Goal: Task Accomplishment & Management: Use online tool/utility

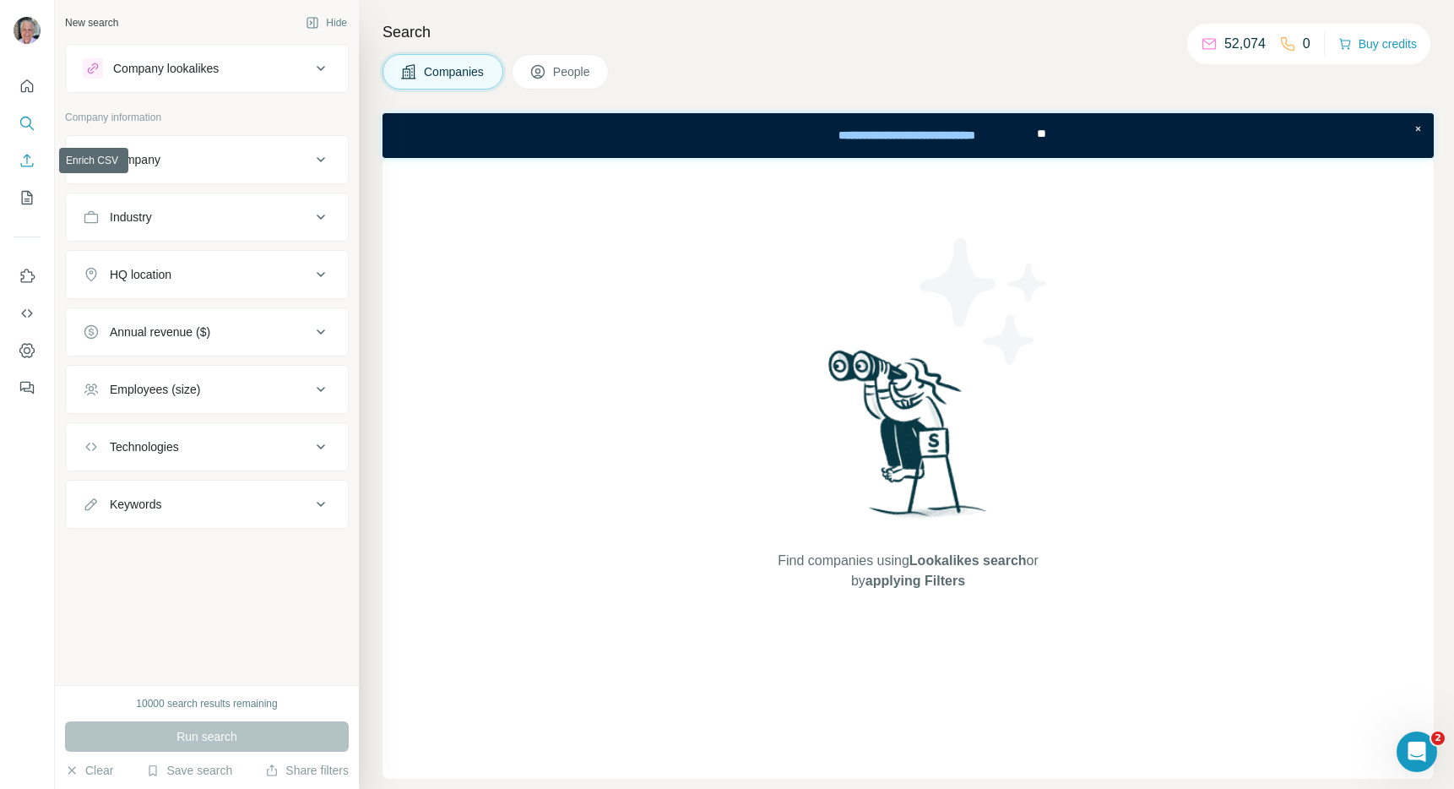
click at [24, 160] on icon "Enrich CSV" at bounding box center [27, 160] width 17 height 17
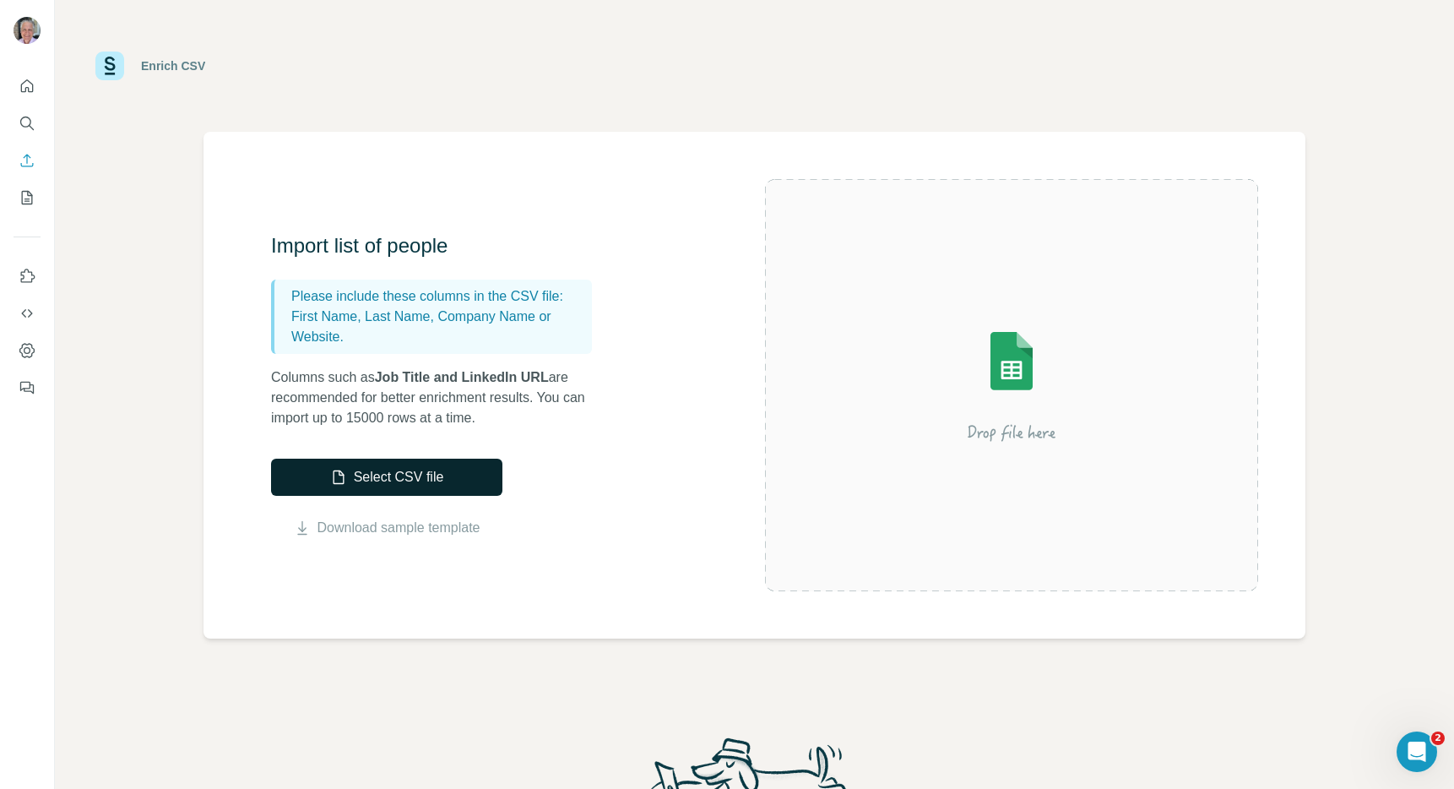
click at [375, 471] on button "Select CSV file" at bounding box center [386, 476] width 231 height 37
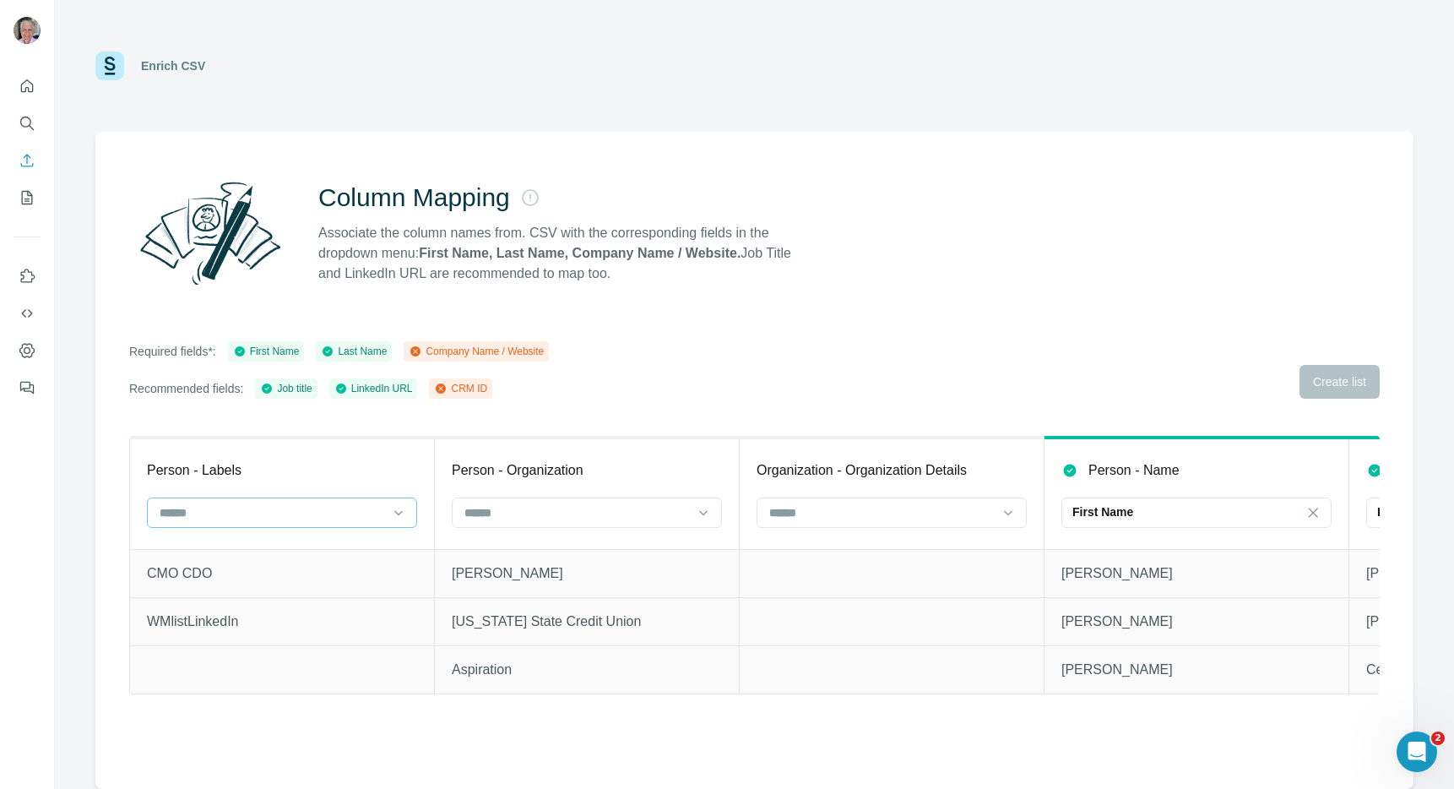
click at [384, 515] on input at bounding box center [272, 512] width 228 height 19
click at [352, 512] on input at bounding box center [272, 512] width 228 height 19
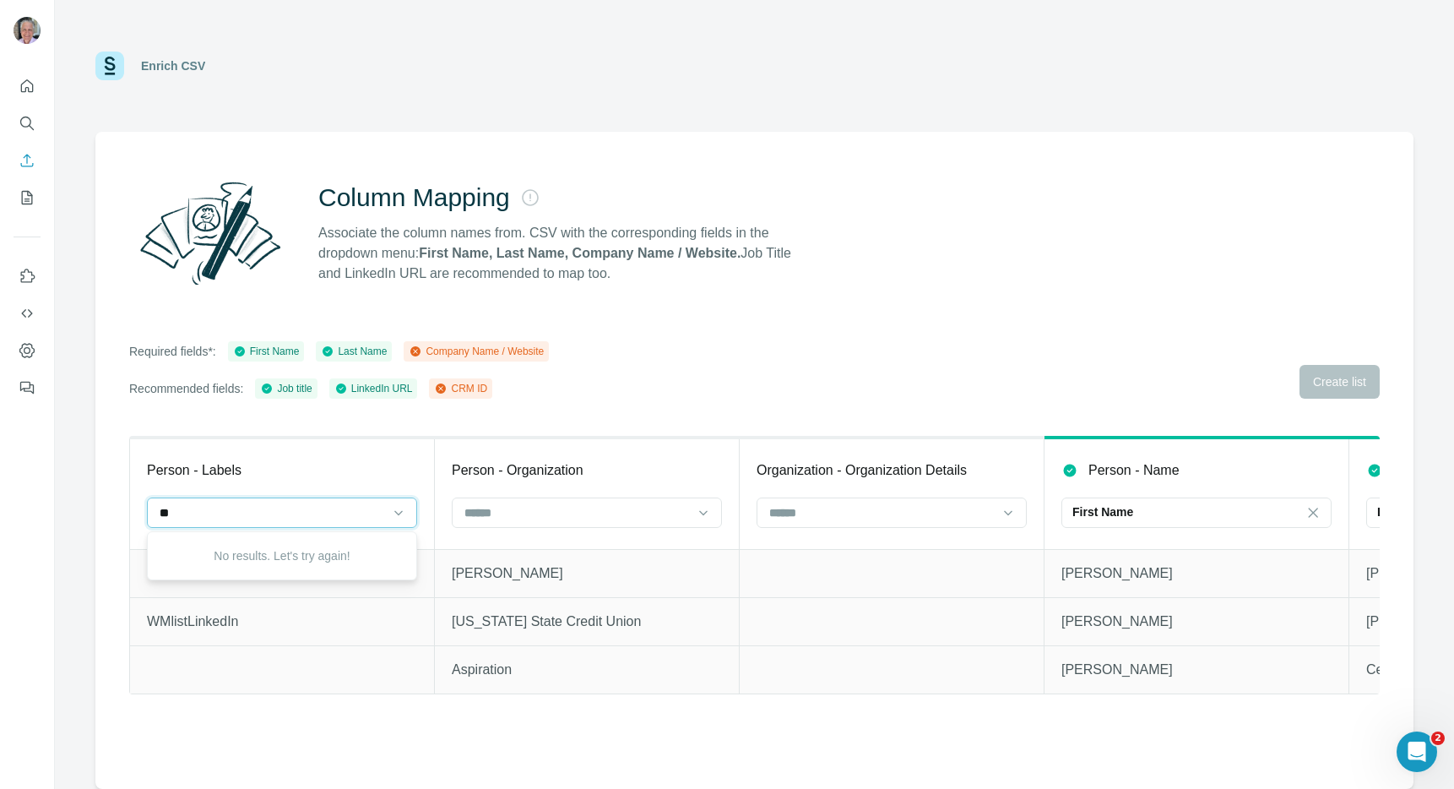
type input "*"
click at [704, 381] on div "Required fields*: First Name Last Name Company Name / Website Recommended field…" at bounding box center [754, 369] width 1250 height 57
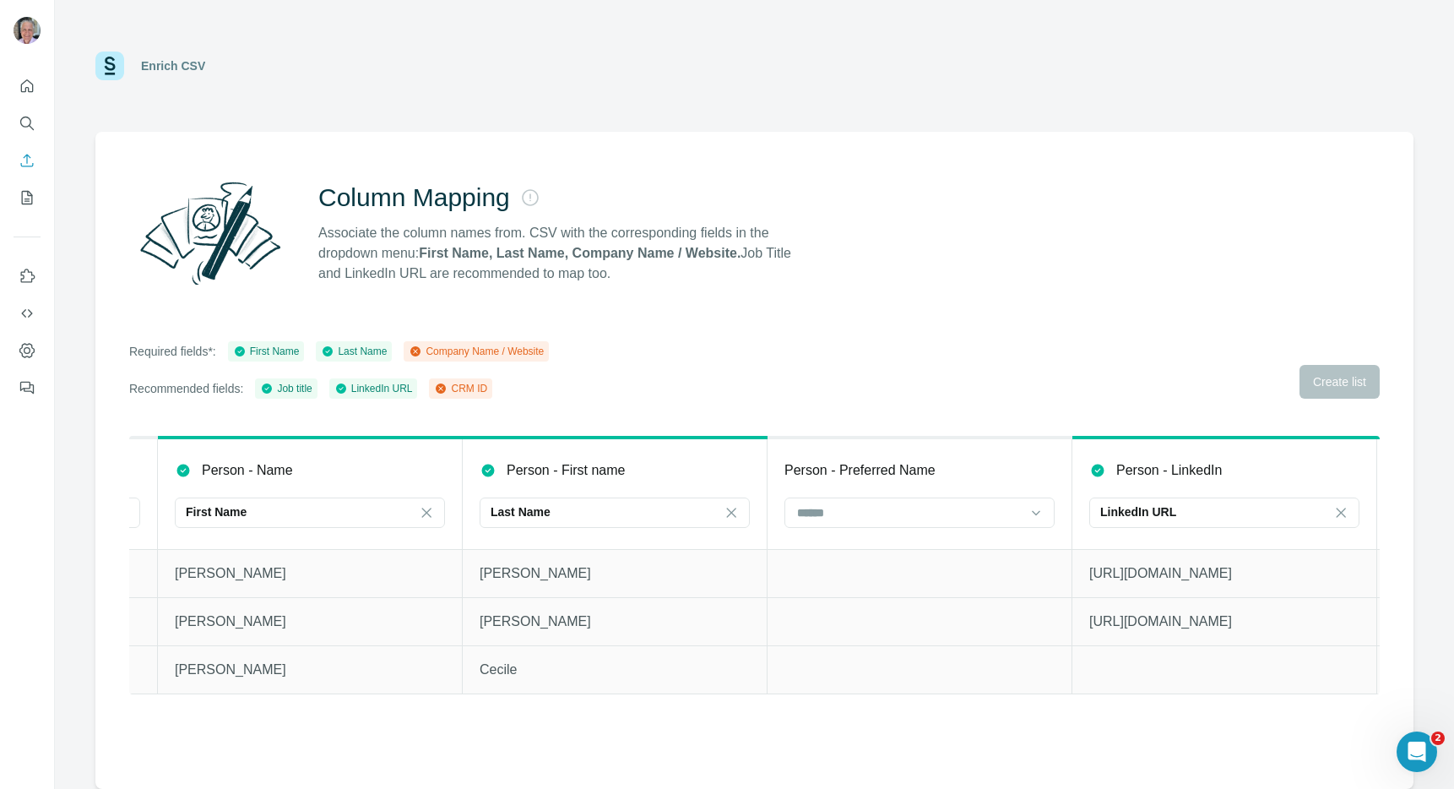
scroll to position [0, 904]
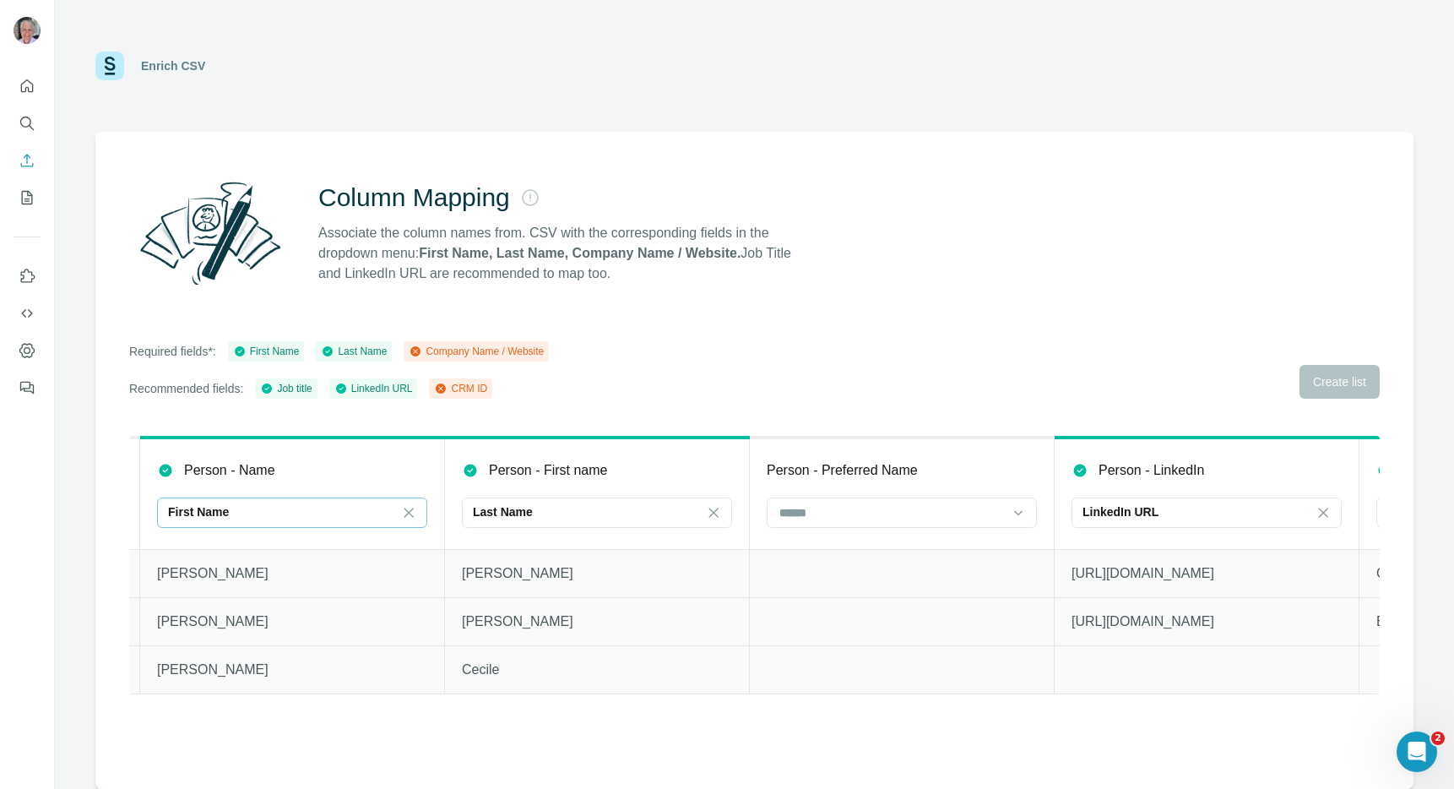
click at [382, 518] on div "First Name" at bounding box center [282, 511] width 228 height 17
click at [654, 382] on div "Required fields*: First Name Last Name Company Name / Website Recommended field…" at bounding box center [754, 369] width 1250 height 57
click at [623, 511] on div "Last Name" at bounding box center [587, 511] width 228 height 17
click at [411, 515] on icon at bounding box center [408, 511] width 9 height 9
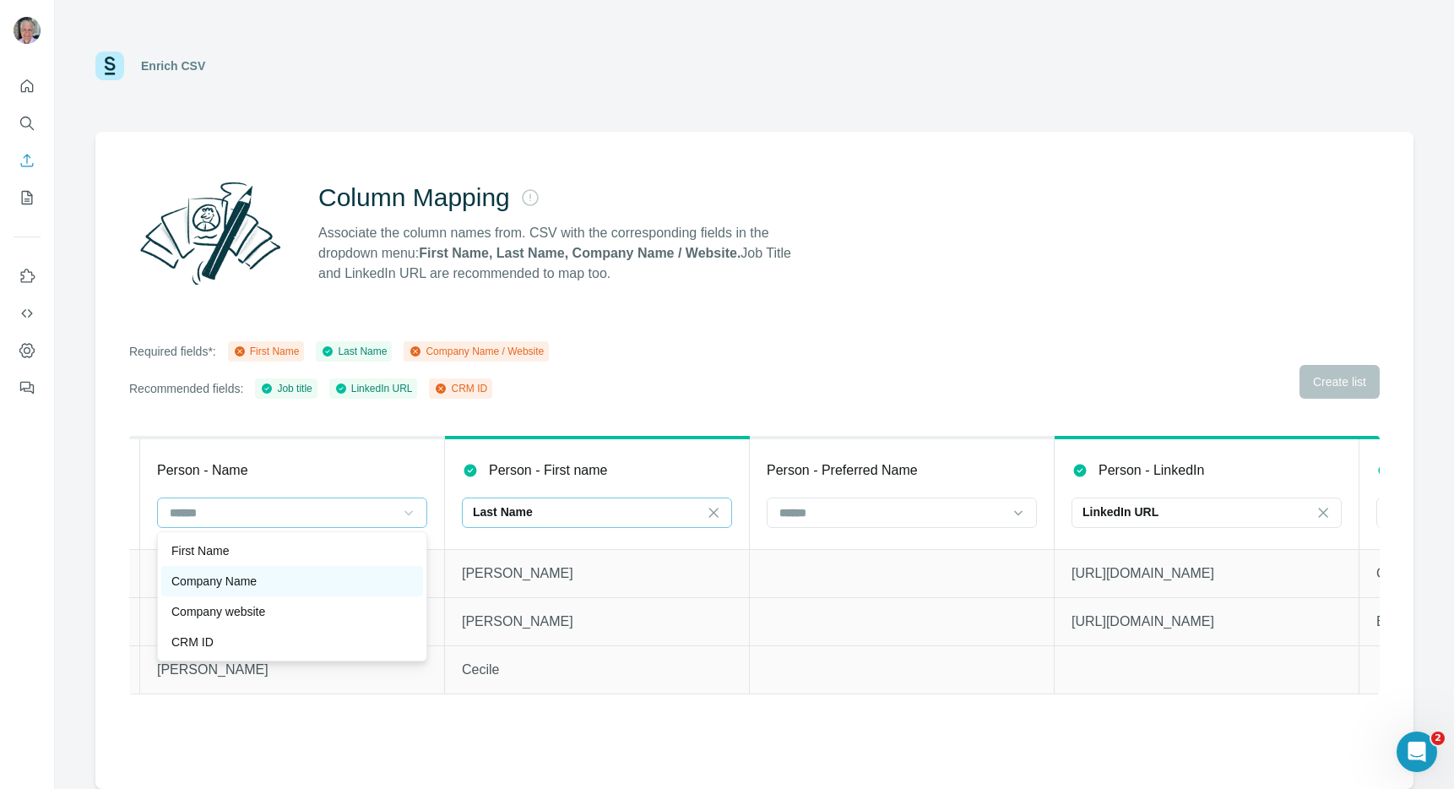
click at [364, 585] on div "Company Name" at bounding box center [291, 580] width 241 height 17
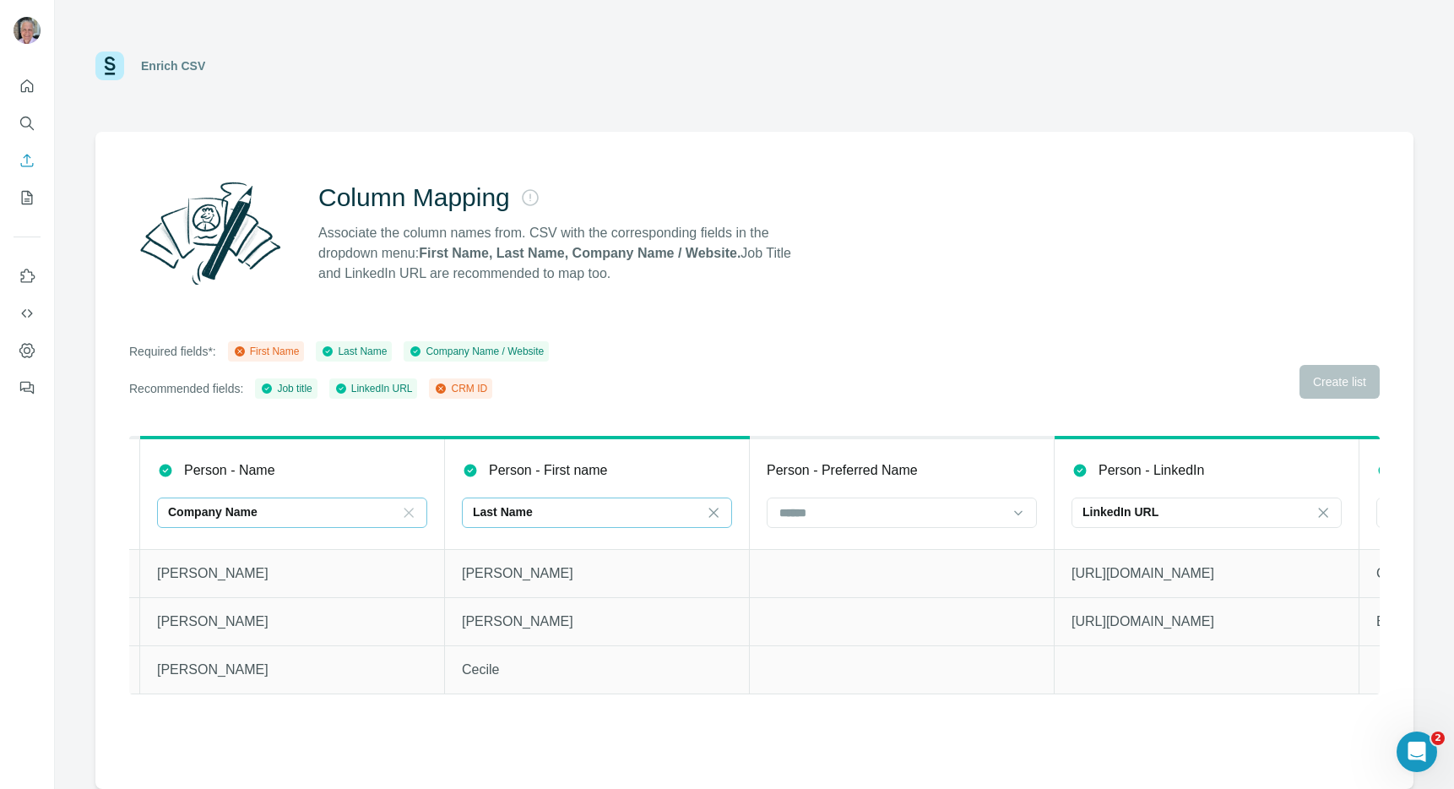
click at [632, 510] on div "Last Name" at bounding box center [587, 511] width 228 height 17
click at [629, 543] on div "First Name" at bounding box center [596, 550] width 241 height 17
click at [318, 513] on div "Company Name" at bounding box center [282, 511] width 228 height 17
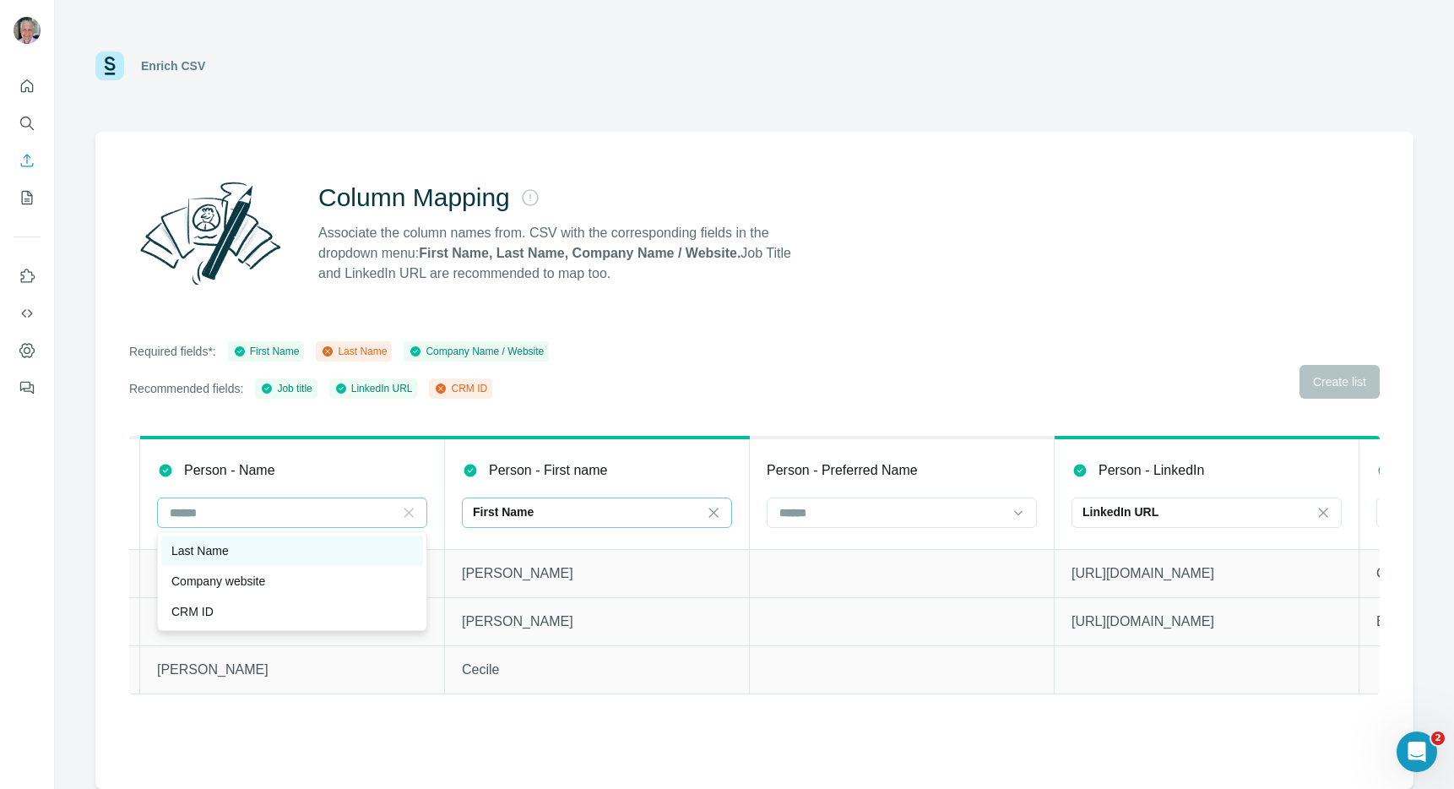
click at [309, 548] on div "Last Name" at bounding box center [291, 550] width 241 height 17
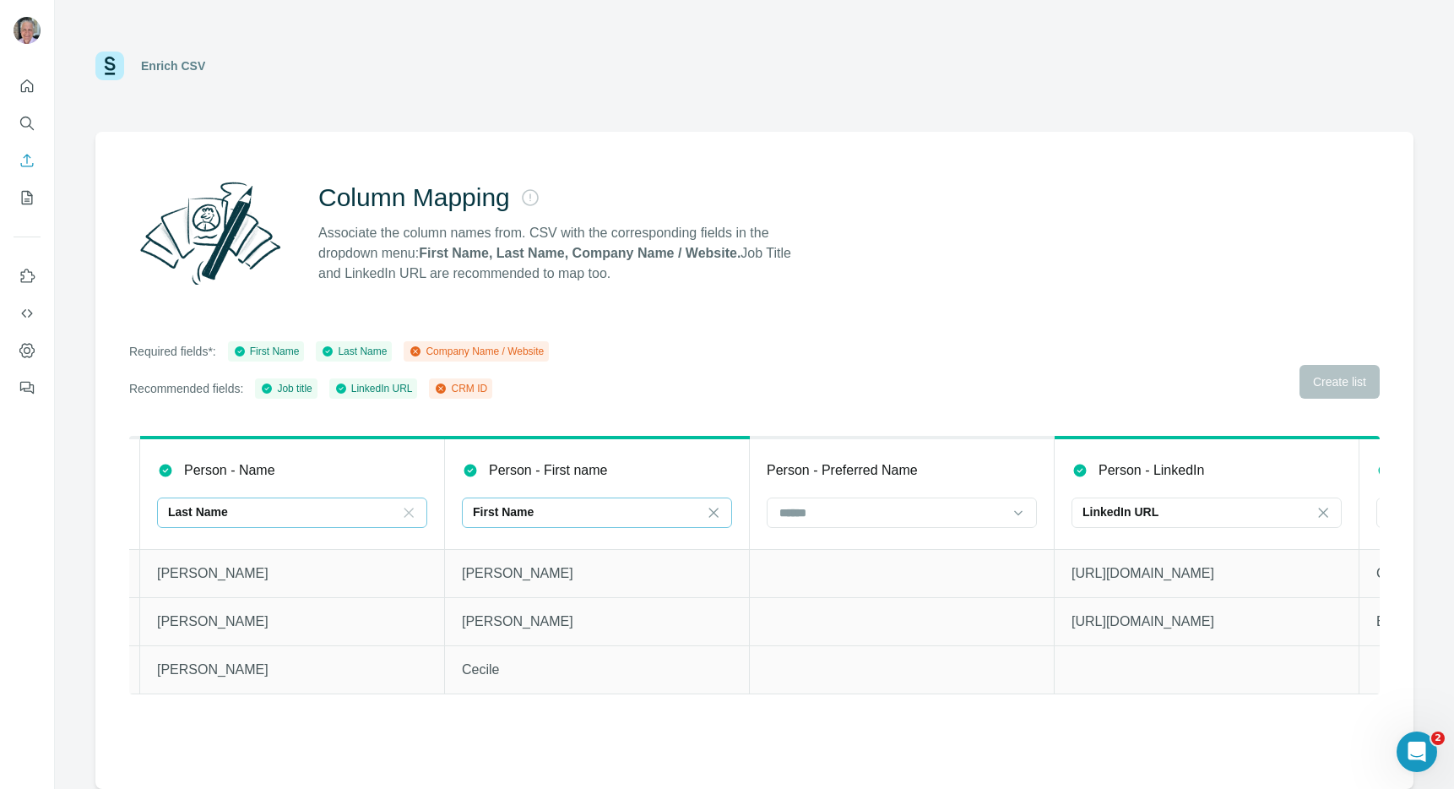
click at [366, 356] on div "Last Name" at bounding box center [354, 351] width 66 height 15
click at [366, 351] on div "Last Name" at bounding box center [354, 351] width 66 height 15
click at [409, 512] on icon at bounding box center [408, 511] width 9 height 9
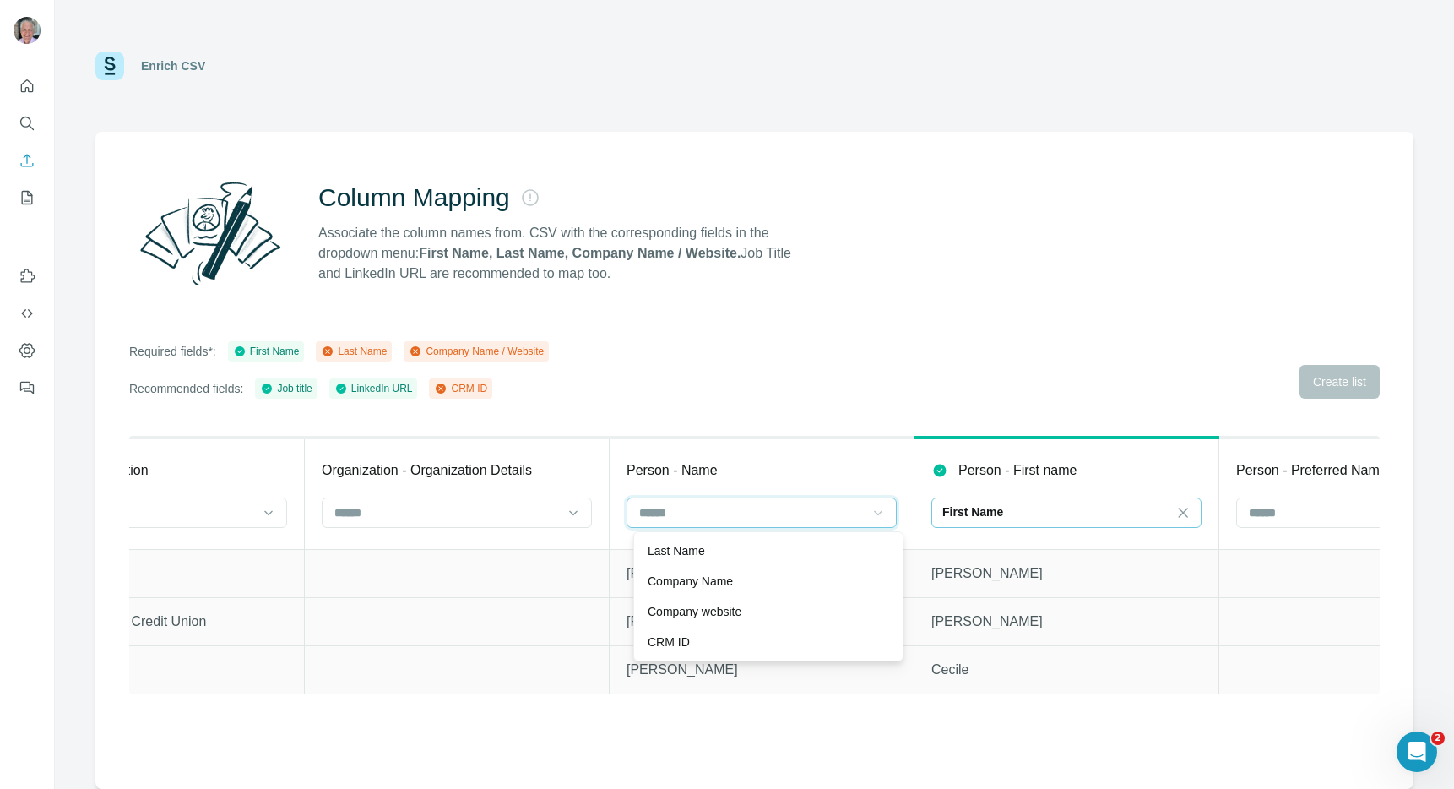
scroll to position [0, 425]
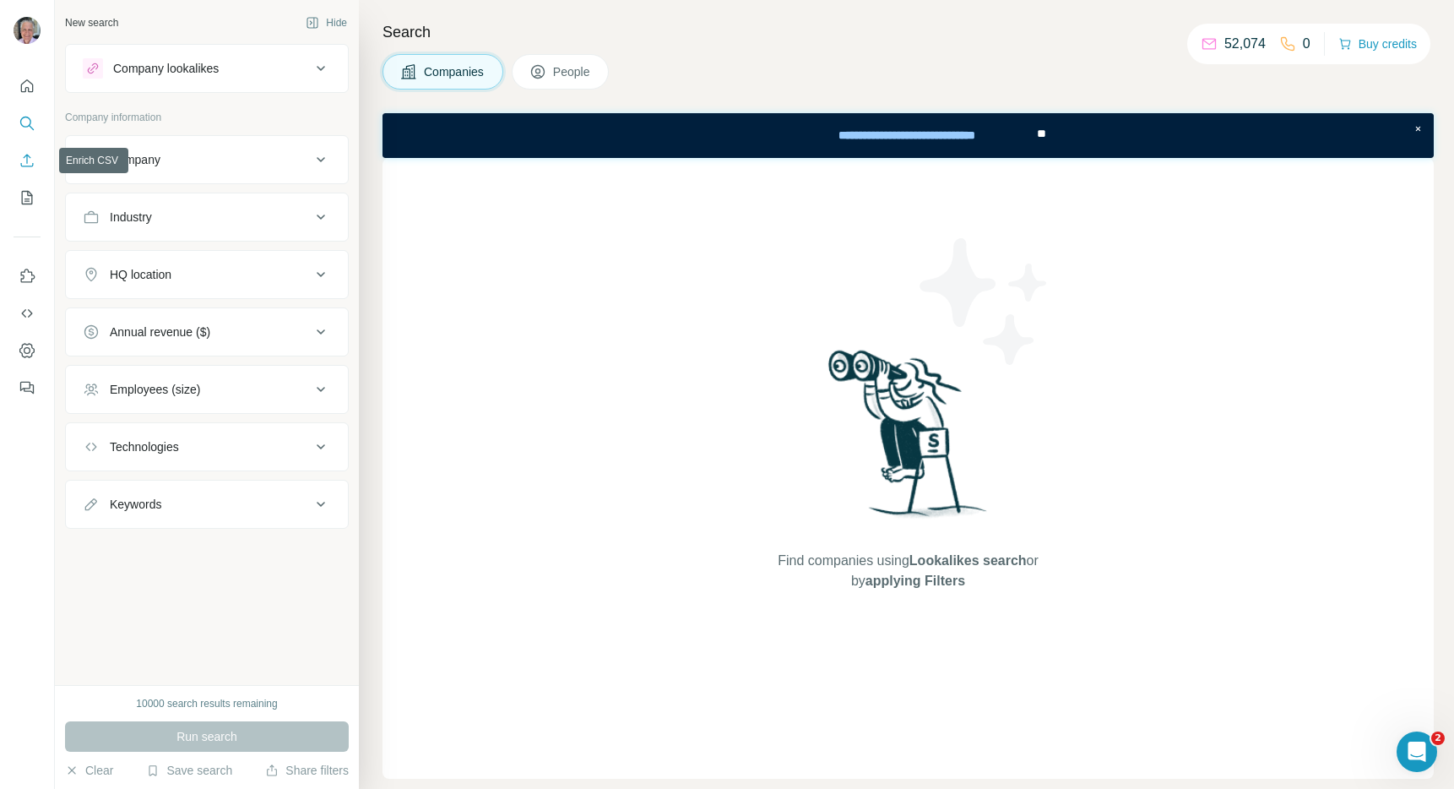
click at [24, 161] on icon "Enrich CSV" at bounding box center [27, 160] width 17 height 17
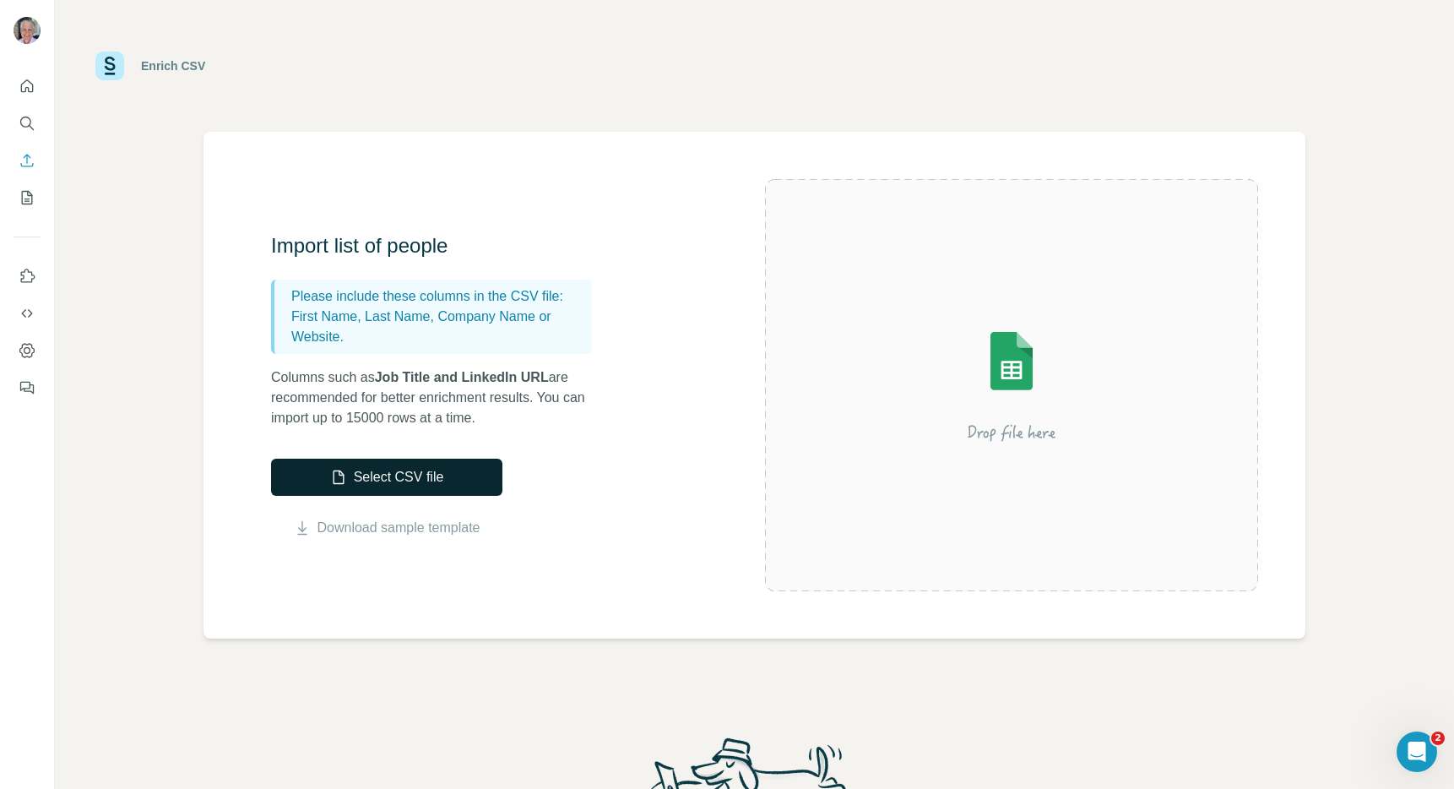
click at [402, 464] on button "Select CSV file" at bounding box center [386, 476] width 231 height 37
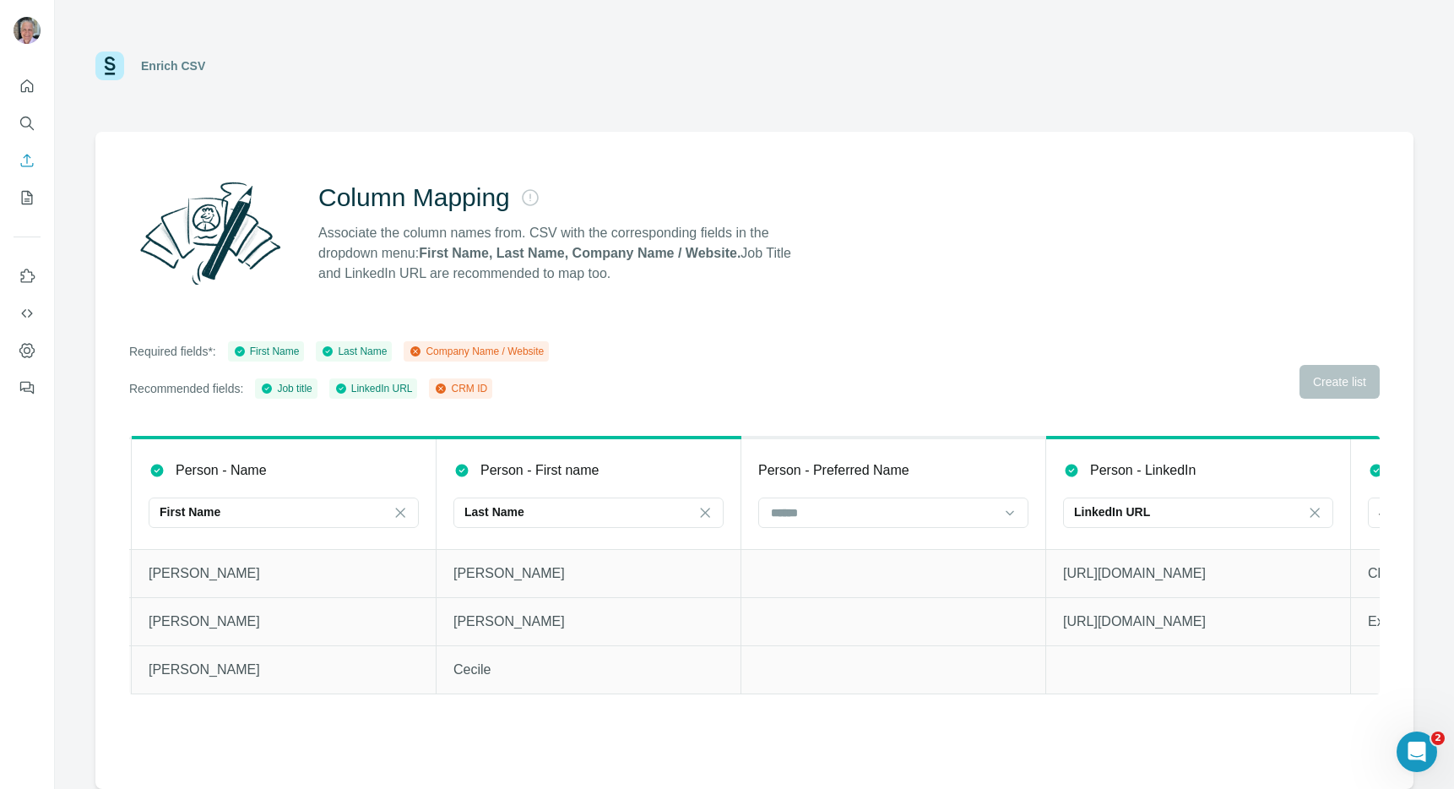
scroll to position [0, 909]
click at [406, 521] on div at bounding box center [404, 512] width 17 height 30
click at [550, 511] on div "Last Name" at bounding box center [583, 511] width 228 height 17
click at [388, 512] on div "First Name" at bounding box center [278, 511] width 228 height 17
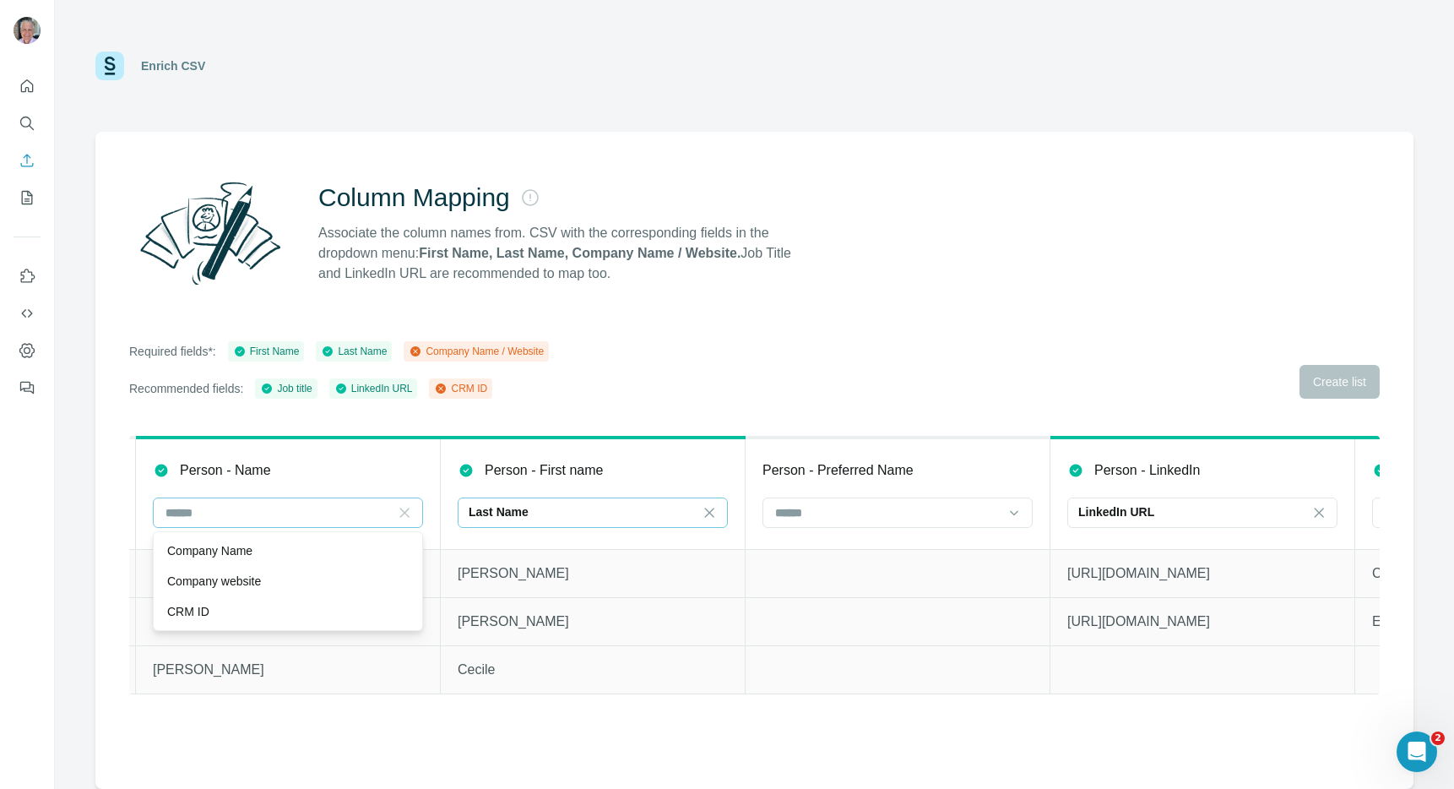
click at [402, 514] on icon at bounding box center [404, 511] width 9 height 9
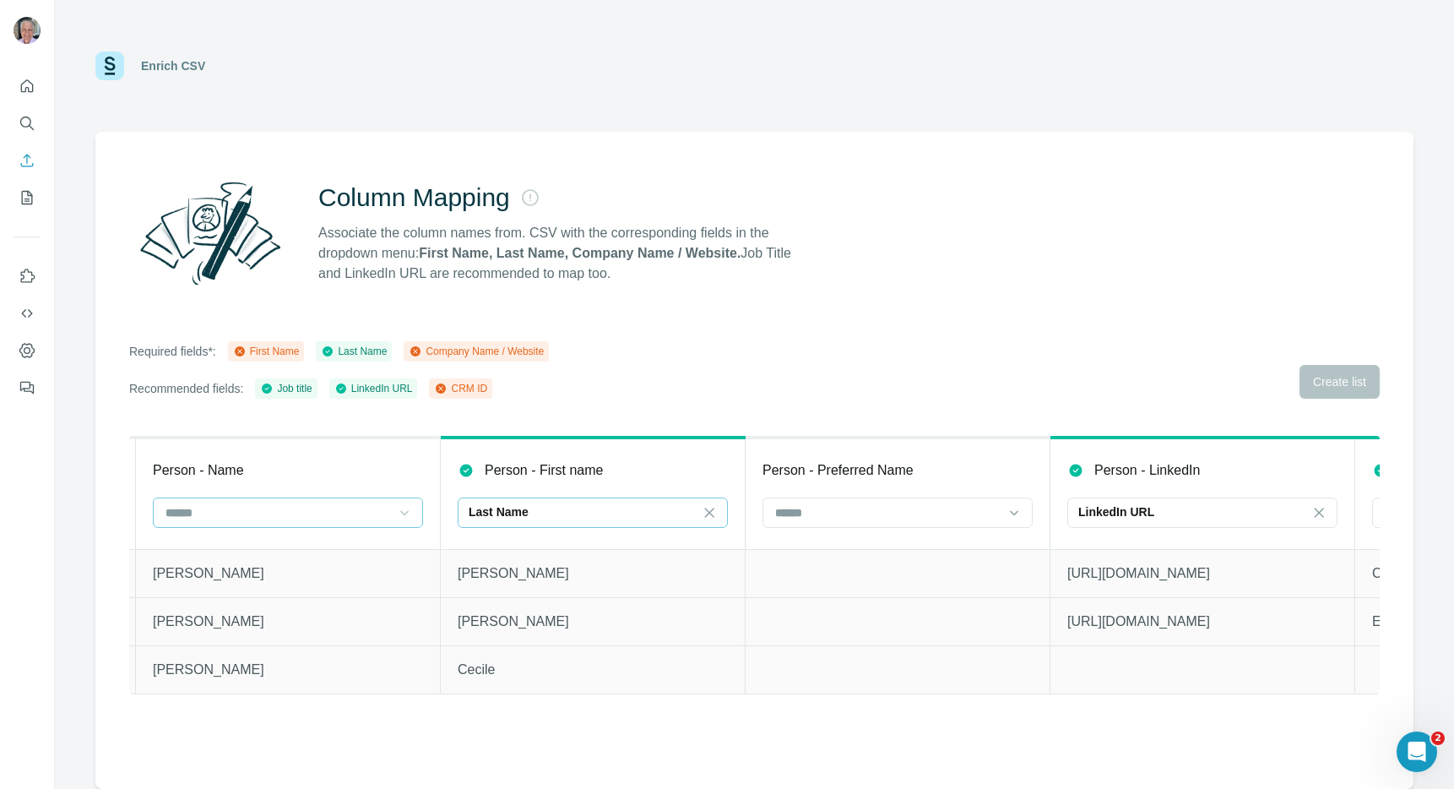
click at [592, 506] on div "Last Name" at bounding box center [583, 511] width 228 height 17
click at [592, 551] on div "First Name" at bounding box center [592, 550] width 241 height 17
click at [398, 518] on icon at bounding box center [397, 512] width 17 height 17
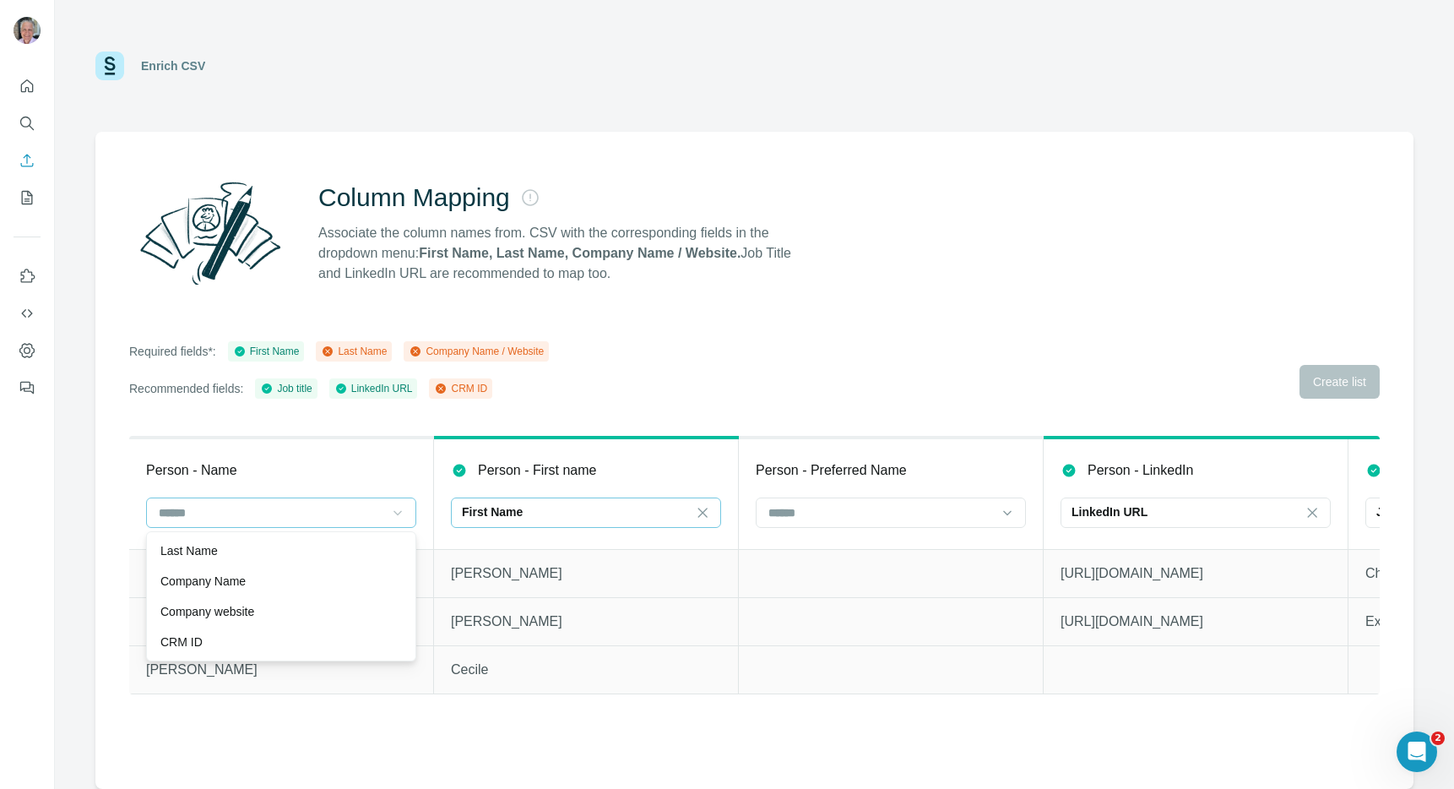
click at [397, 516] on icon at bounding box center [397, 512] width 17 height 17
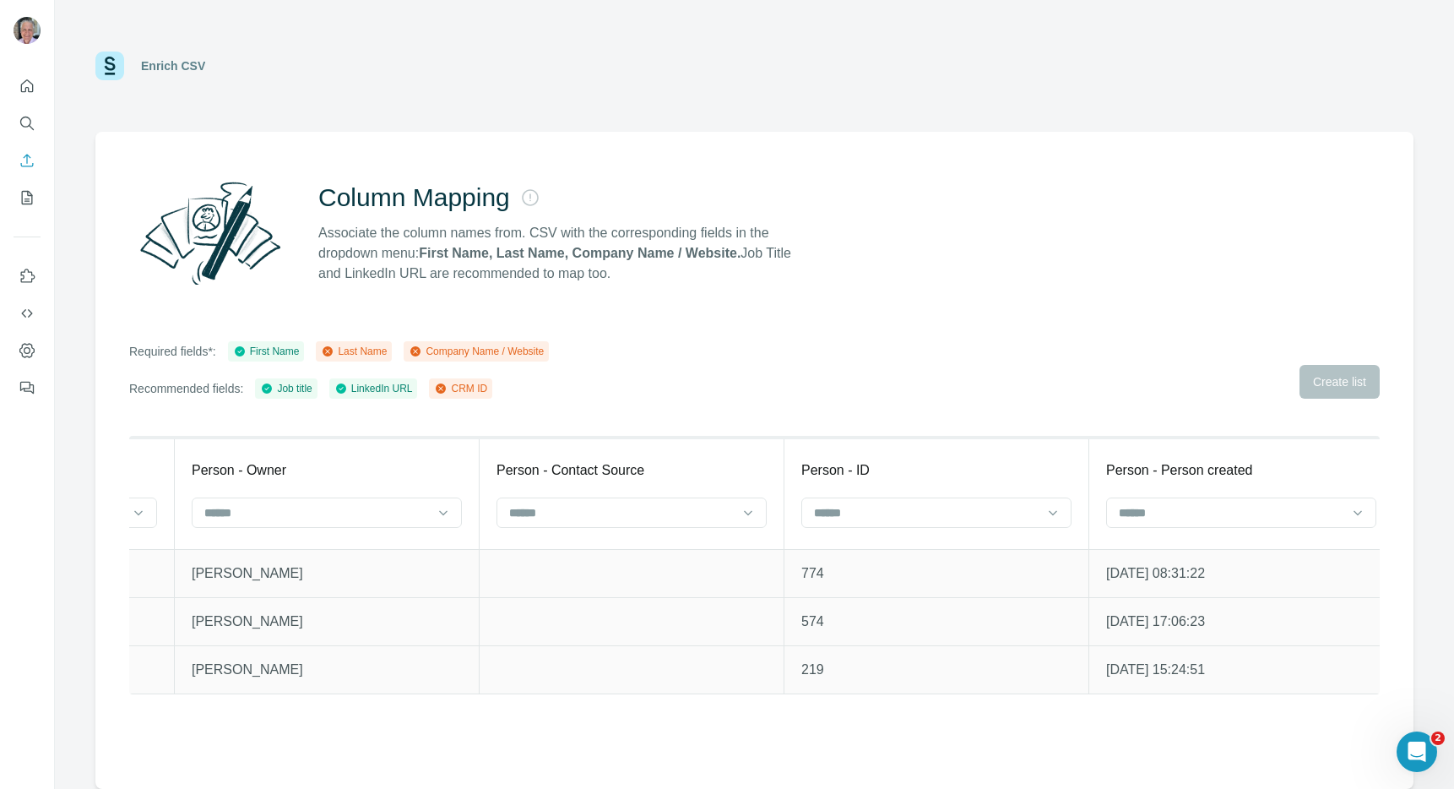
scroll to position [0, 5761]
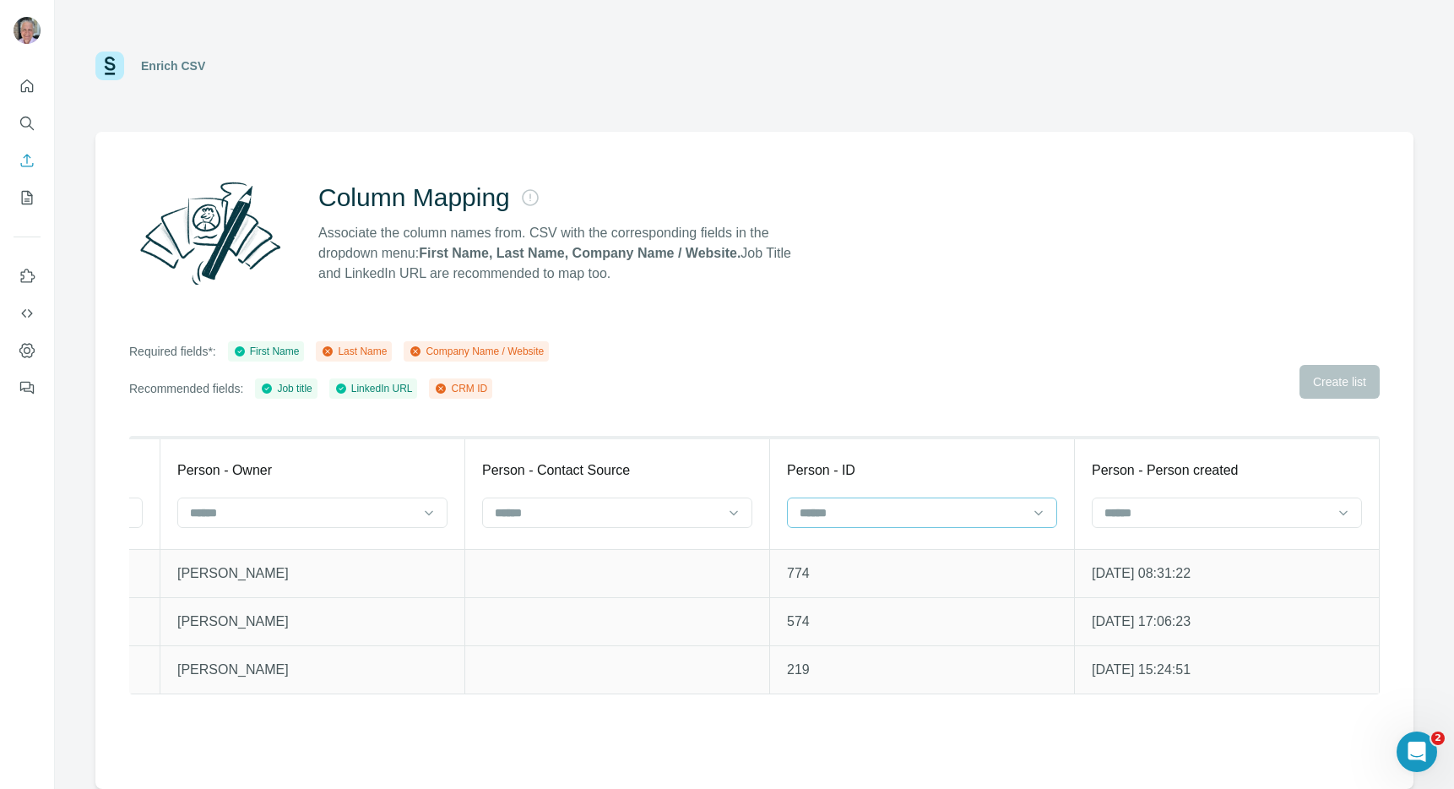
click at [982, 513] on input at bounding box center [912, 512] width 228 height 19
click at [969, 634] on div "CRM ID" at bounding box center [921, 641] width 241 height 17
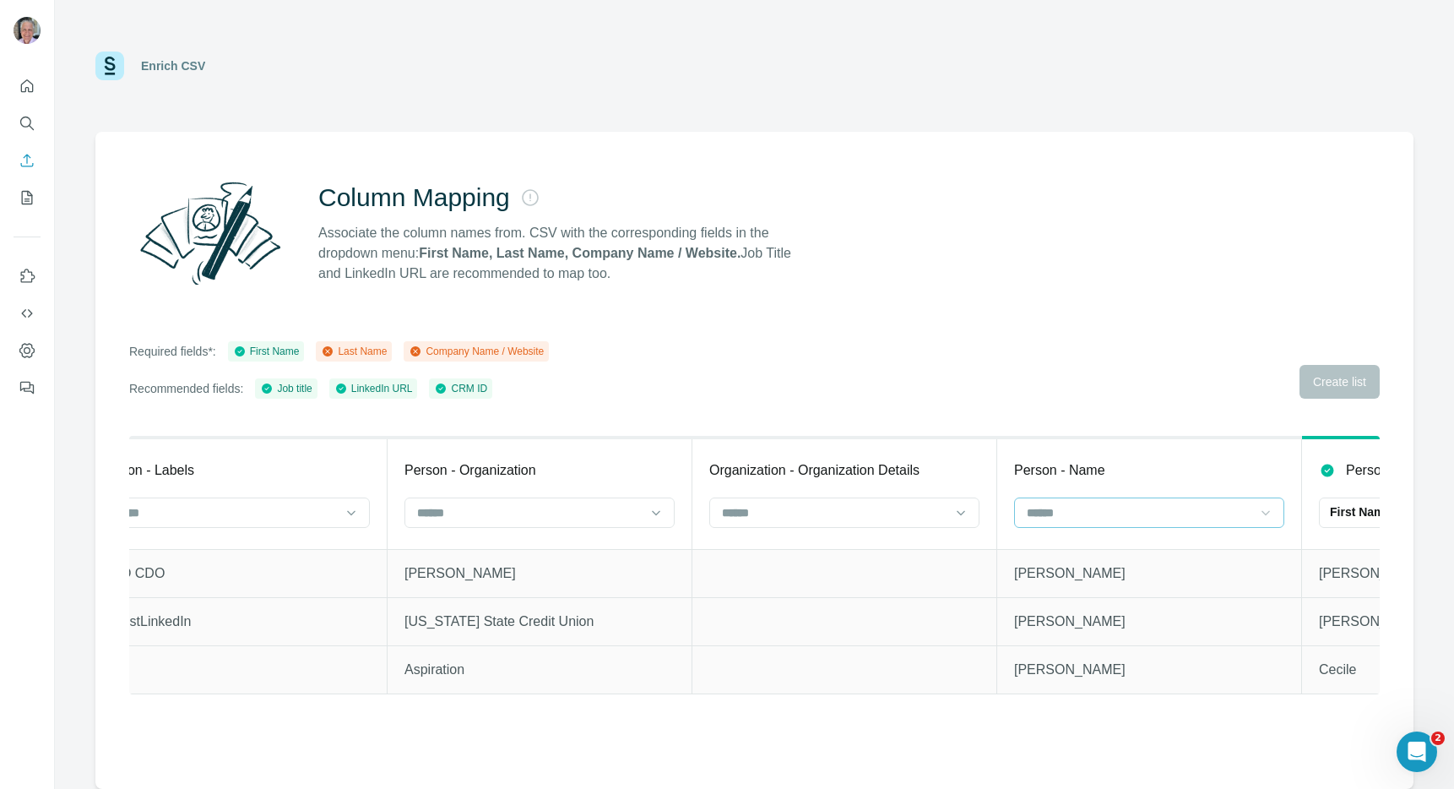
scroll to position [0, 0]
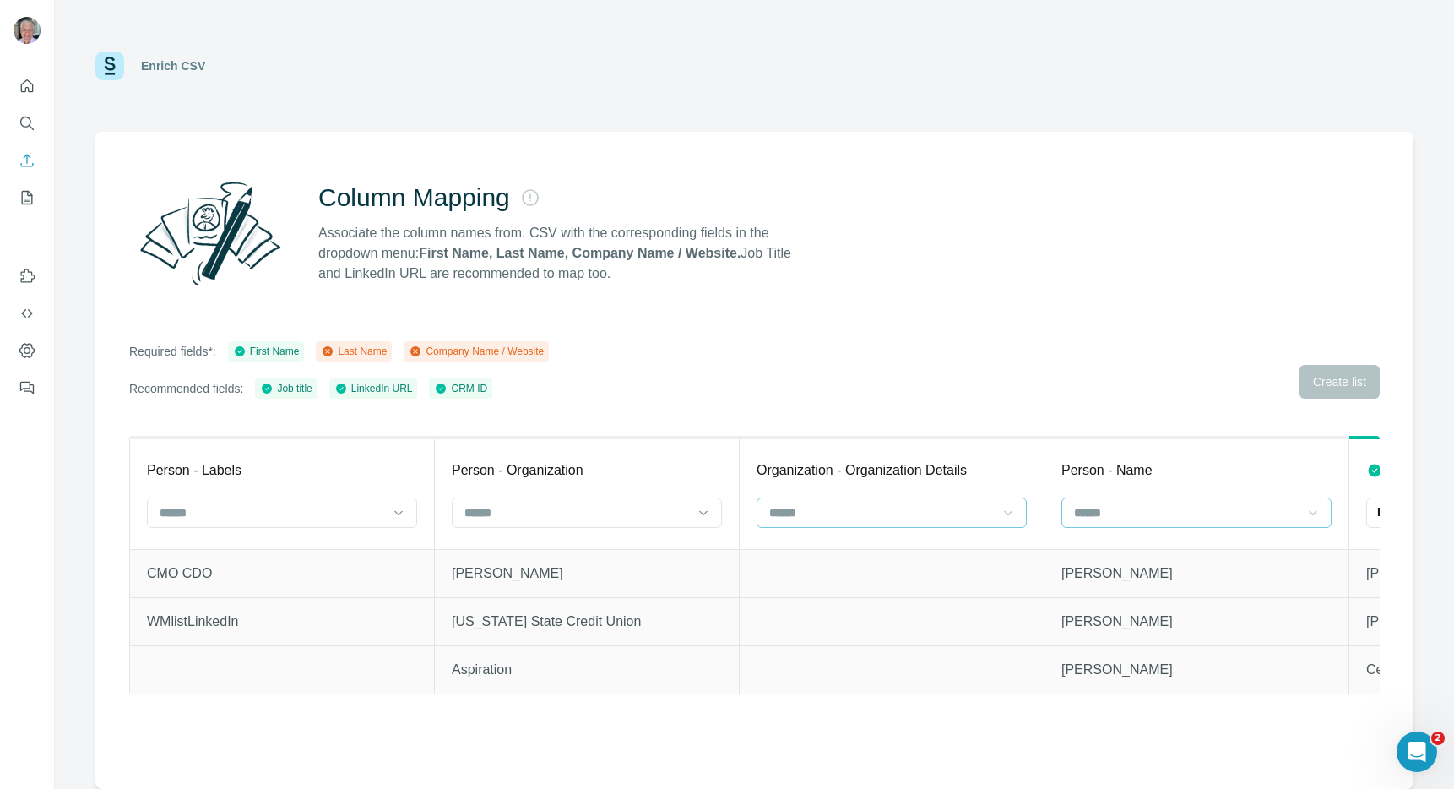
click at [1006, 510] on icon at bounding box center [1008, 512] width 17 height 17
click at [984, 578] on div "Company Name" at bounding box center [891, 580] width 241 height 17
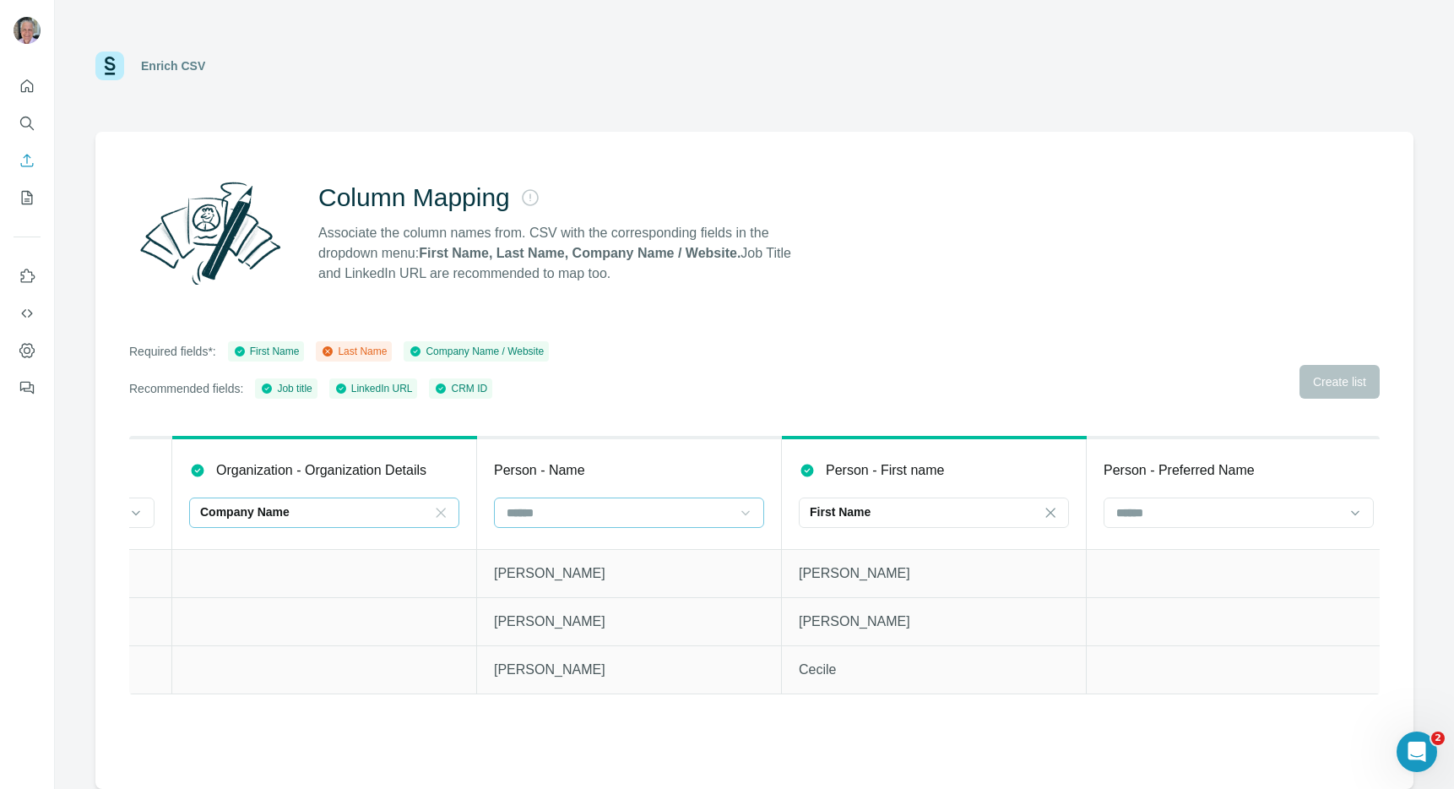
scroll to position [0, 573]
click at [736, 518] on icon at bounding box center [739, 512] width 17 height 17
click at [737, 518] on icon at bounding box center [739, 512] width 17 height 17
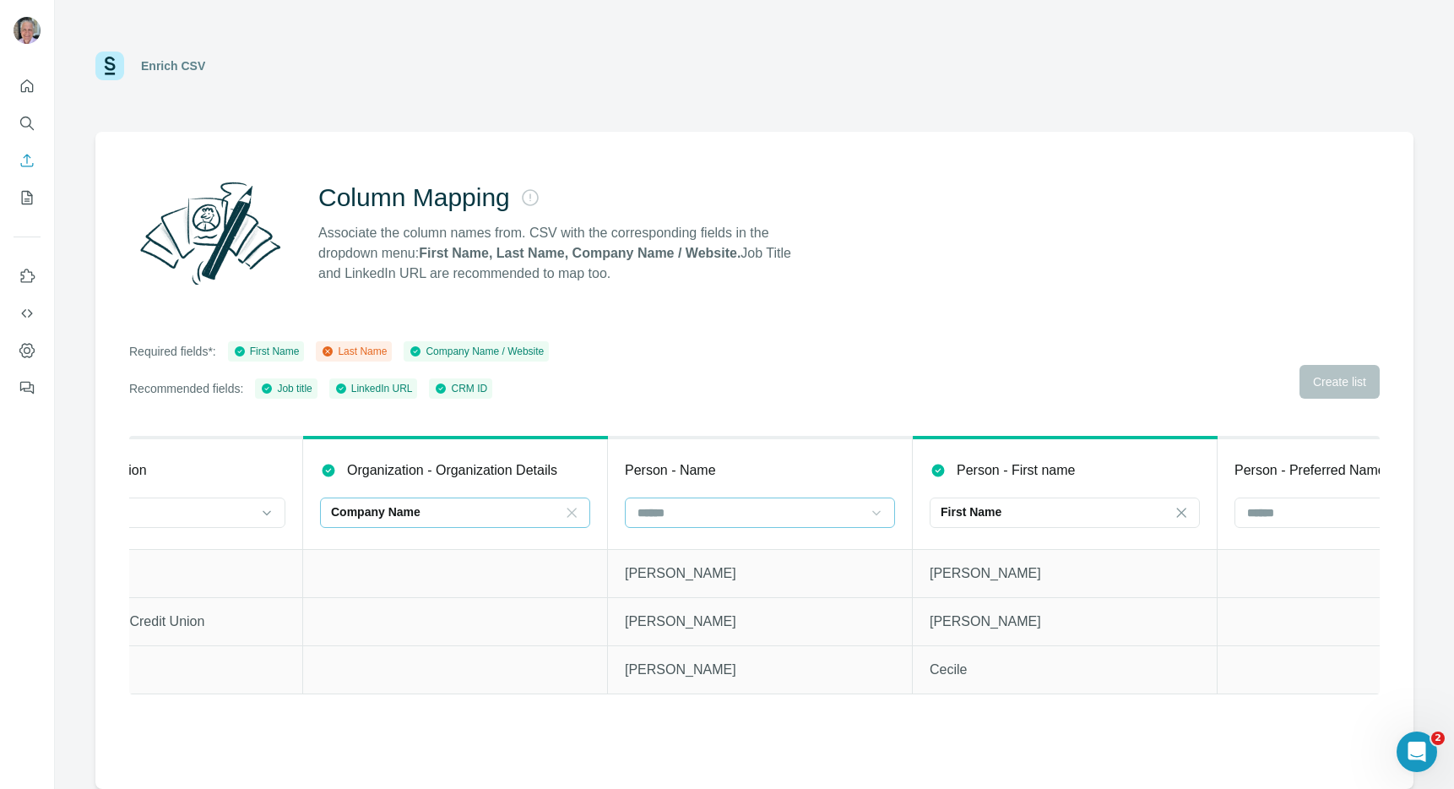
scroll to position [0, 388]
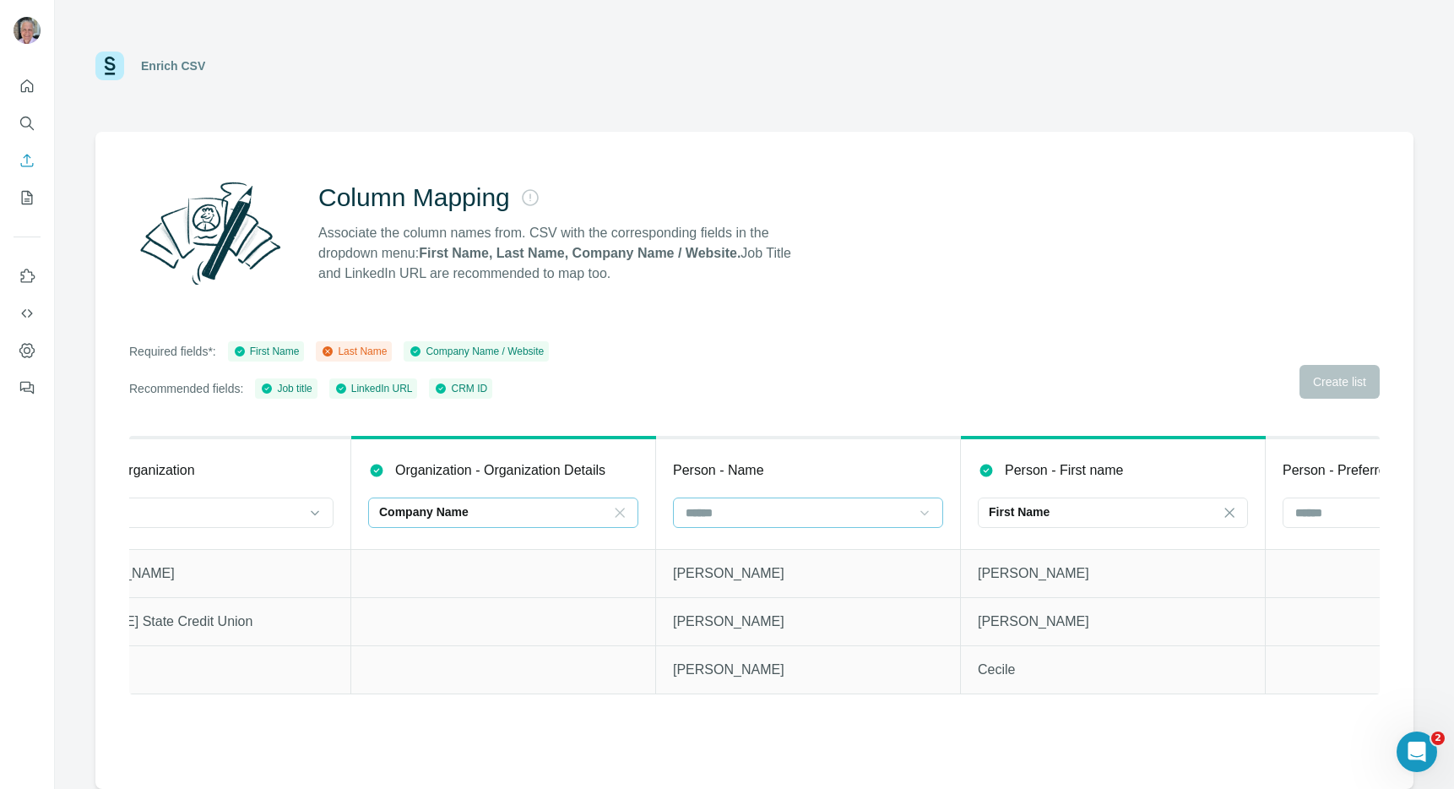
click at [824, 512] on input at bounding box center [798, 512] width 228 height 19
click at [822, 553] on div "Last Name" at bounding box center [807, 550] width 241 height 17
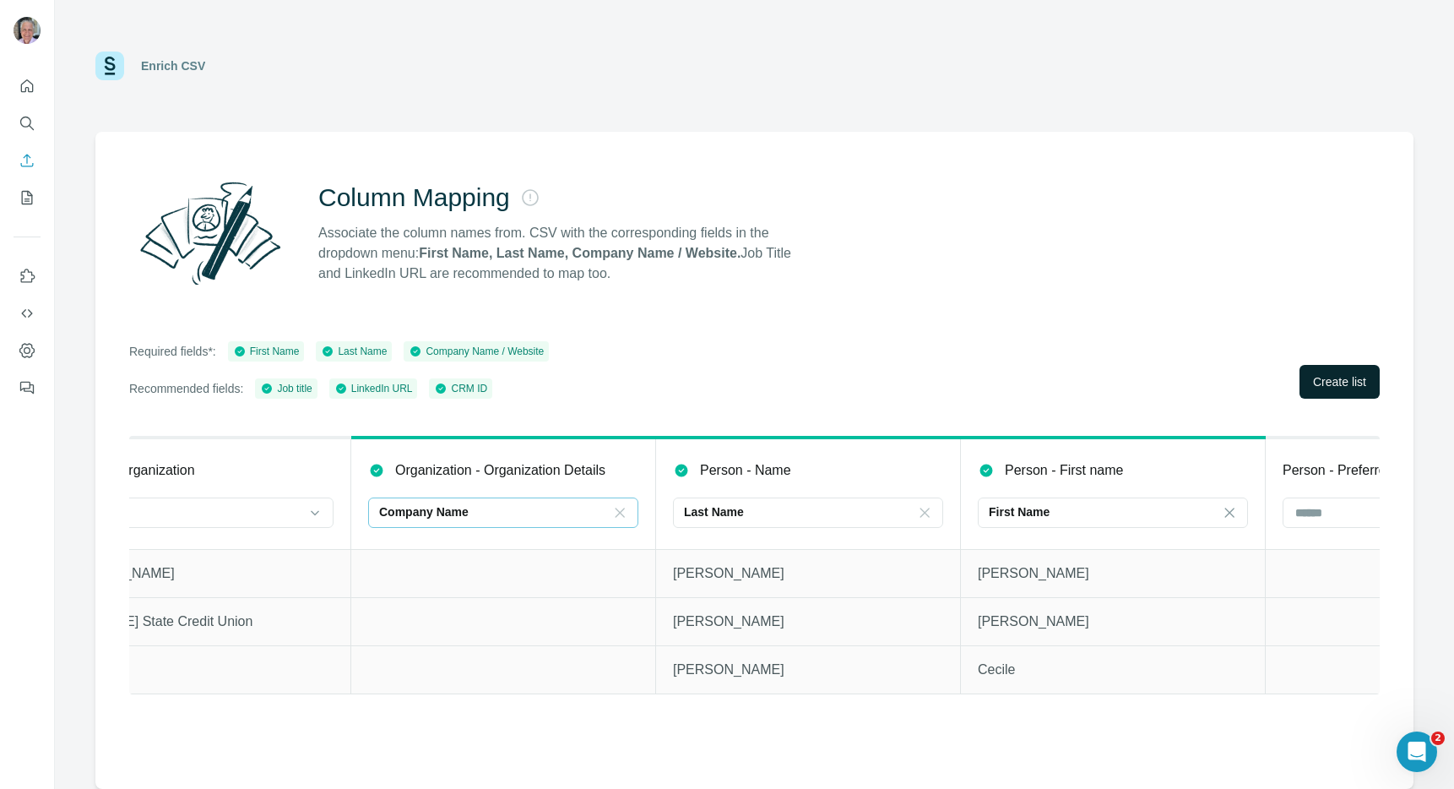
click at [1319, 380] on span "Create list" at bounding box center [1339, 381] width 53 height 17
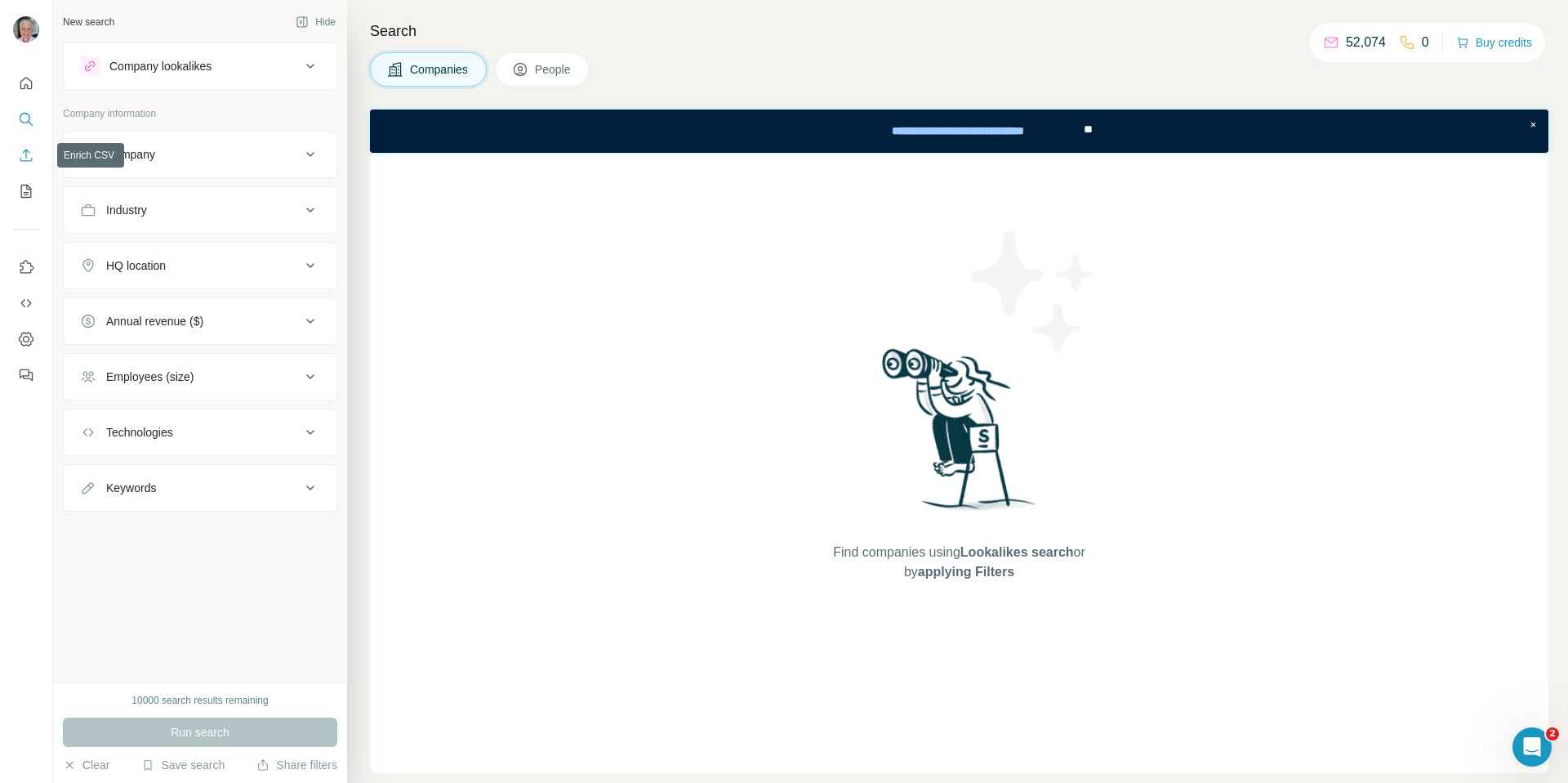
click at [28, 157] on icon "Enrich CSV" at bounding box center [26, 155] width 16 height 16
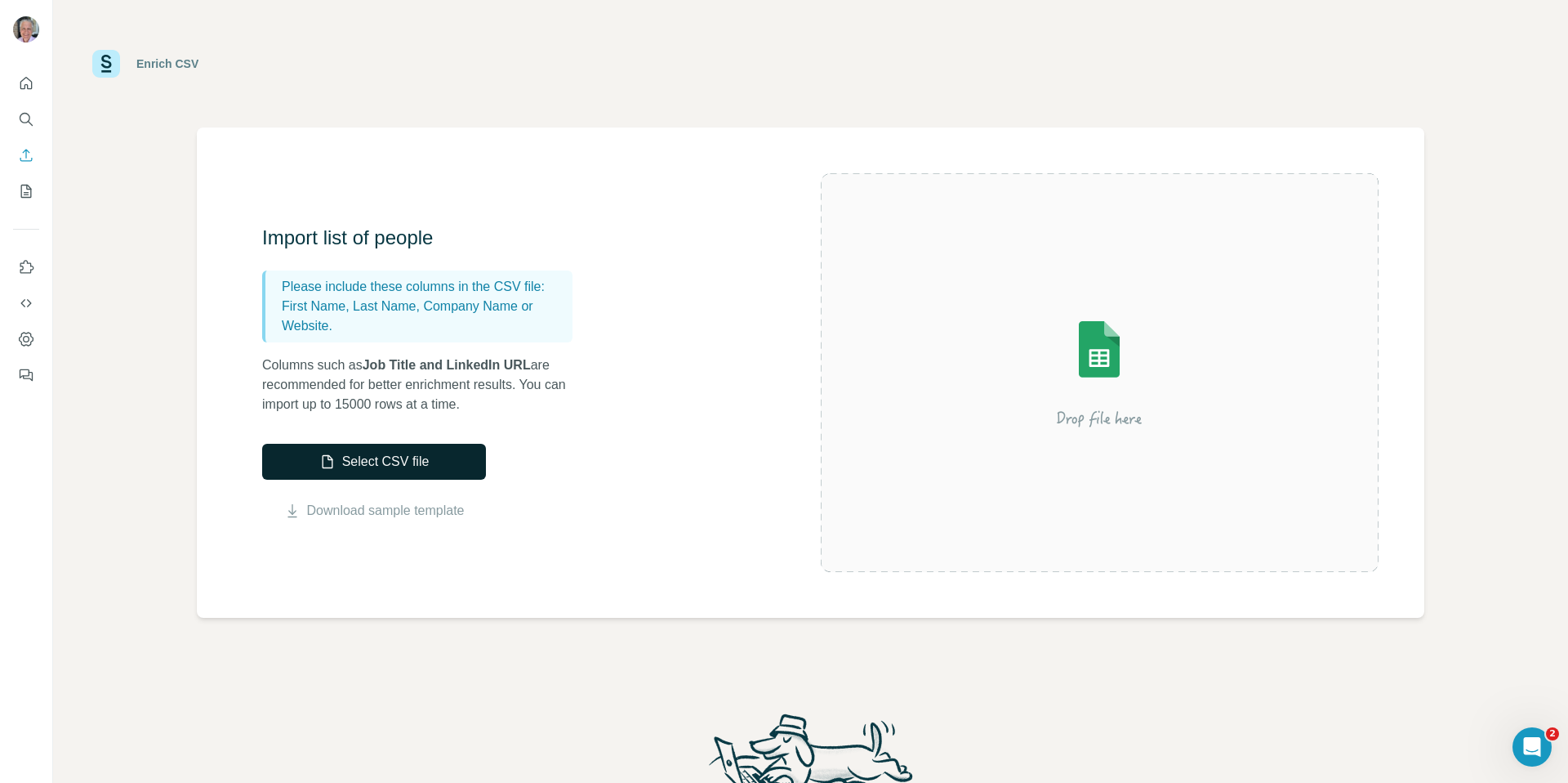
click at [354, 454] on button "Select CSV file" at bounding box center [373, 461] width 223 height 36
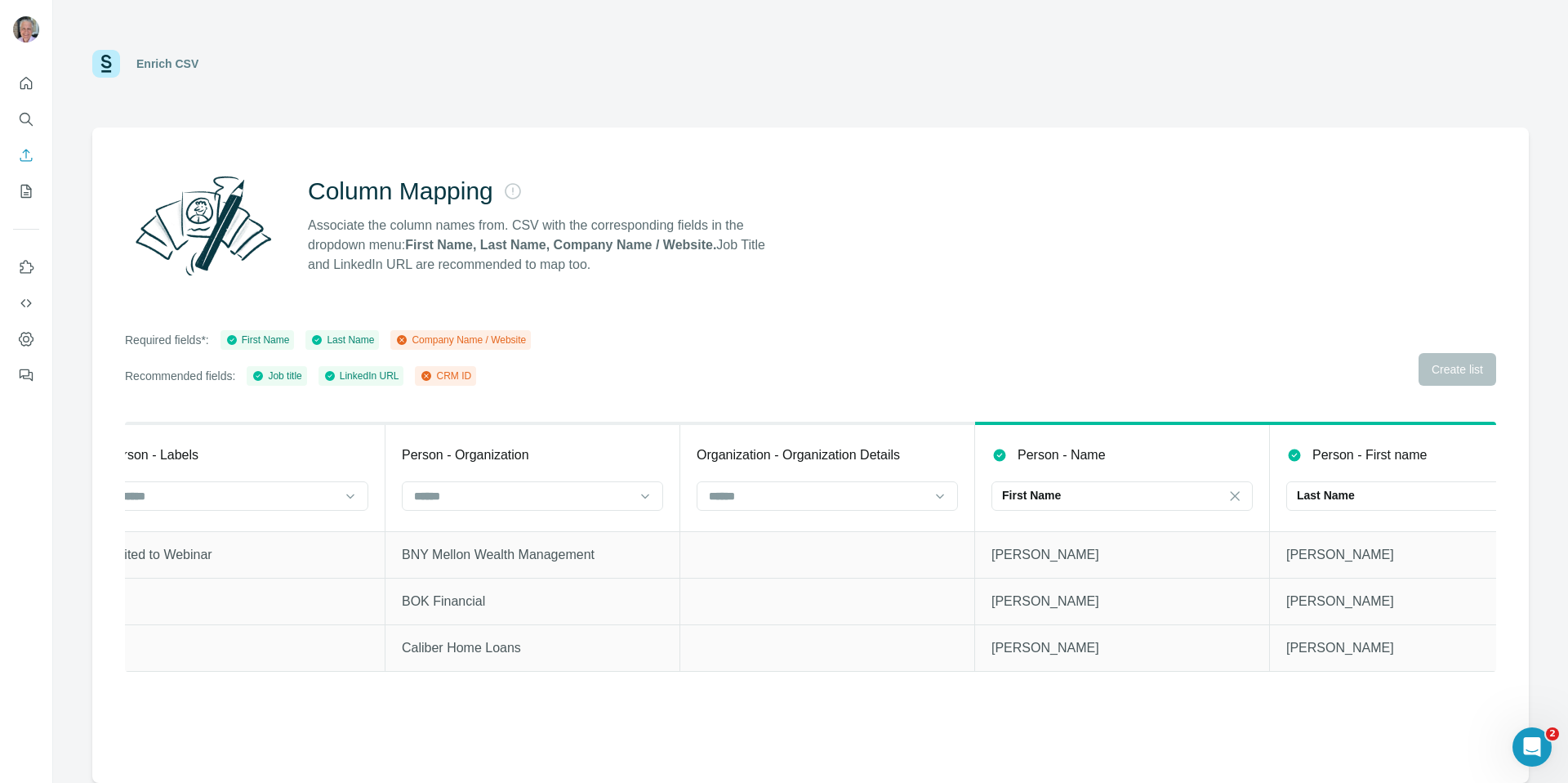
scroll to position [0, 333]
click at [639, 501] on icon at bounding box center [641, 496] width 16 height 16
click at [632, 528] on div "Company Name" at bounding box center [528, 532] width 233 height 16
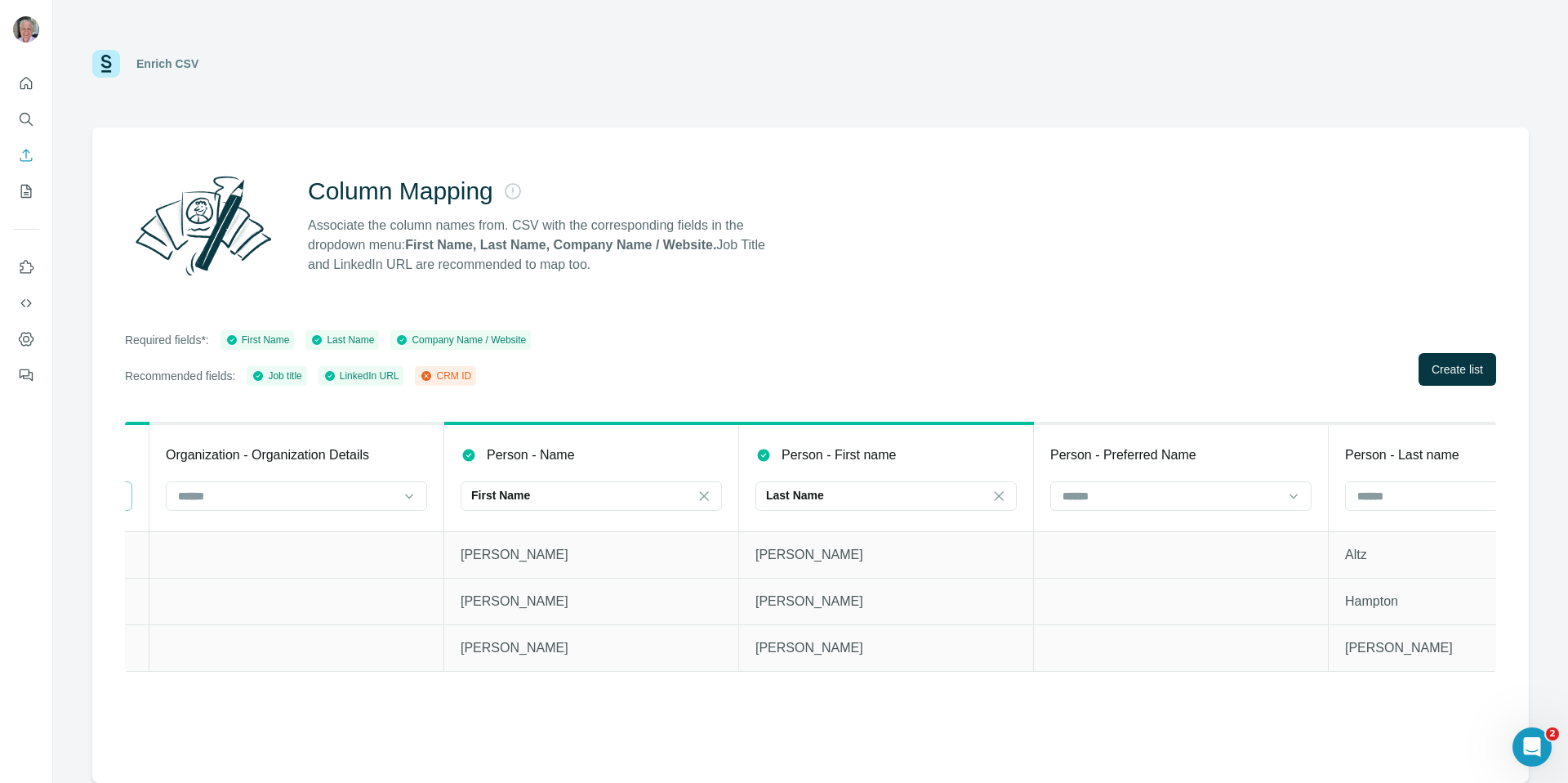
scroll to position [0, 868]
click at [691, 497] on icon at bounding box center [697, 496] width 16 height 16
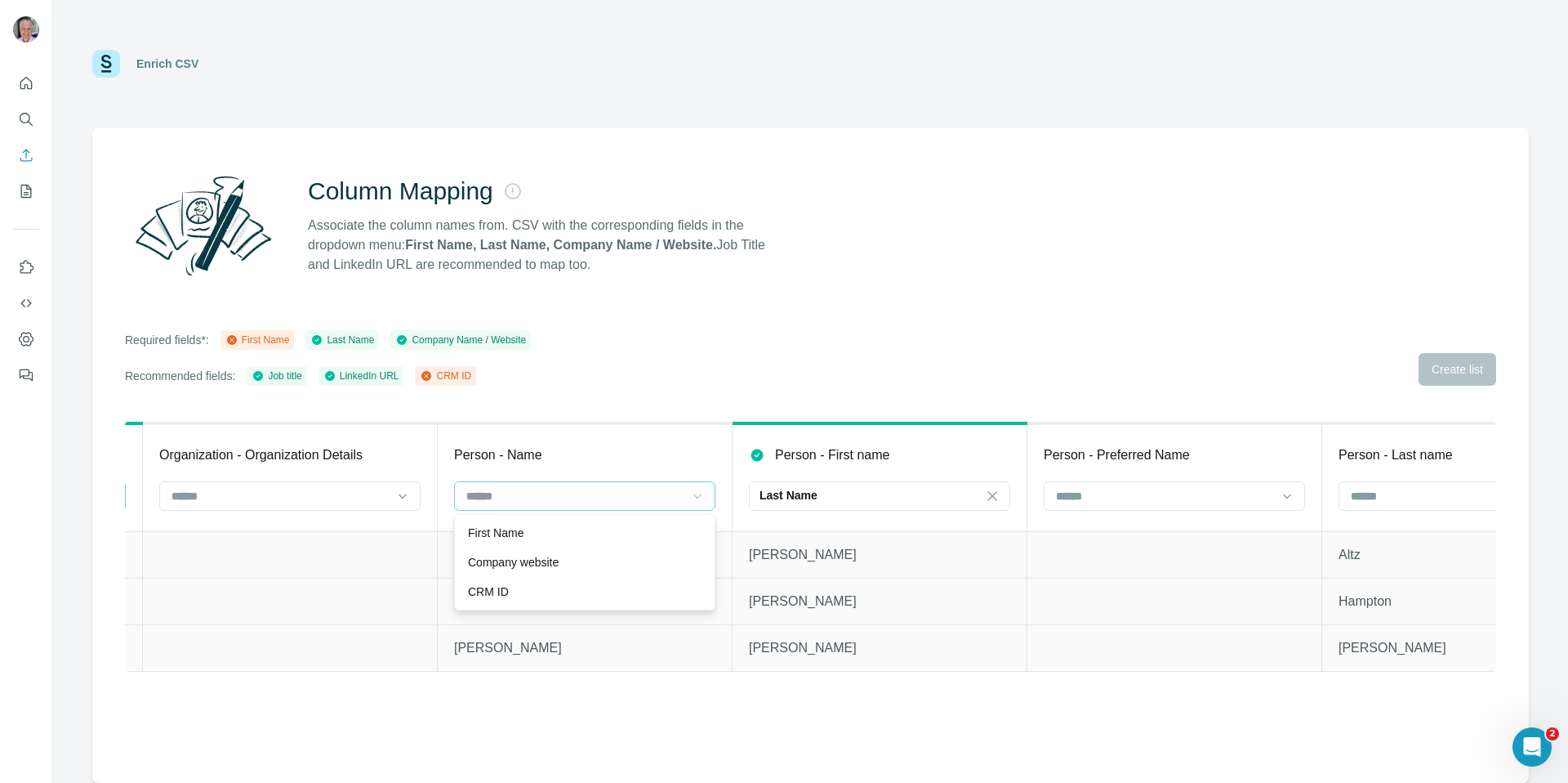
click at [695, 499] on icon at bounding box center [697, 496] width 16 height 16
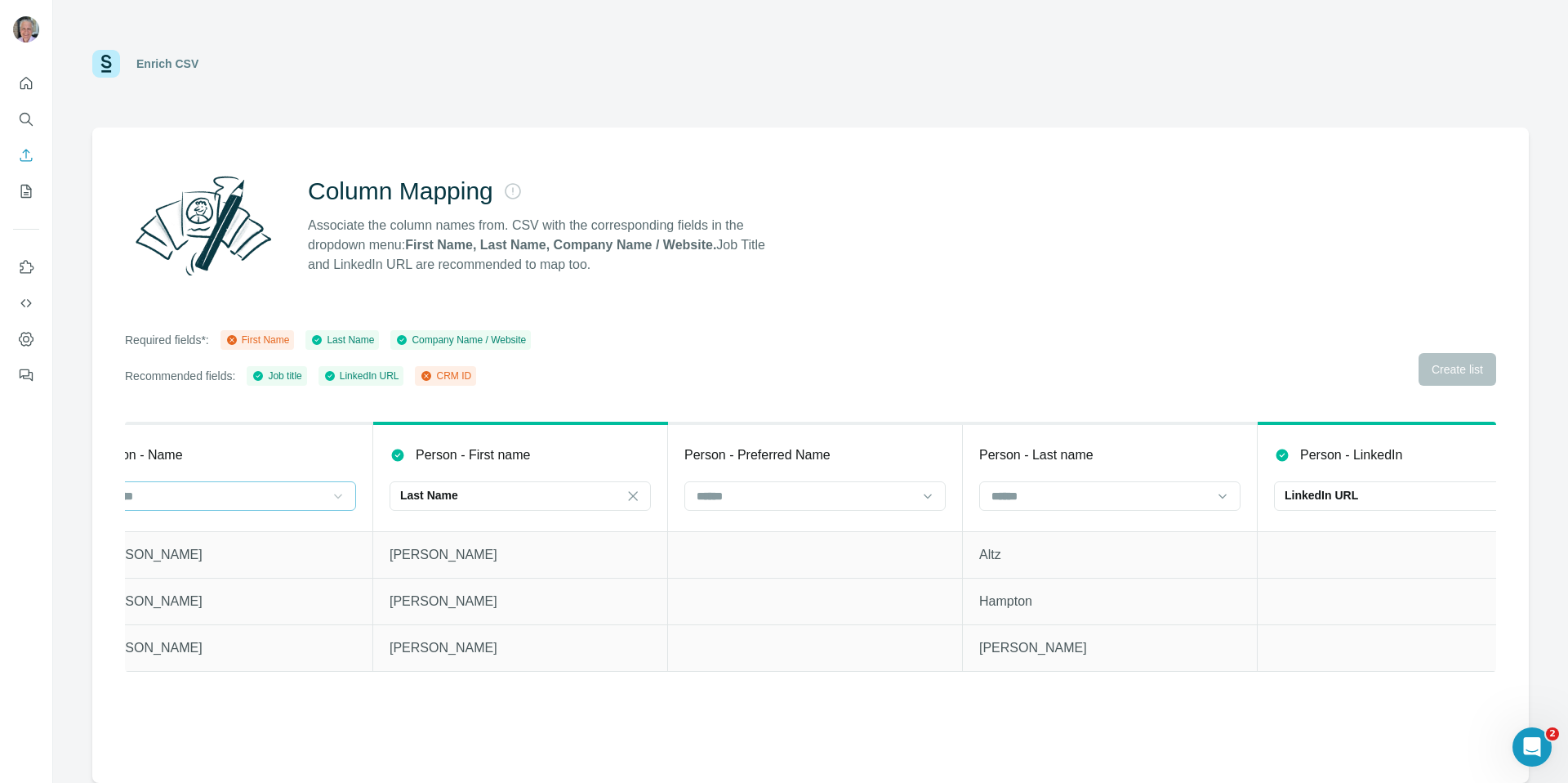
scroll to position [0, 1252]
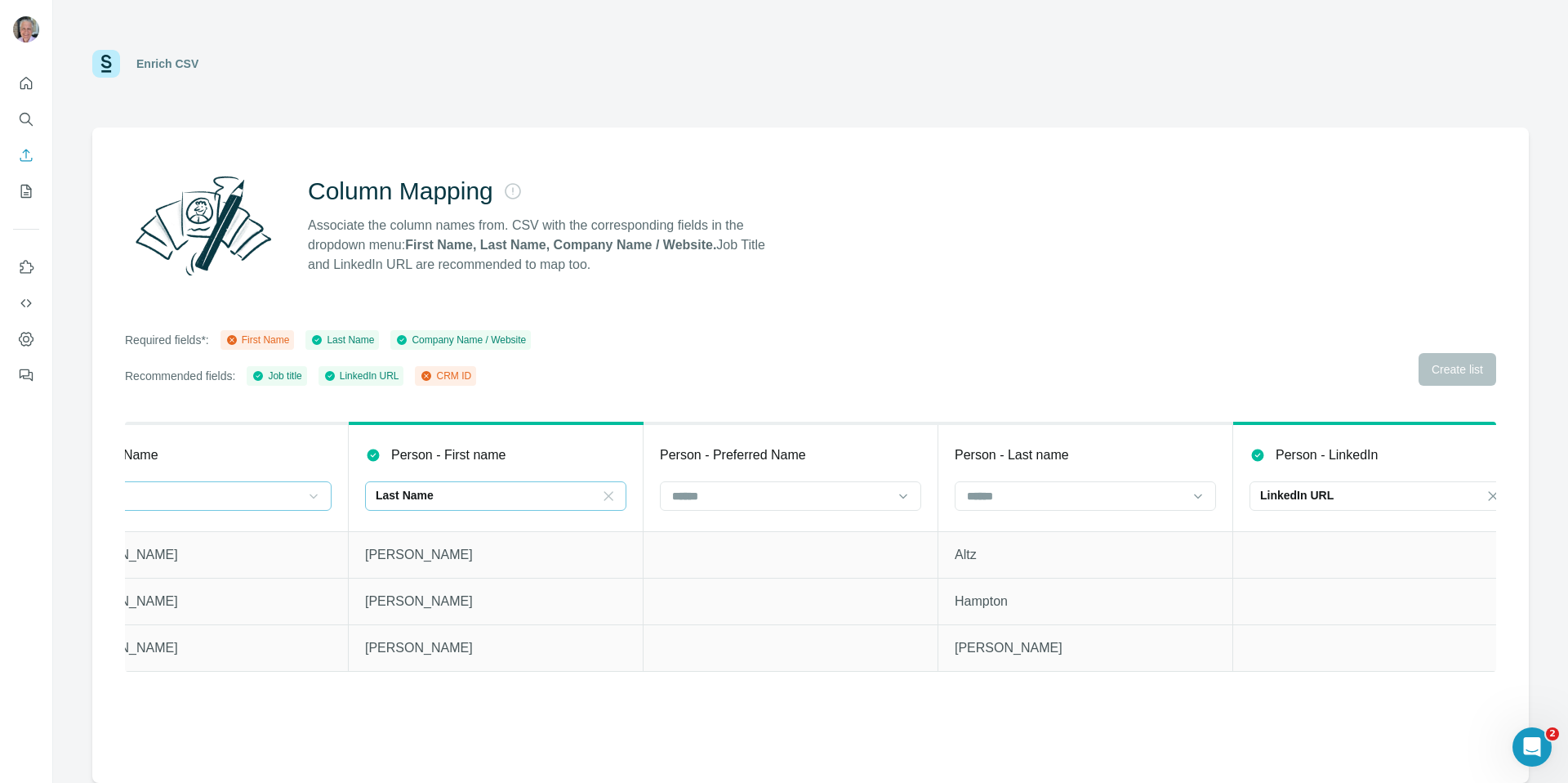
click at [605, 497] on icon at bounding box center [608, 496] width 16 height 16
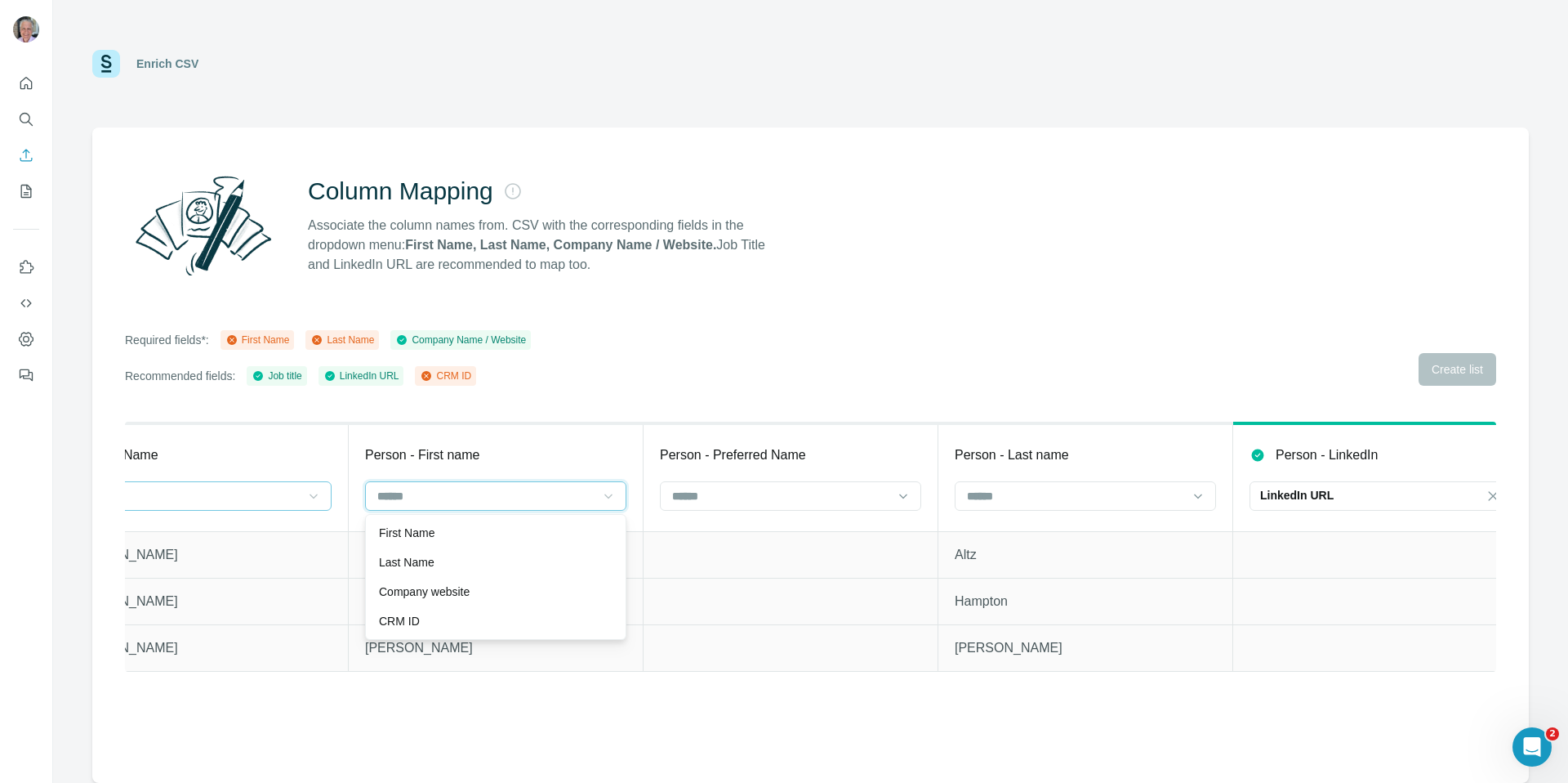
scroll to position [0, 0]
click at [591, 525] on div "First Name" at bounding box center [495, 532] width 233 height 16
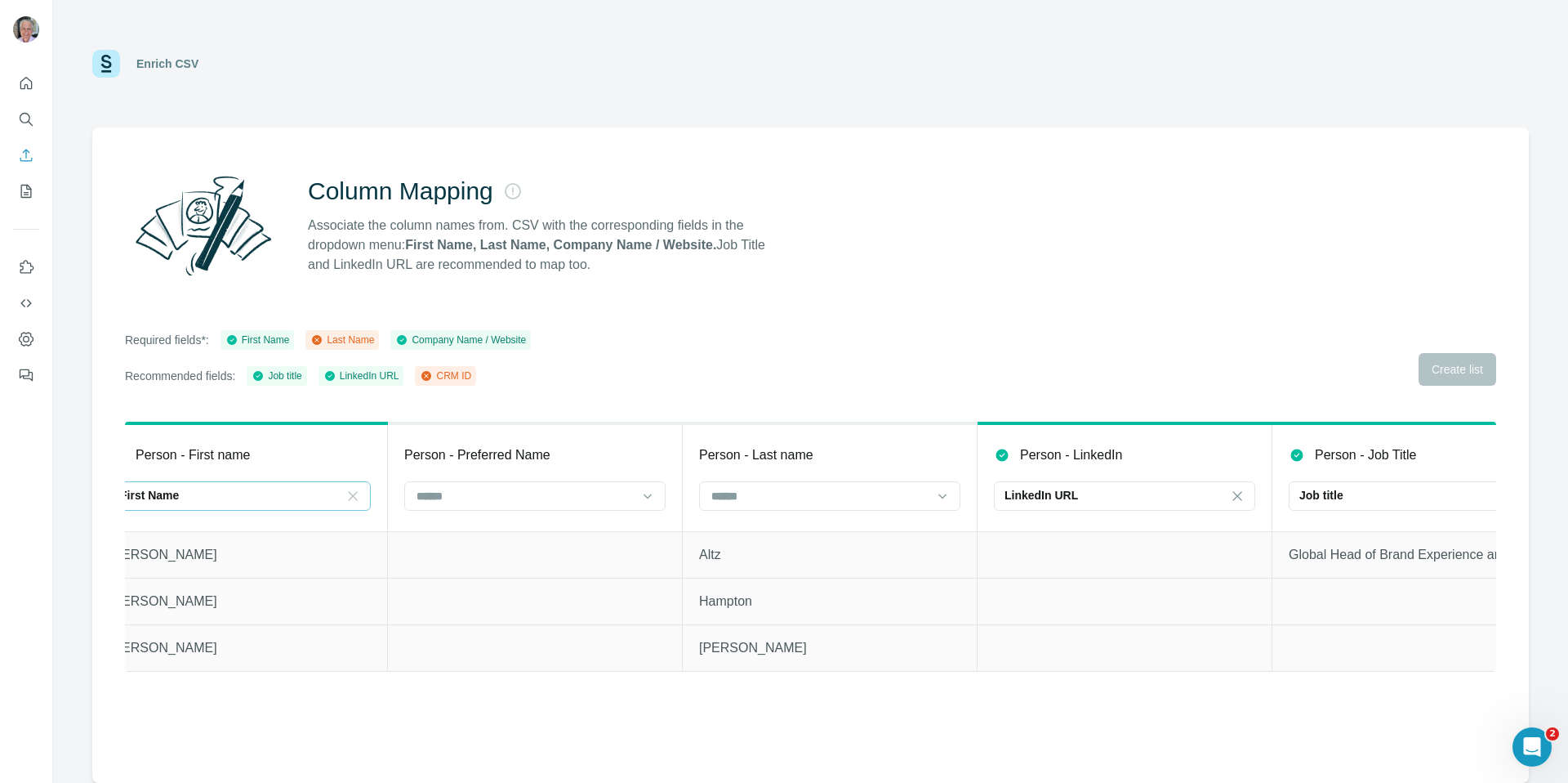
scroll to position [0, 1510]
click at [847, 497] on input at bounding box center [816, 496] width 221 height 18
click at [832, 533] on div "Last Name" at bounding box center [826, 532] width 233 height 16
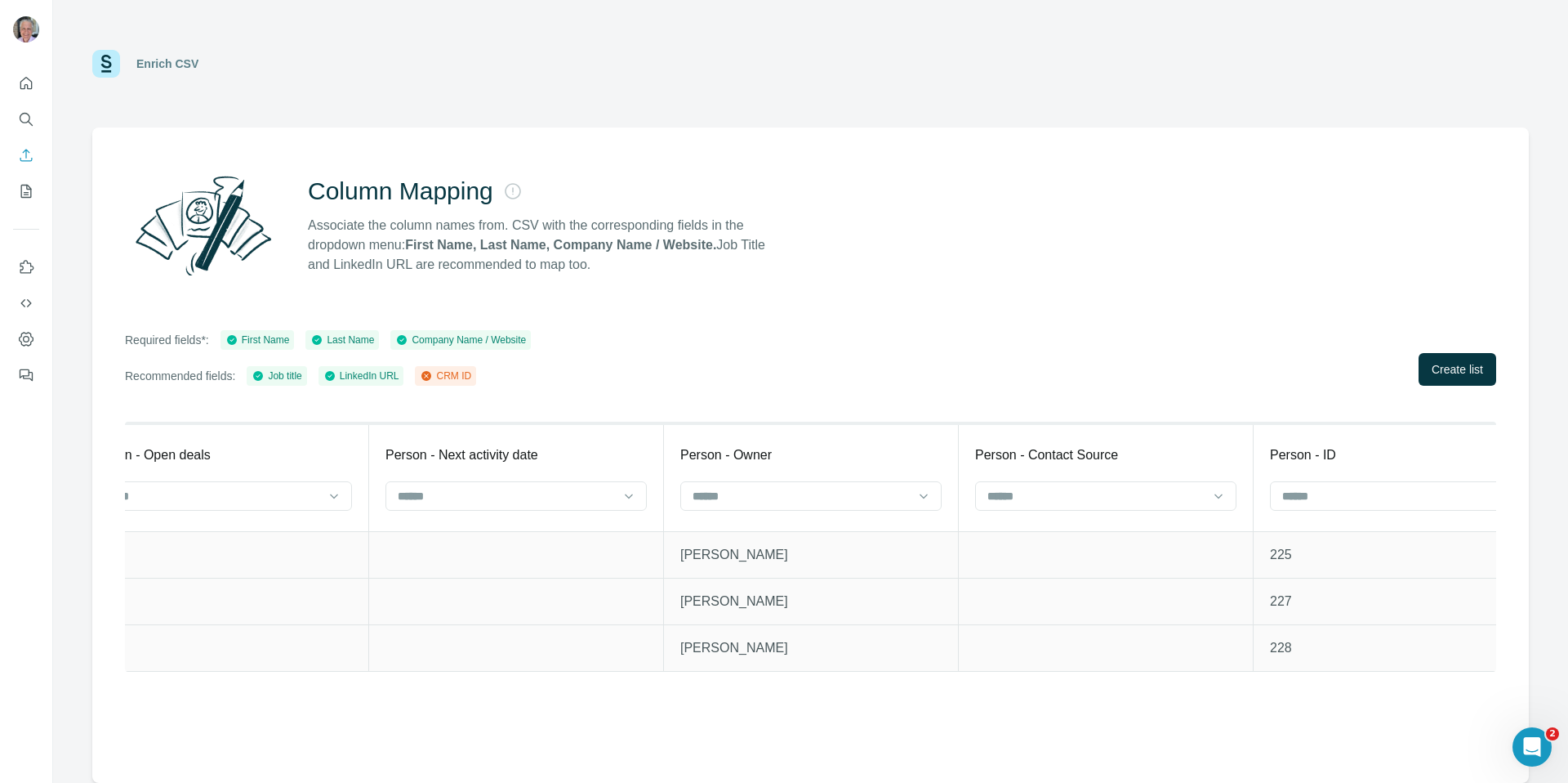
scroll to position [0, 5706]
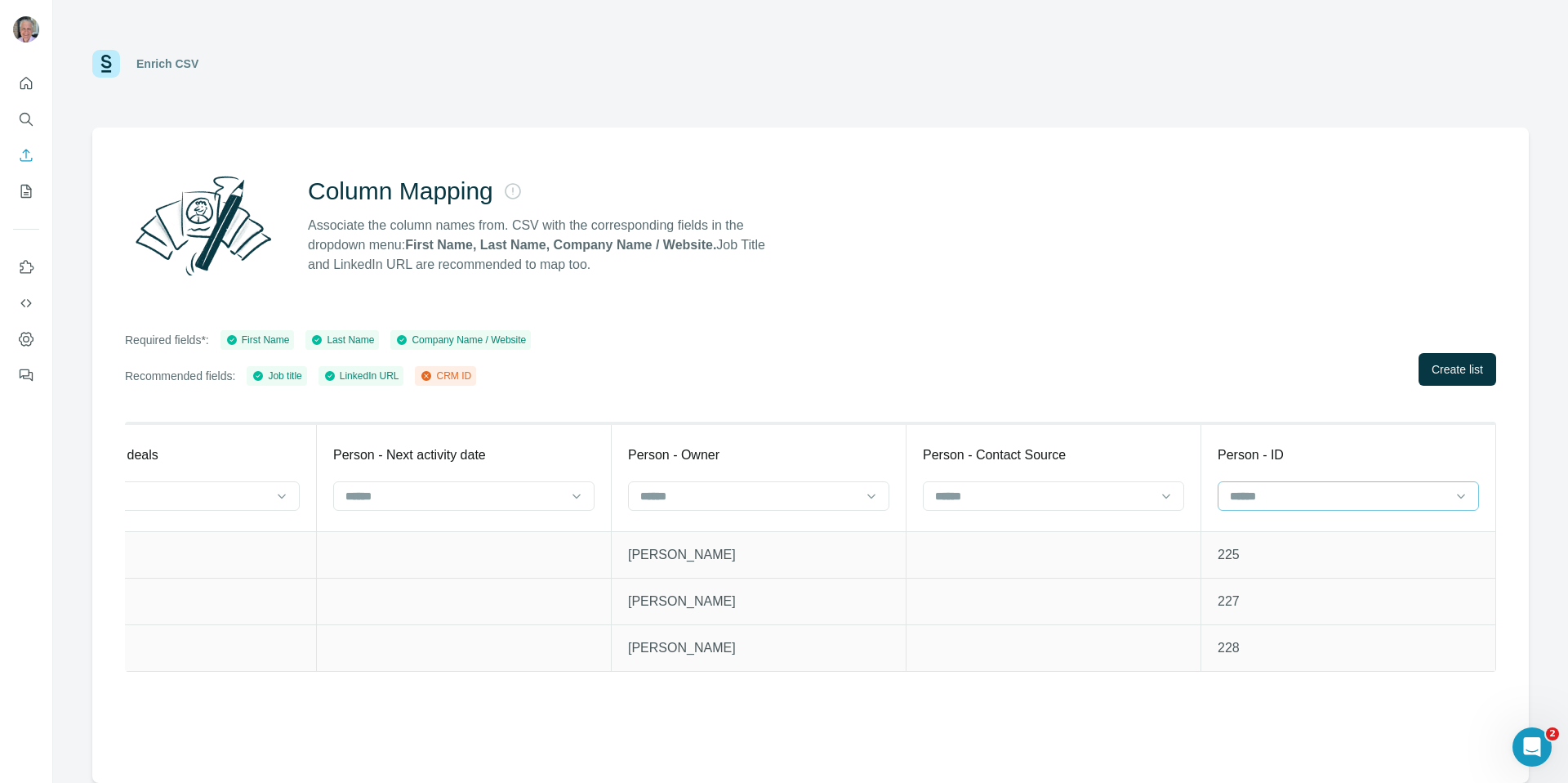
click at [1293, 495] on input at bounding box center [1339, 496] width 221 height 18
click at [1292, 562] on div "CRM ID" at bounding box center [1347, 561] width 233 height 16
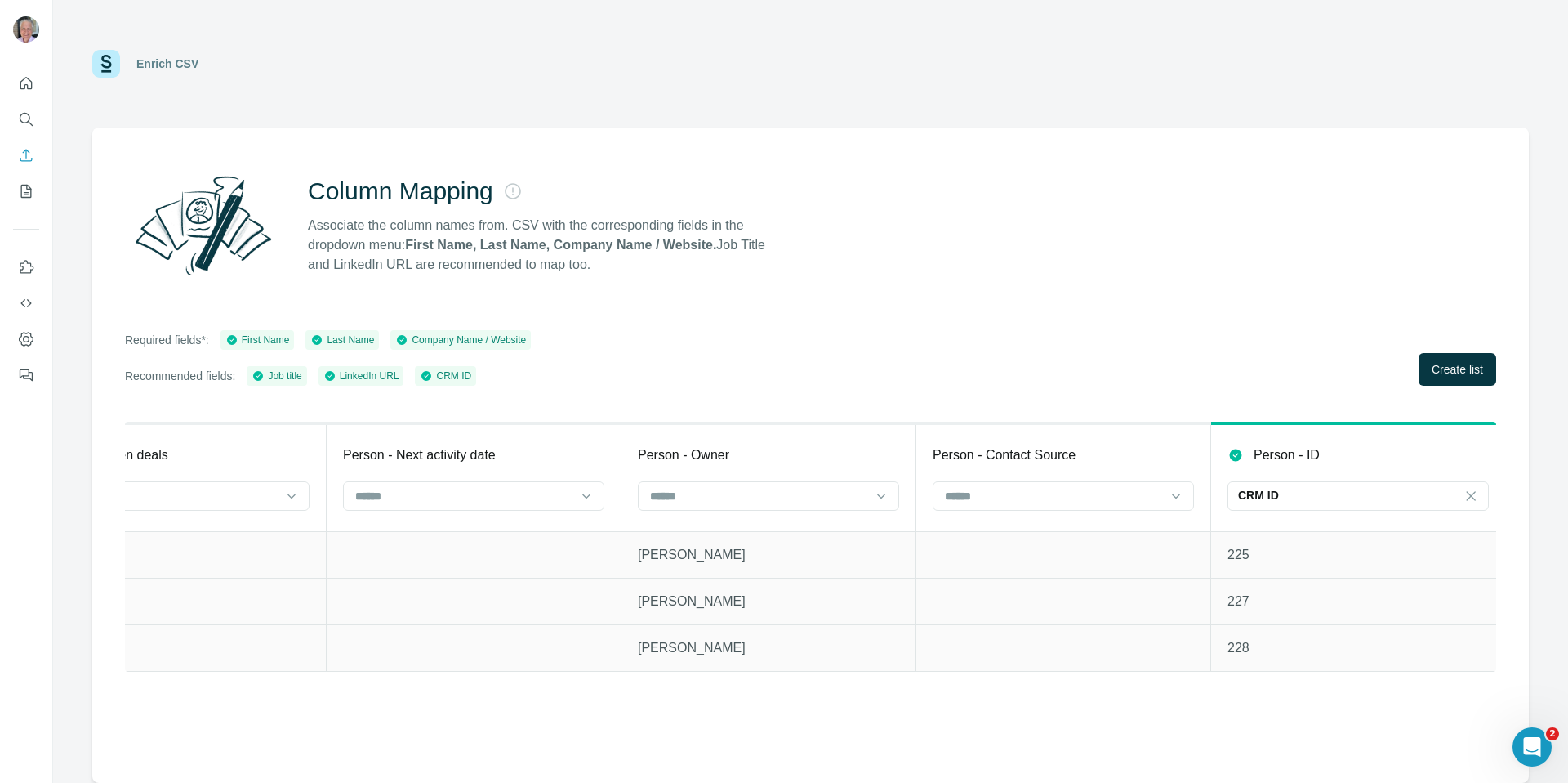
scroll to position [0, 5694]
click at [870, 495] on input at bounding box center [761, 496] width 221 height 18
click at [973, 370] on div "Required fields*: First Name Last Name Company Name / Website Recommended field…" at bounding box center [811, 357] width 1372 height 55
click at [1465, 361] on span "Create list" at bounding box center [1457, 369] width 51 height 16
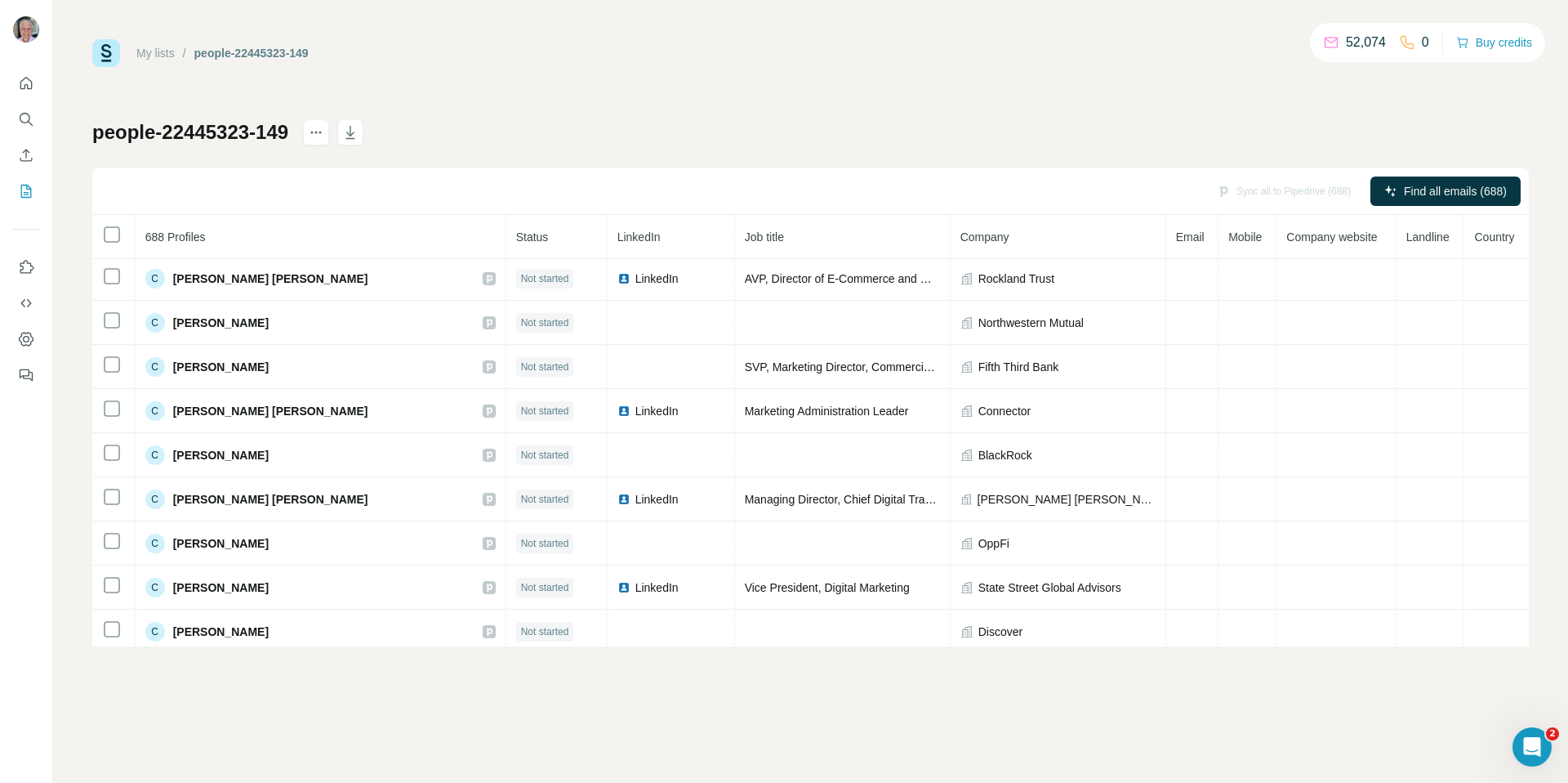
scroll to position [3584, 0]
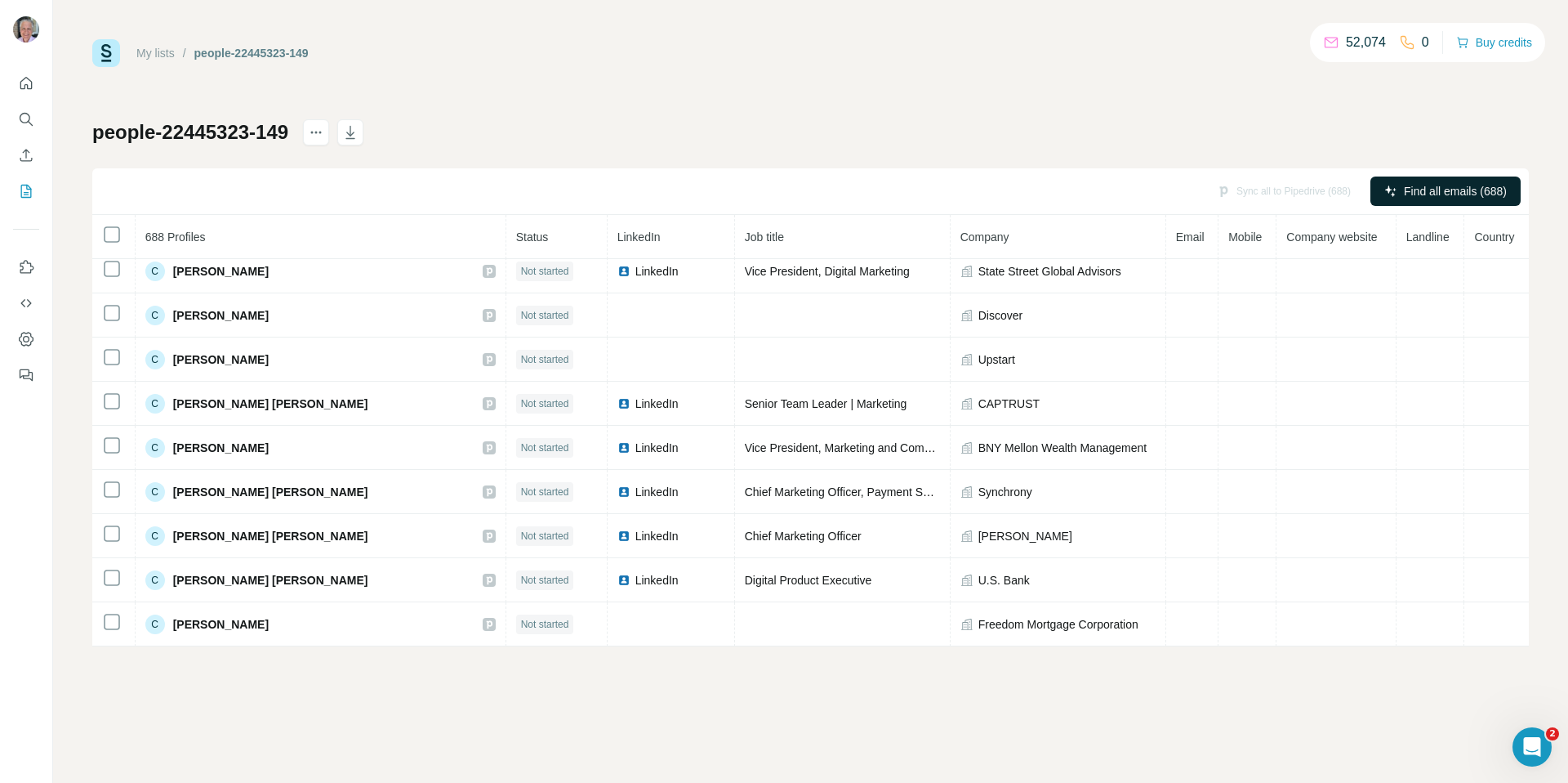
click at [1462, 186] on span "Find all emails (688)" at bounding box center [1455, 191] width 103 height 16
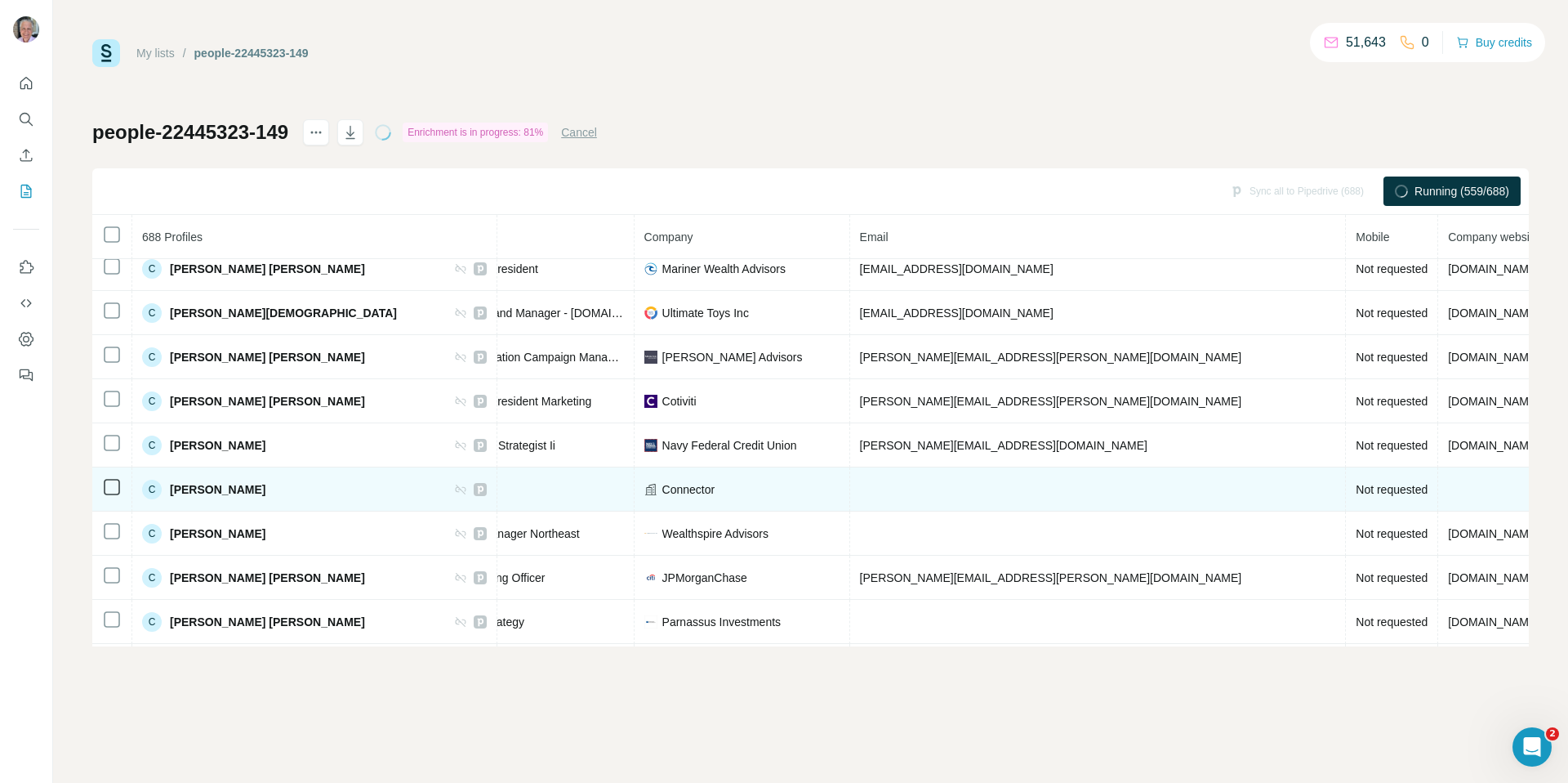
scroll to position [4071, 271]
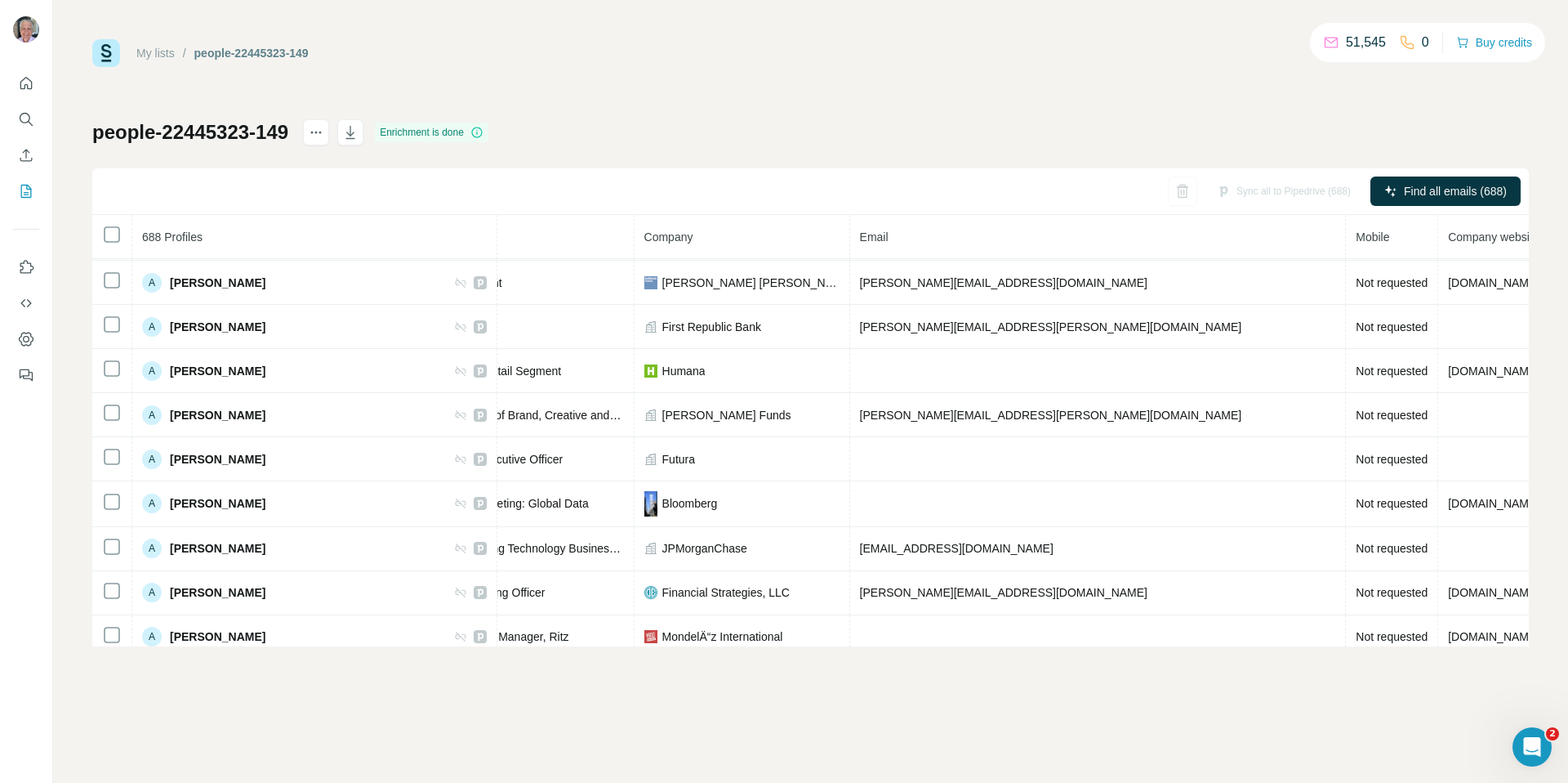
scroll to position [0, 271]
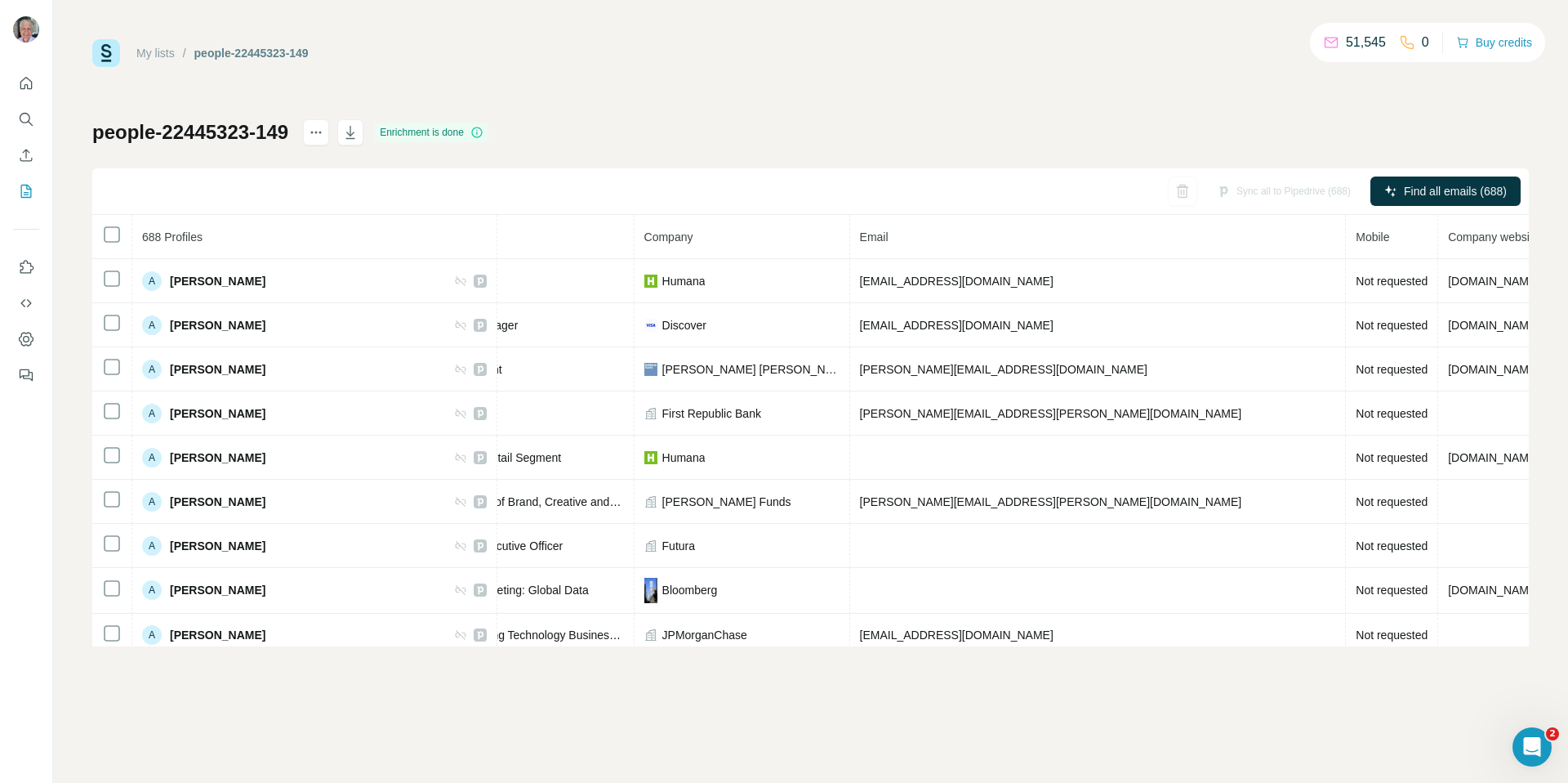
click at [1333, 124] on div "people-22445323-149 Enrichment is done Sync all to Pipedrive (688) Find all ema…" at bounding box center [810, 382] width 1436 height 527
click at [1490, 312] on div at bounding box center [1495, 315] width 14 height 14
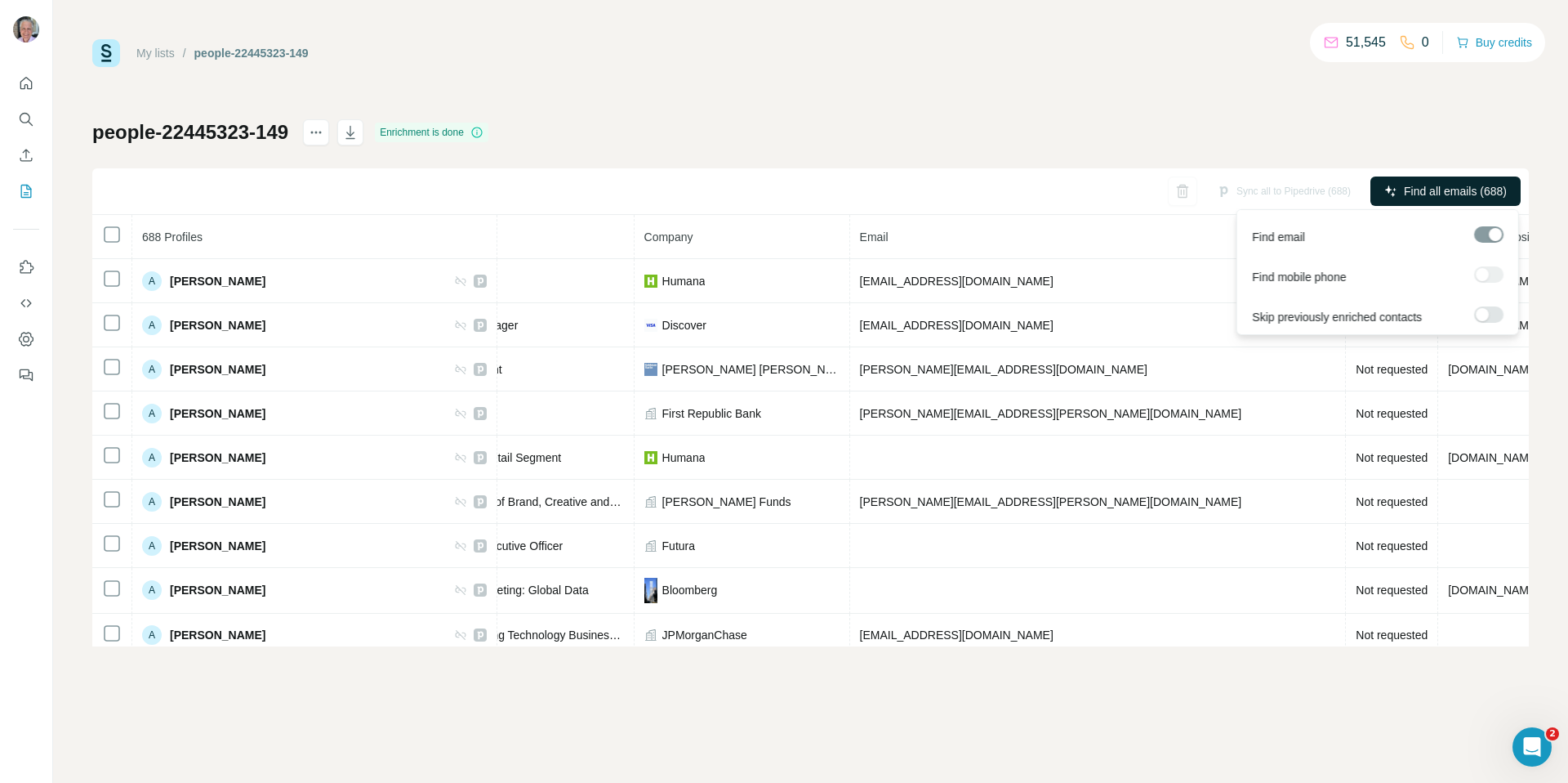
click at [1440, 192] on span "Find all emails (688)" at bounding box center [1455, 191] width 103 height 16
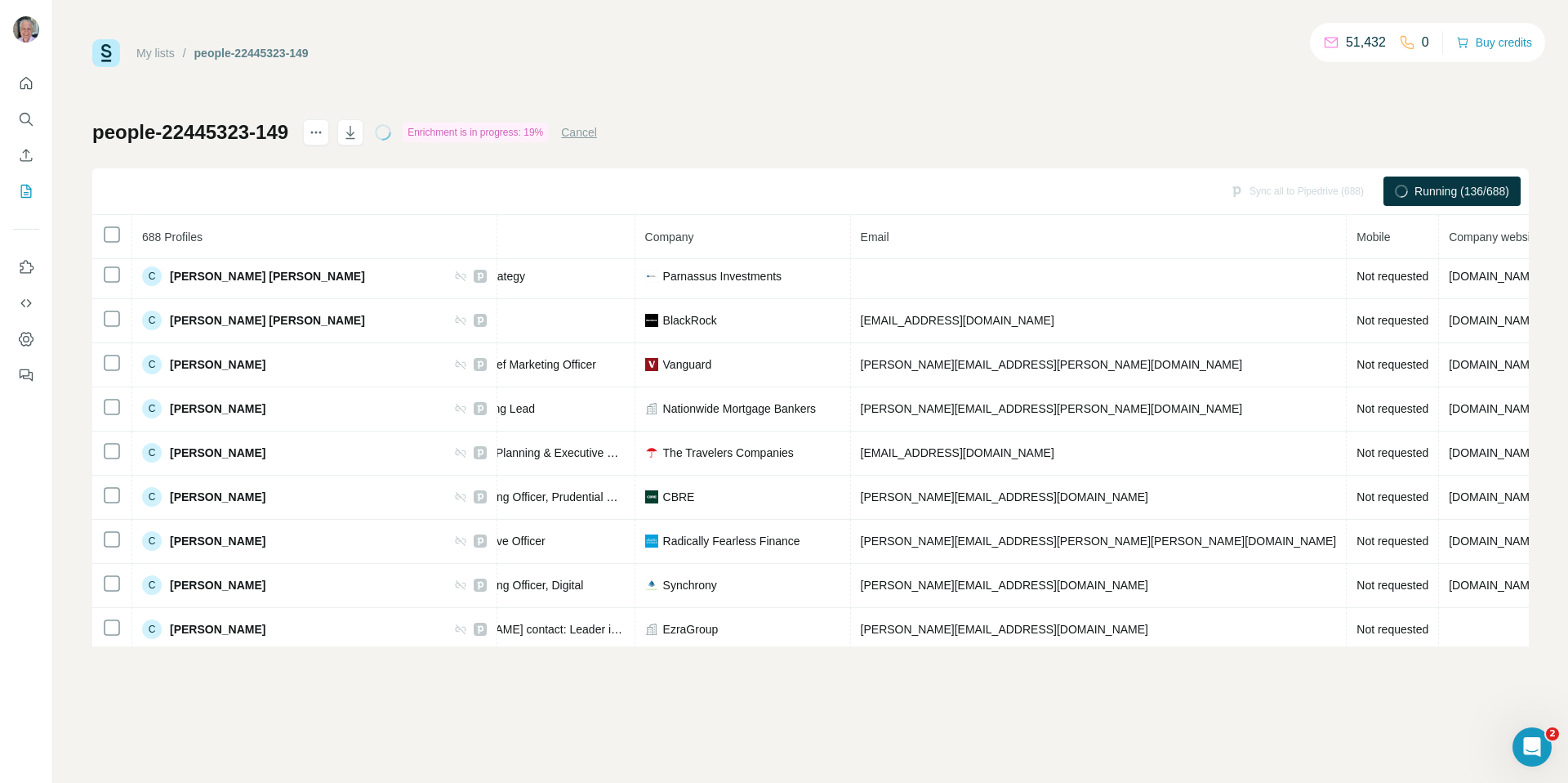
scroll to position [4469, 270]
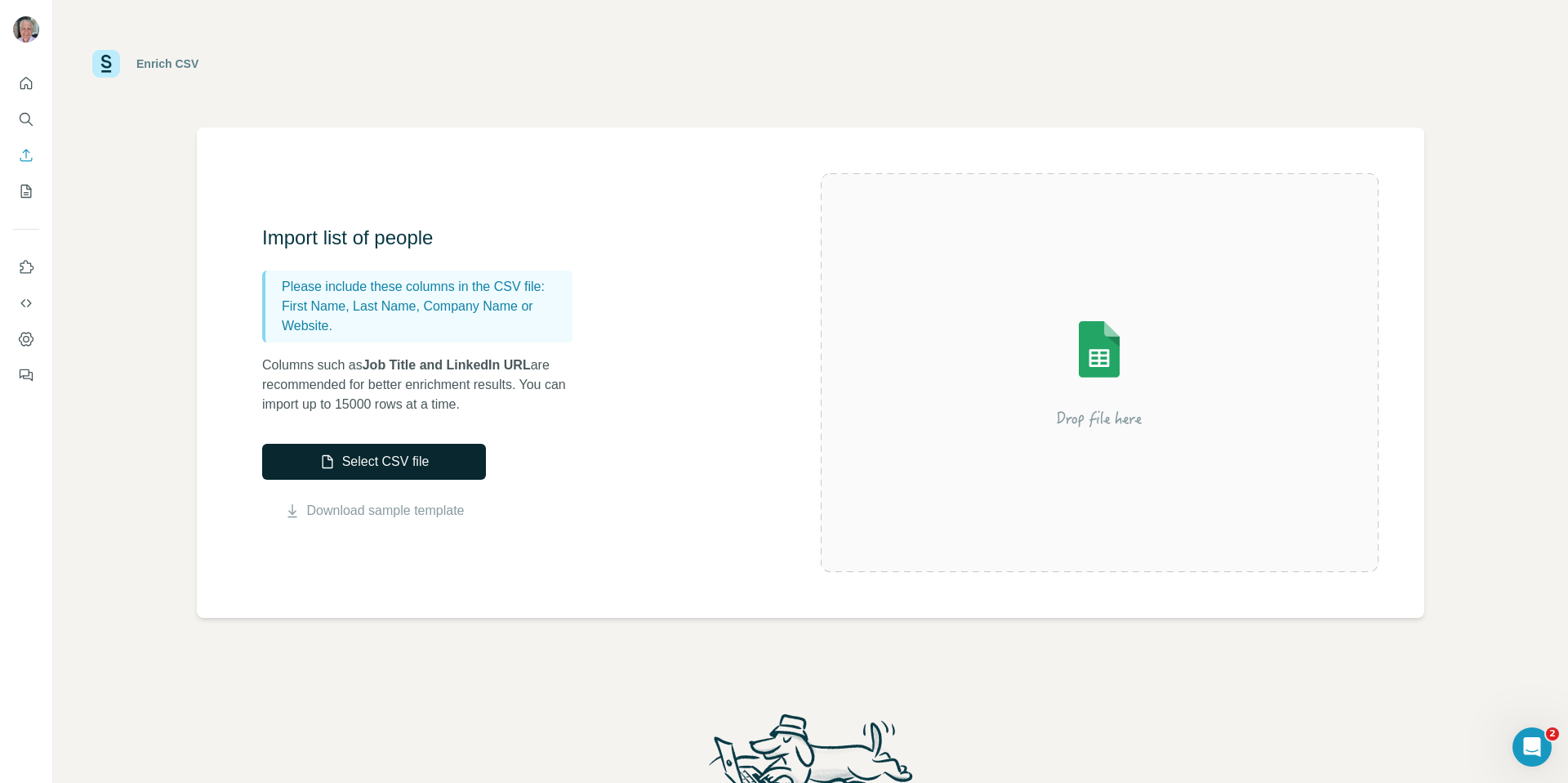
click at [432, 453] on button "Select CSV file" at bounding box center [373, 461] width 223 height 36
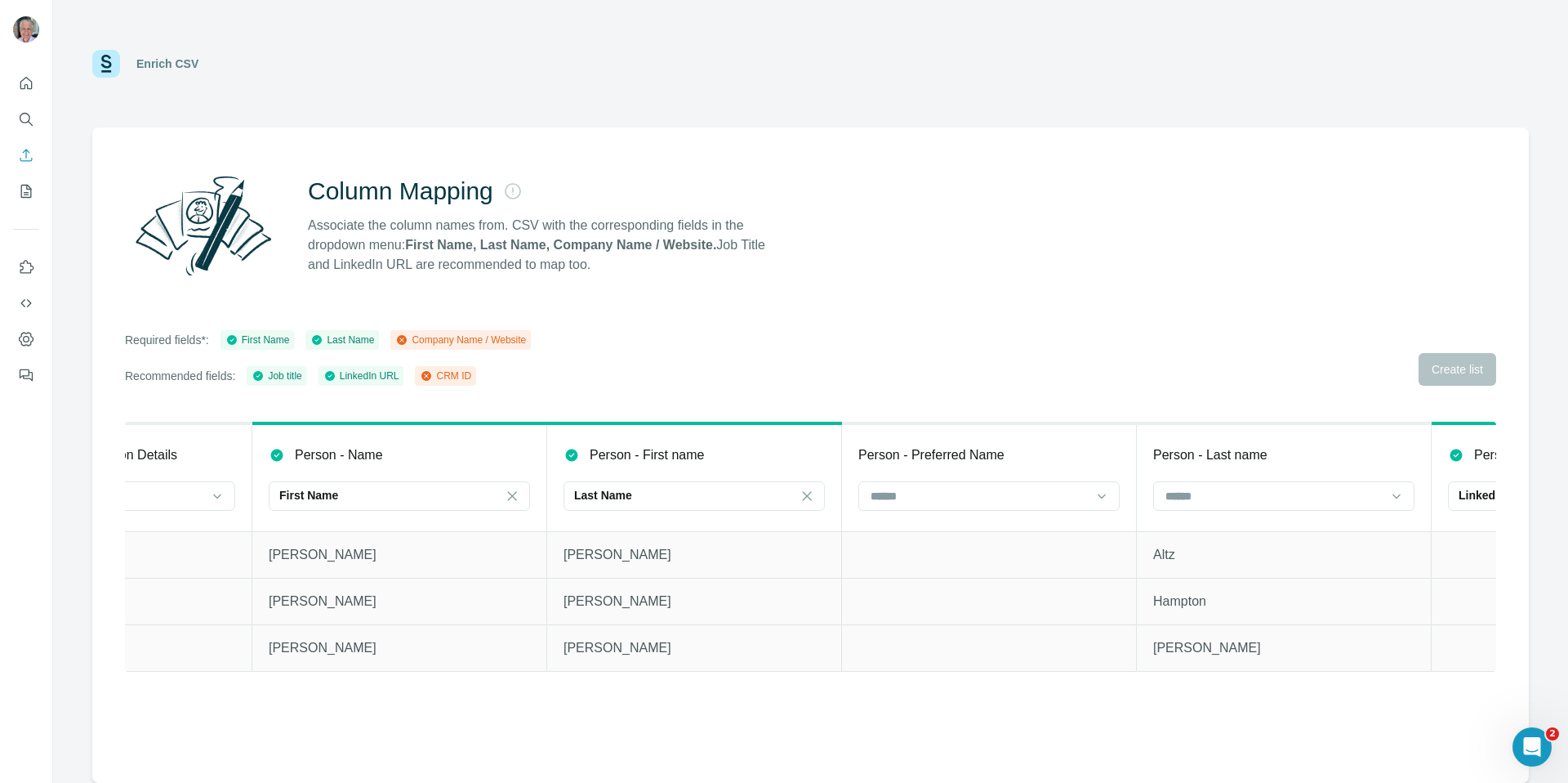
scroll to position [0, 1069]
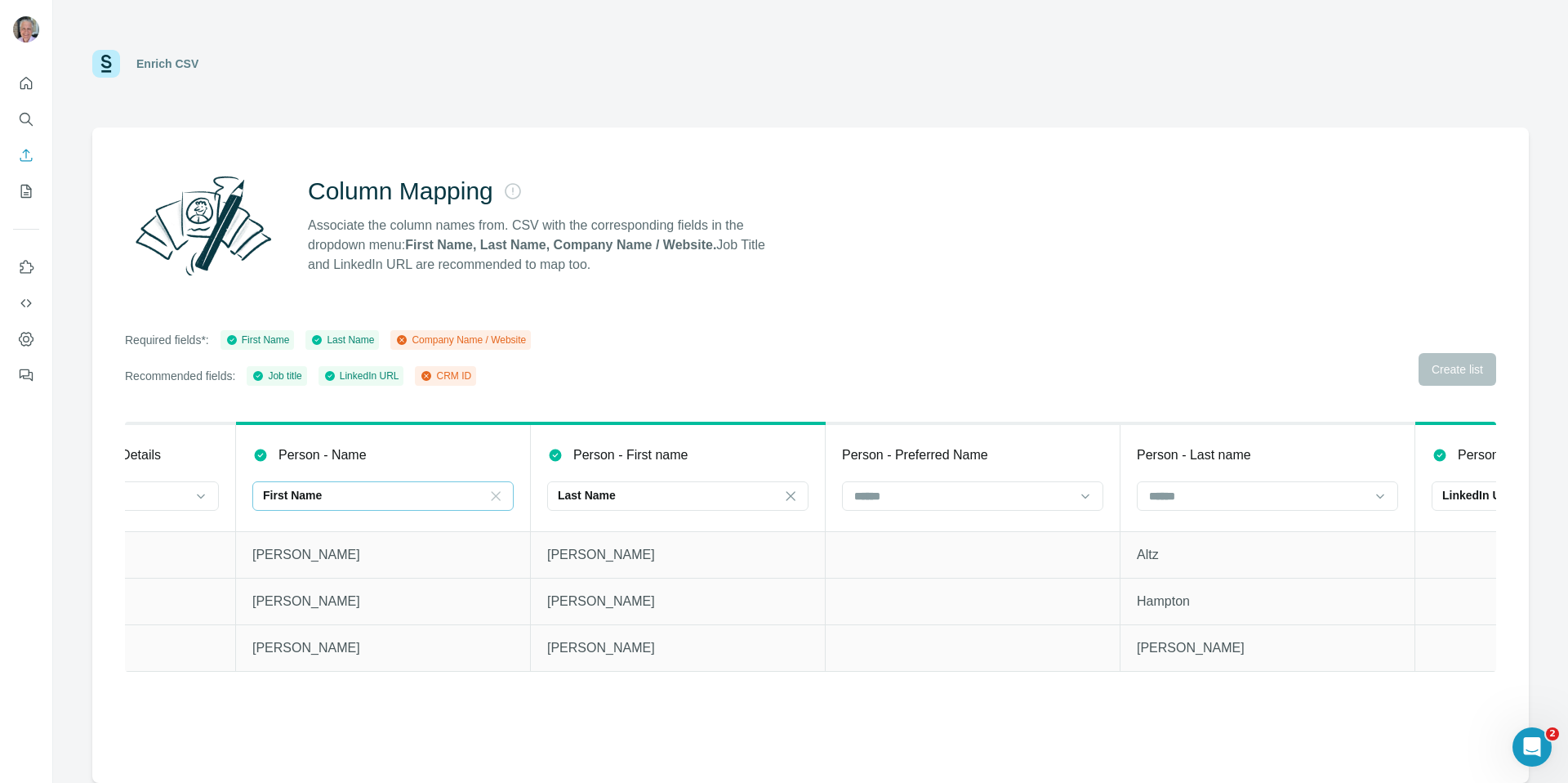
click at [500, 497] on icon at bounding box center [495, 496] width 16 height 16
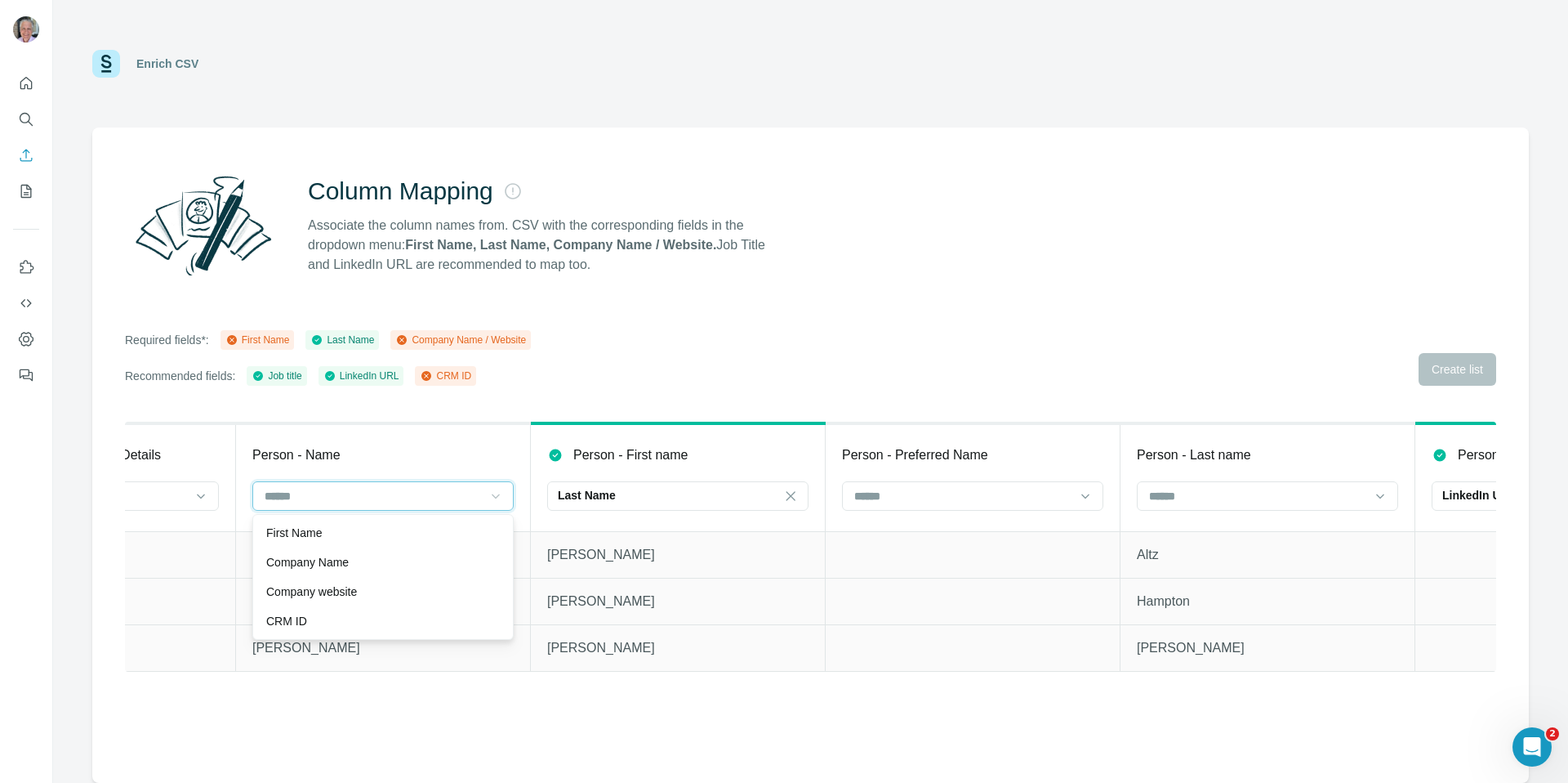
scroll to position [0, 0]
click at [491, 497] on icon at bounding box center [495, 496] width 16 height 16
click at [790, 497] on icon at bounding box center [790, 496] width 16 height 16
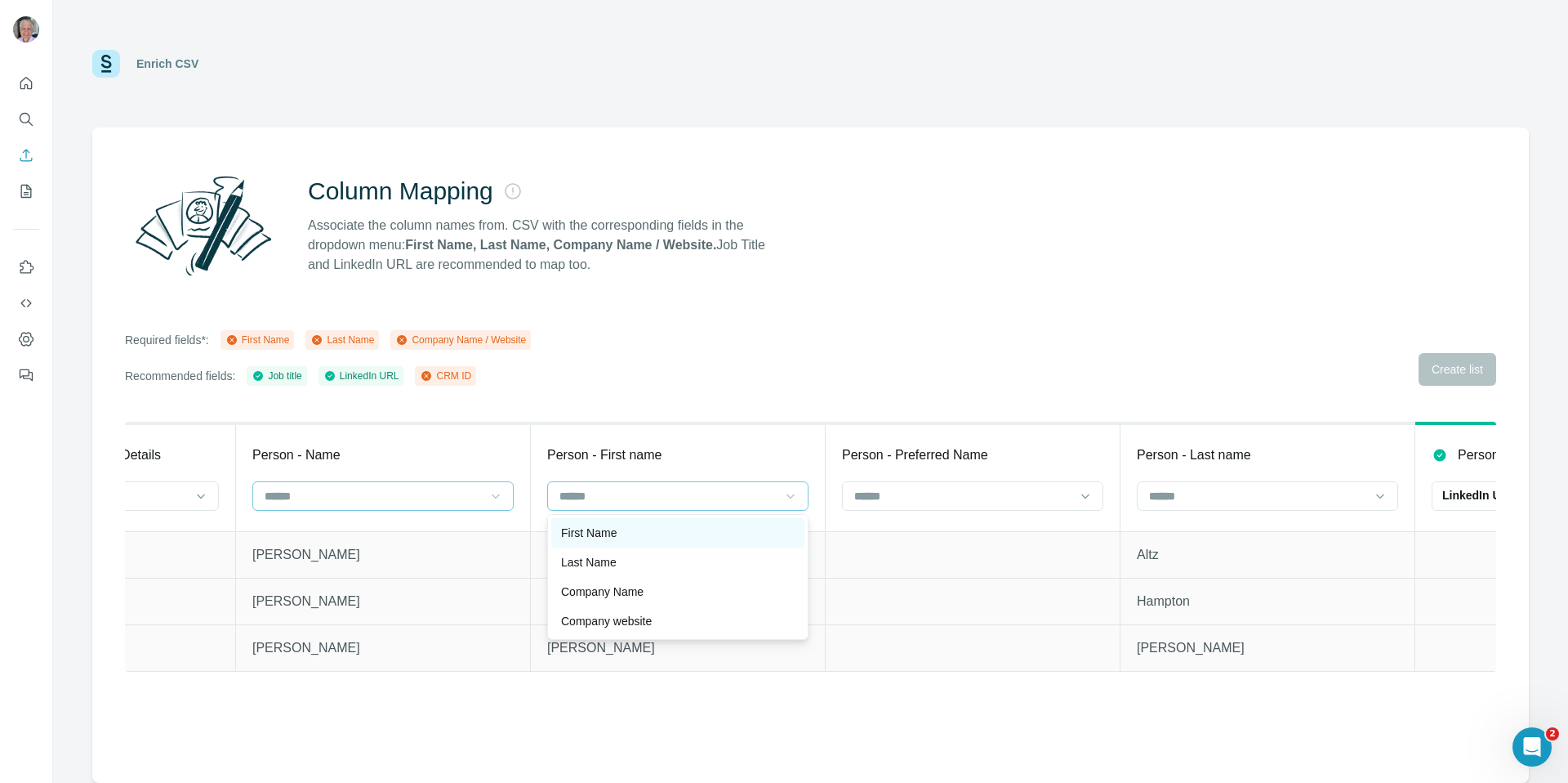
click at [763, 526] on div "First Name" at bounding box center [677, 532] width 233 height 16
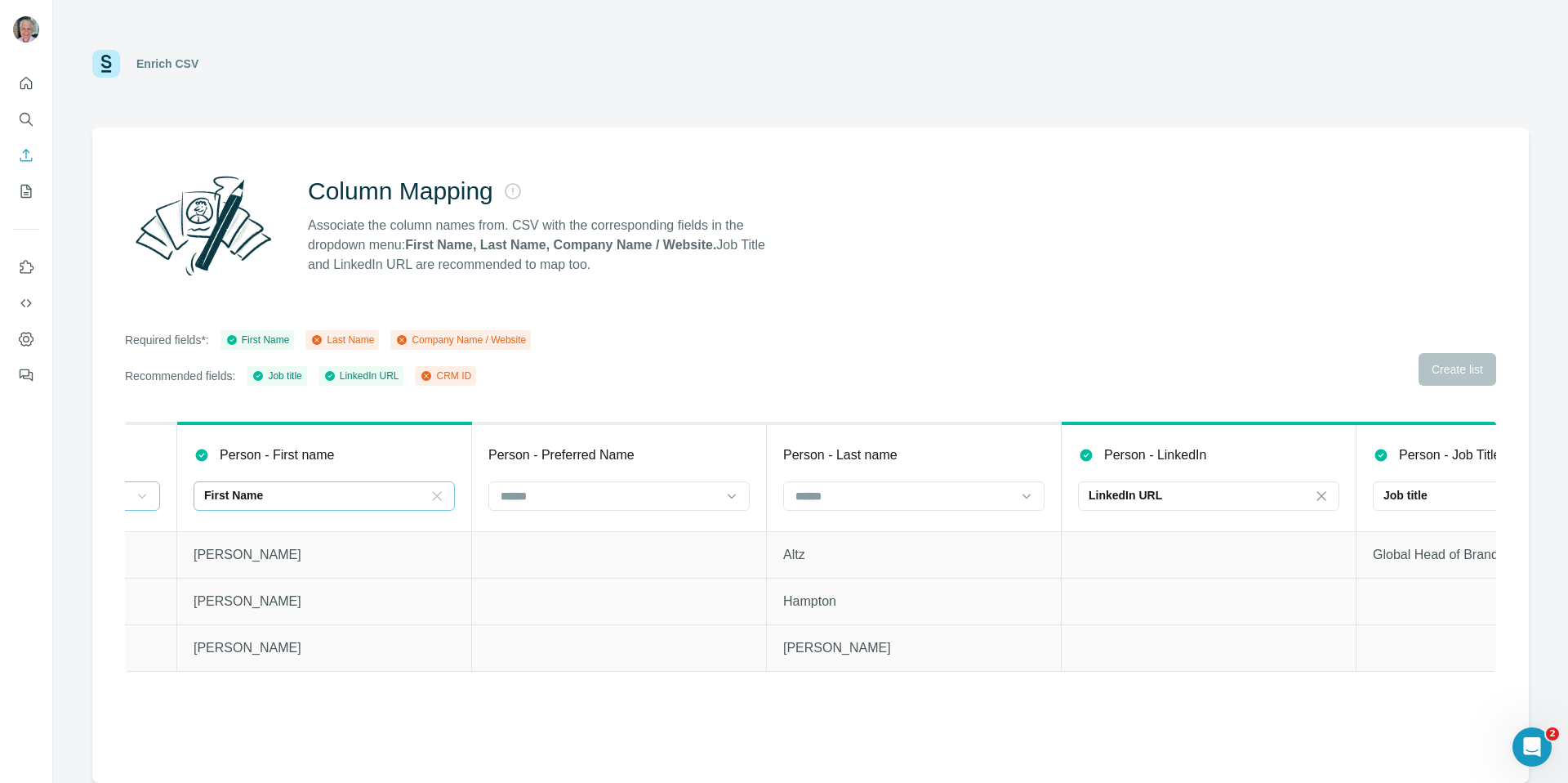
scroll to position [0, 1494]
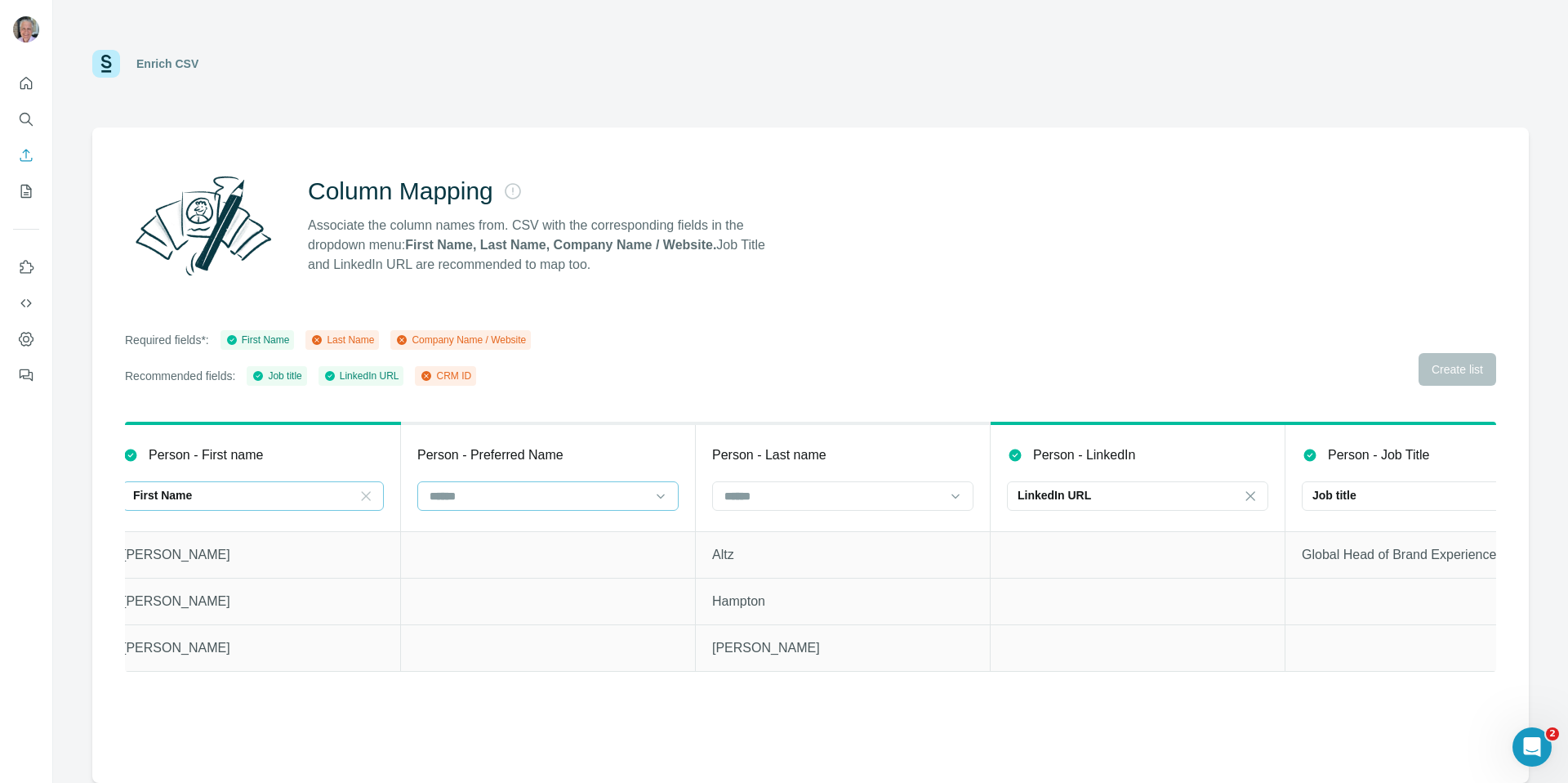
click at [651, 481] on div at bounding box center [547, 496] width 261 height 29
click at [794, 487] on input at bounding box center [833, 496] width 221 height 18
click at [796, 533] on div "Last Name" at bounding box center [843, 532] width 233 height 16
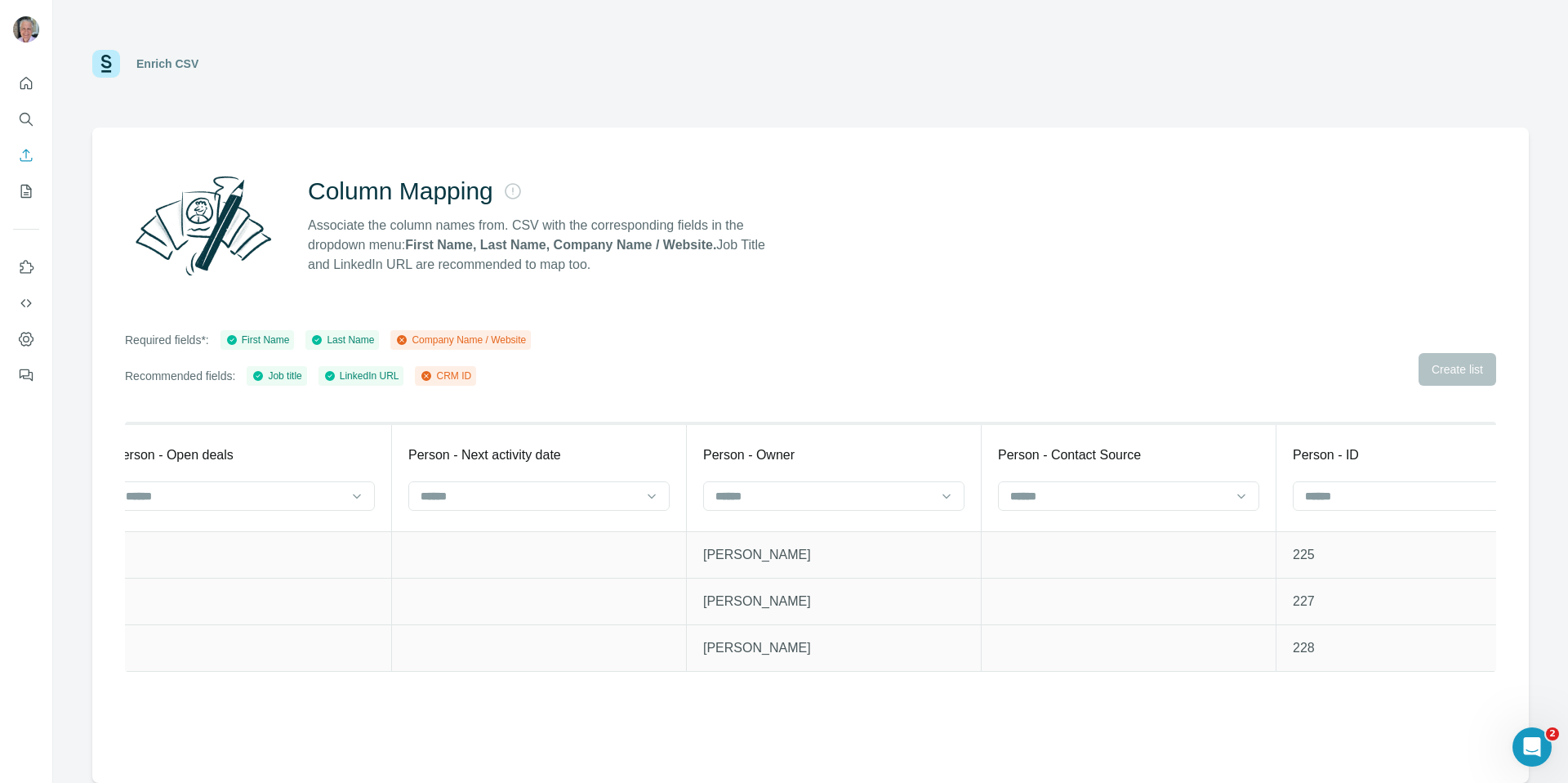
scroll to position [0, 5706]
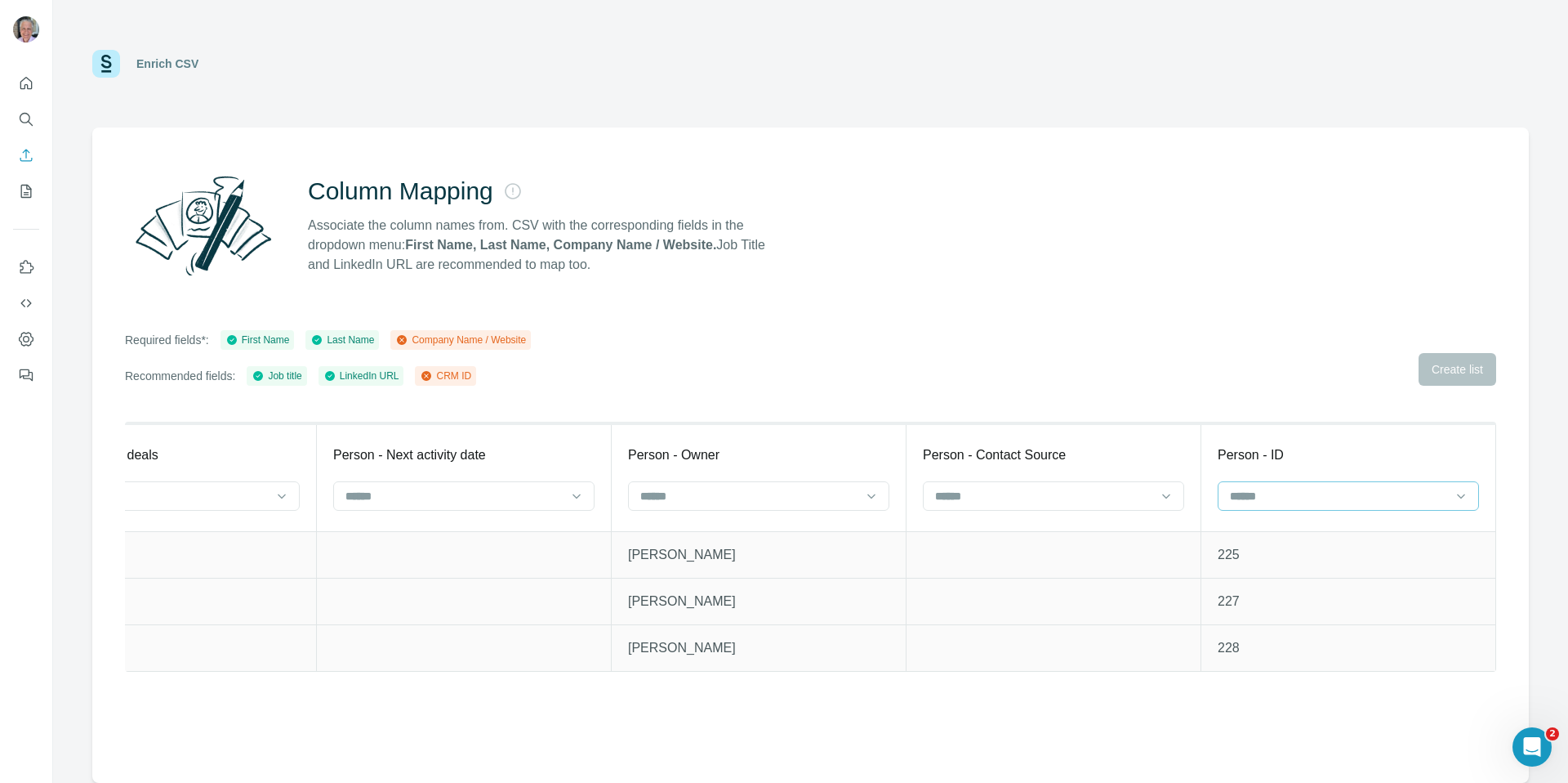
click at [1271, 497] on input at bounding box center [1339, 496] width 221 height 18
click at [1266, 585] on p "CRM ID" at bounding box center [1252, 591] width 41 height 16
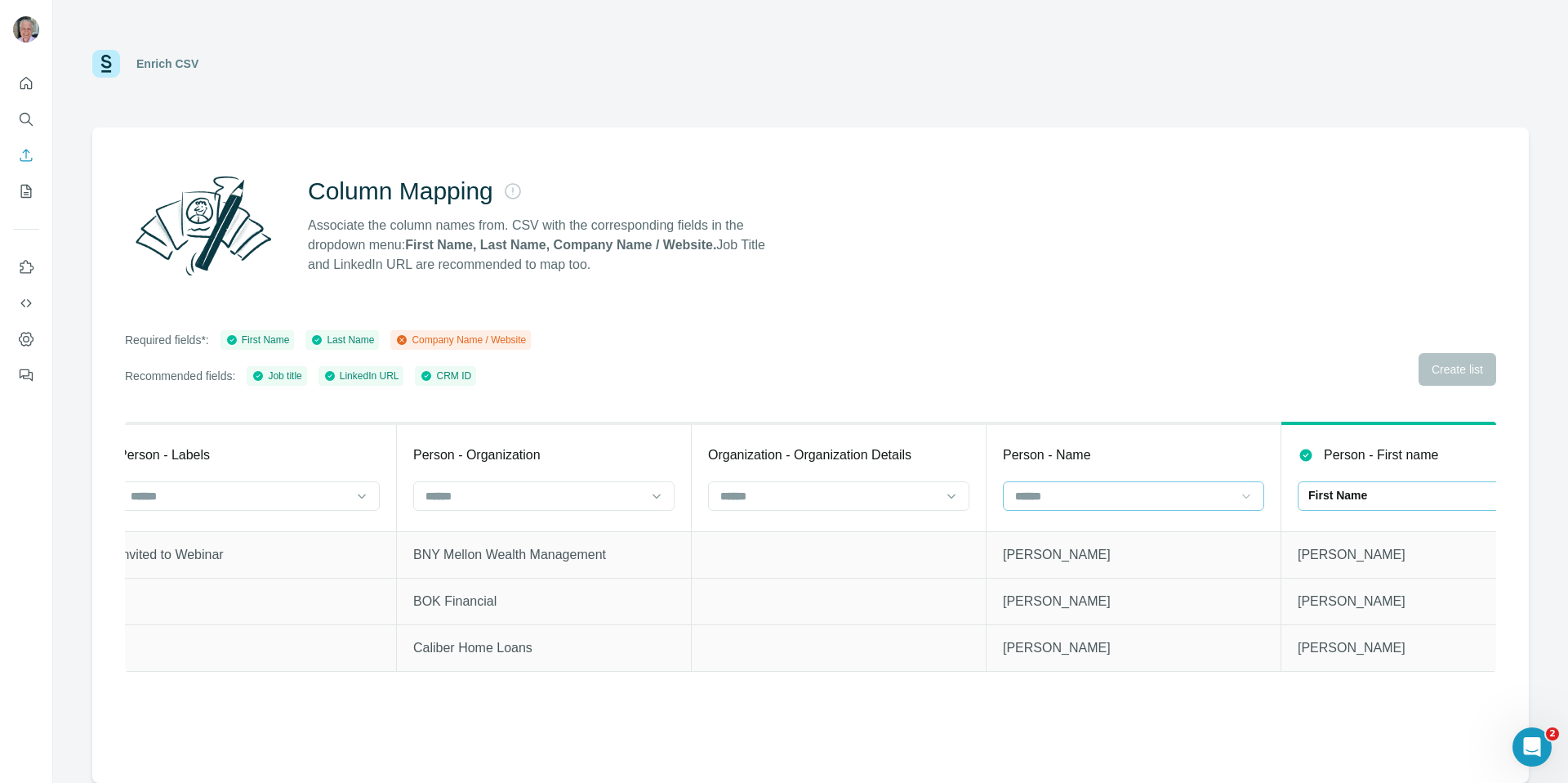
scroll to position [0, 360]
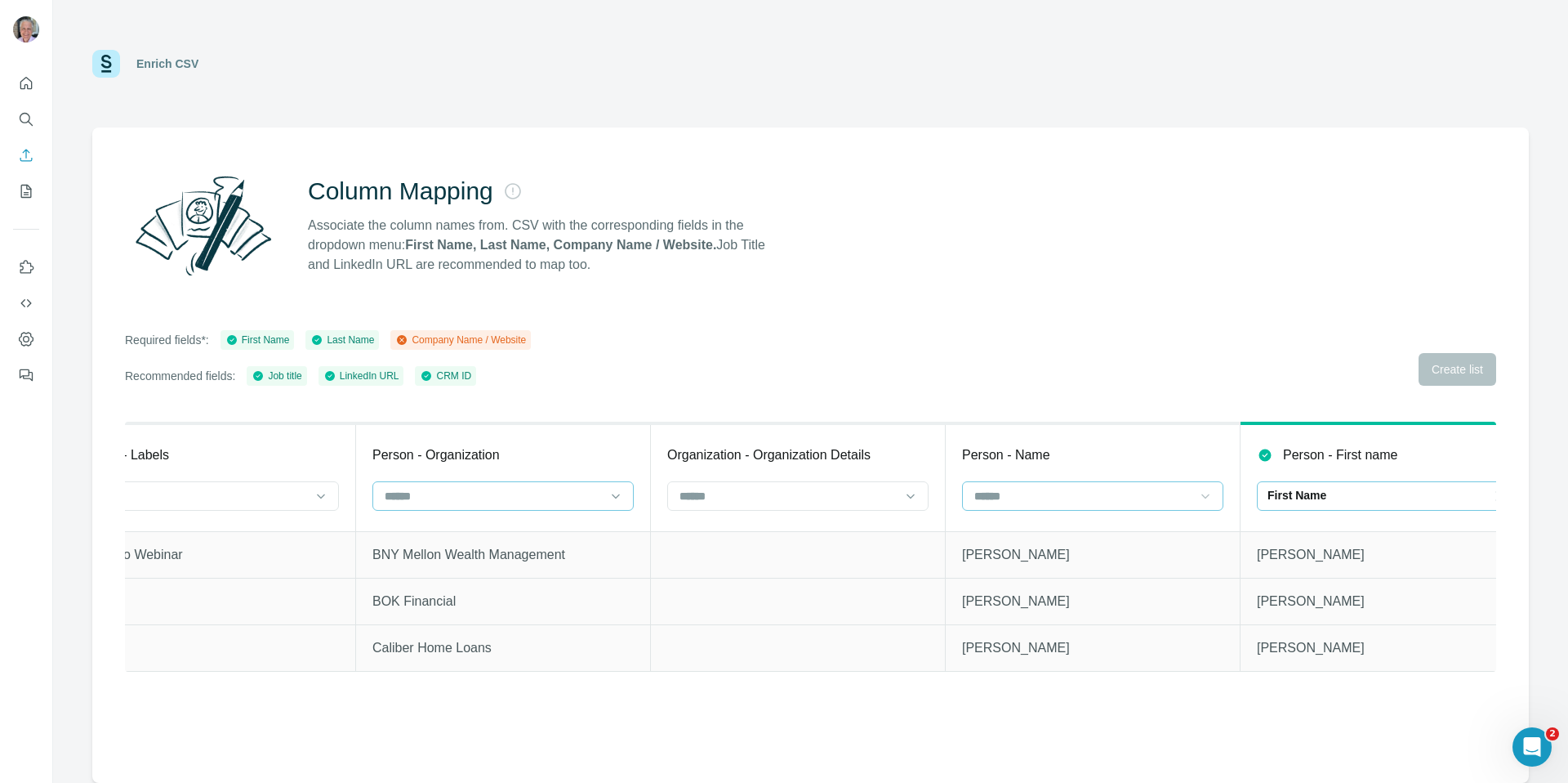
click at [543, 498] on input at bounding box center [493, 496] width 221 height 18
click at [546, 538] on div "Company Name" at bounding box center [502, 532] width 233 height 16
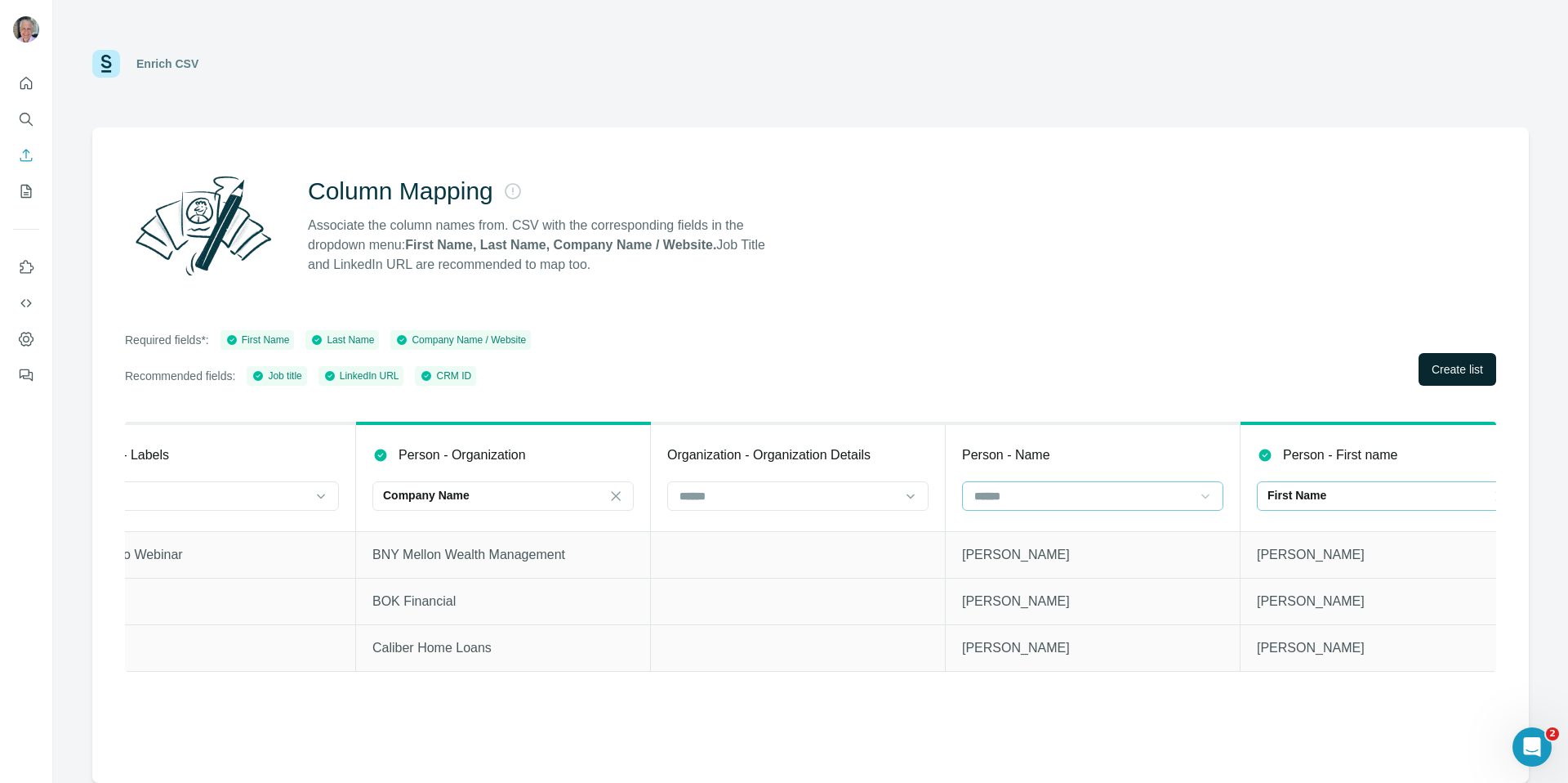
click at [1465, 360] on button "Create list" at bounding box center [1458, 370] width 77 height 33
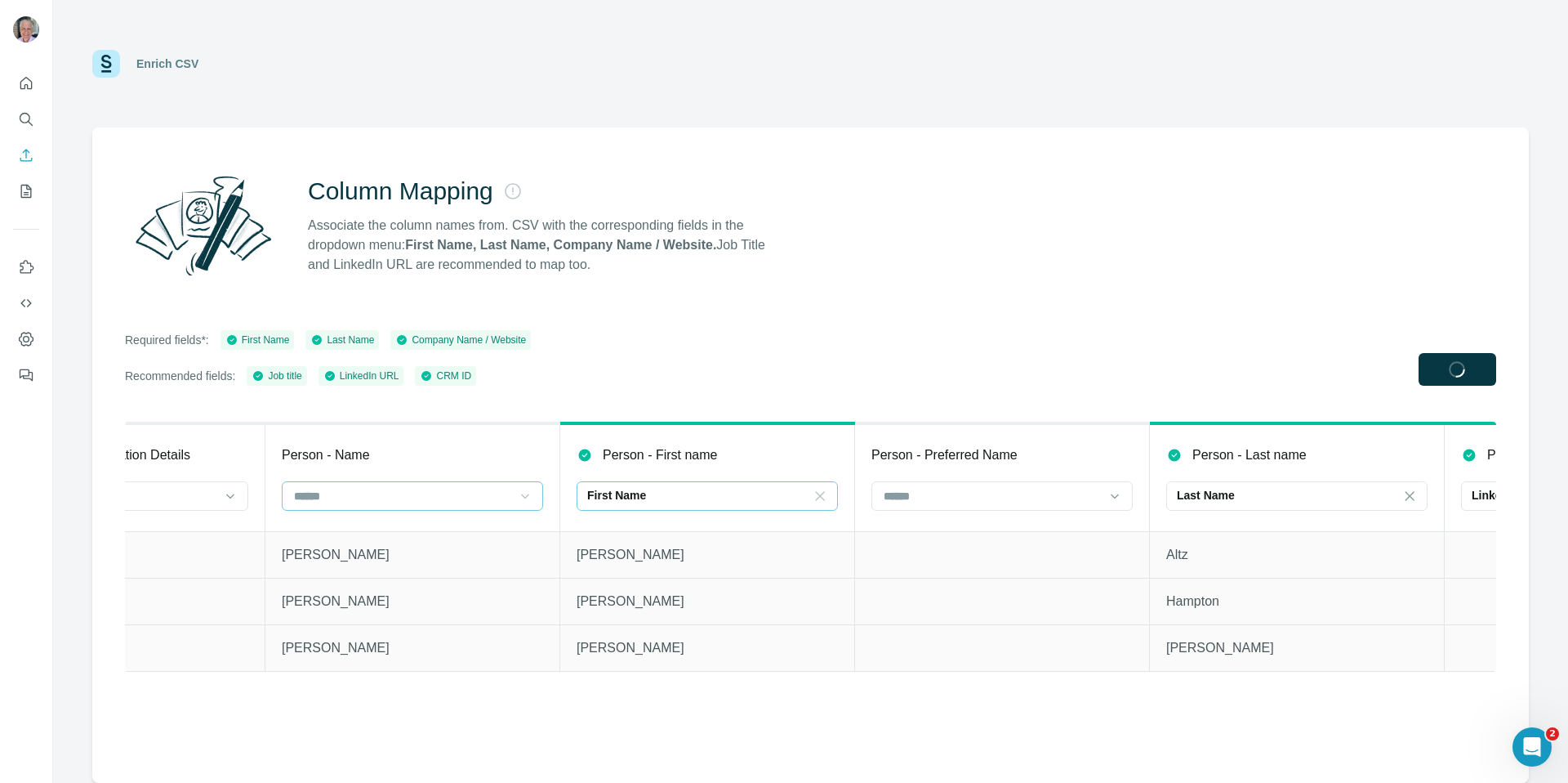
scroll to position [0, 1041]
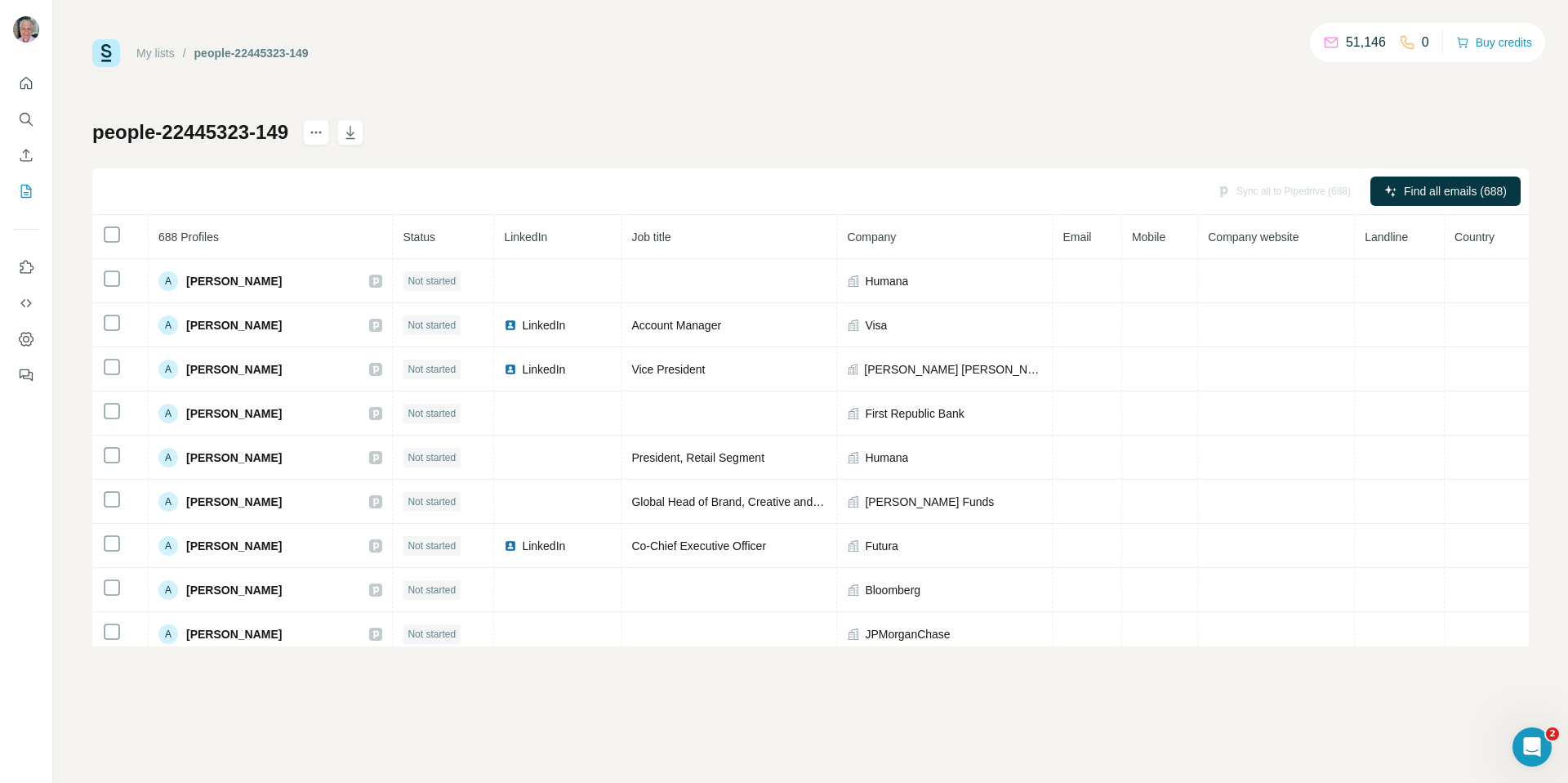
click at [1467, 175] on div "Sync all to Pipedrive (688) Find all emails (688)" at bounding box center [810, 192] width 1436 height 46
click at [1467, 188] on span "Find all emails (688)" at bounding box center [1455, 191] width 103 height 16
click at [592, 134] on button "Cancel" at bounding box center [574, 132] width 36 height 16
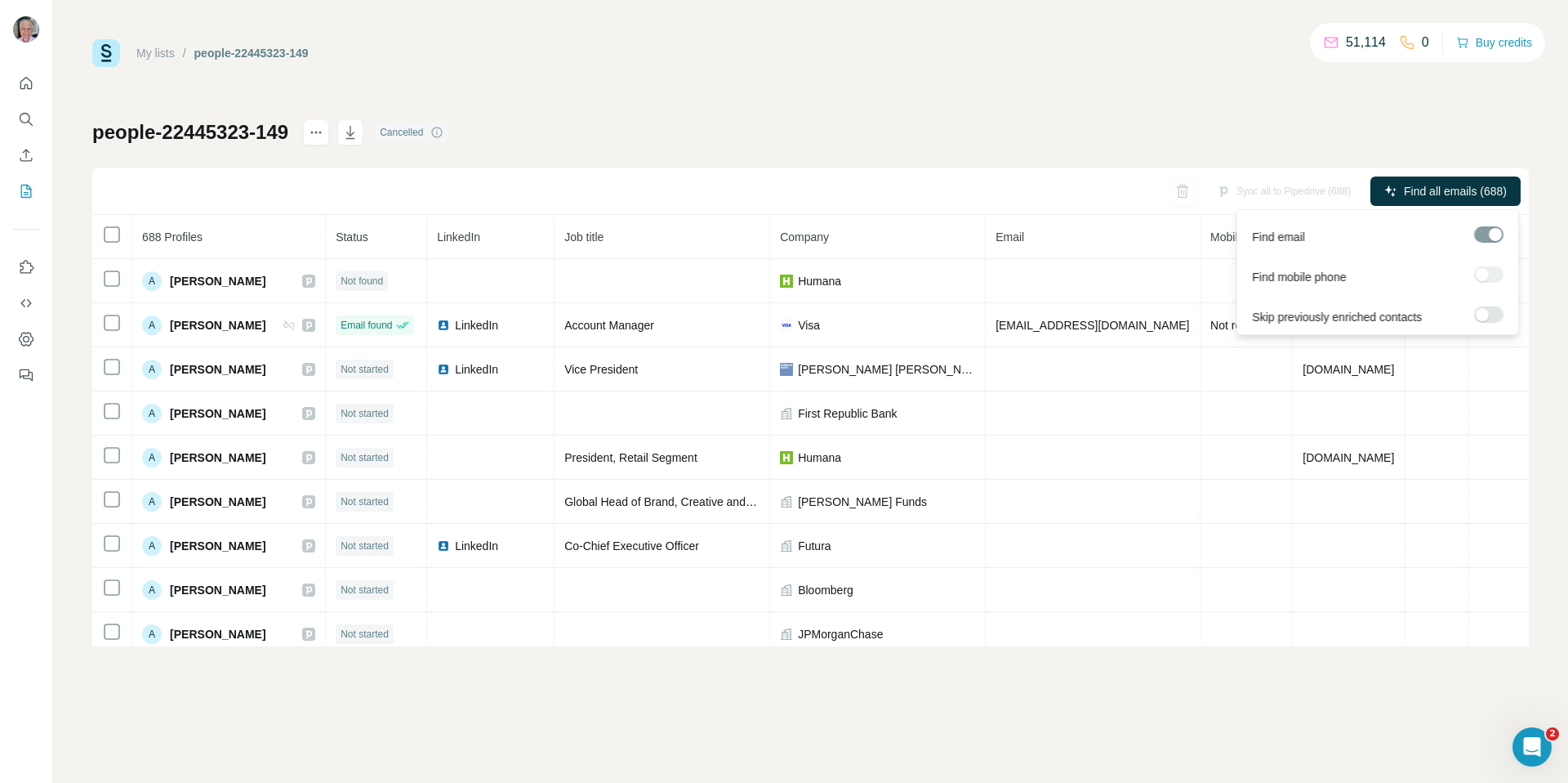
click at [1488, 314] on div at bounding box center [1483, 315] width 14 height 14
click at [1488, 314] on label at bounding box center [1489, 315] width 29 height 16
click at [1463, 190] on span "Find all emails (688)" at bounding box center [1455, 191] width 103 height 16
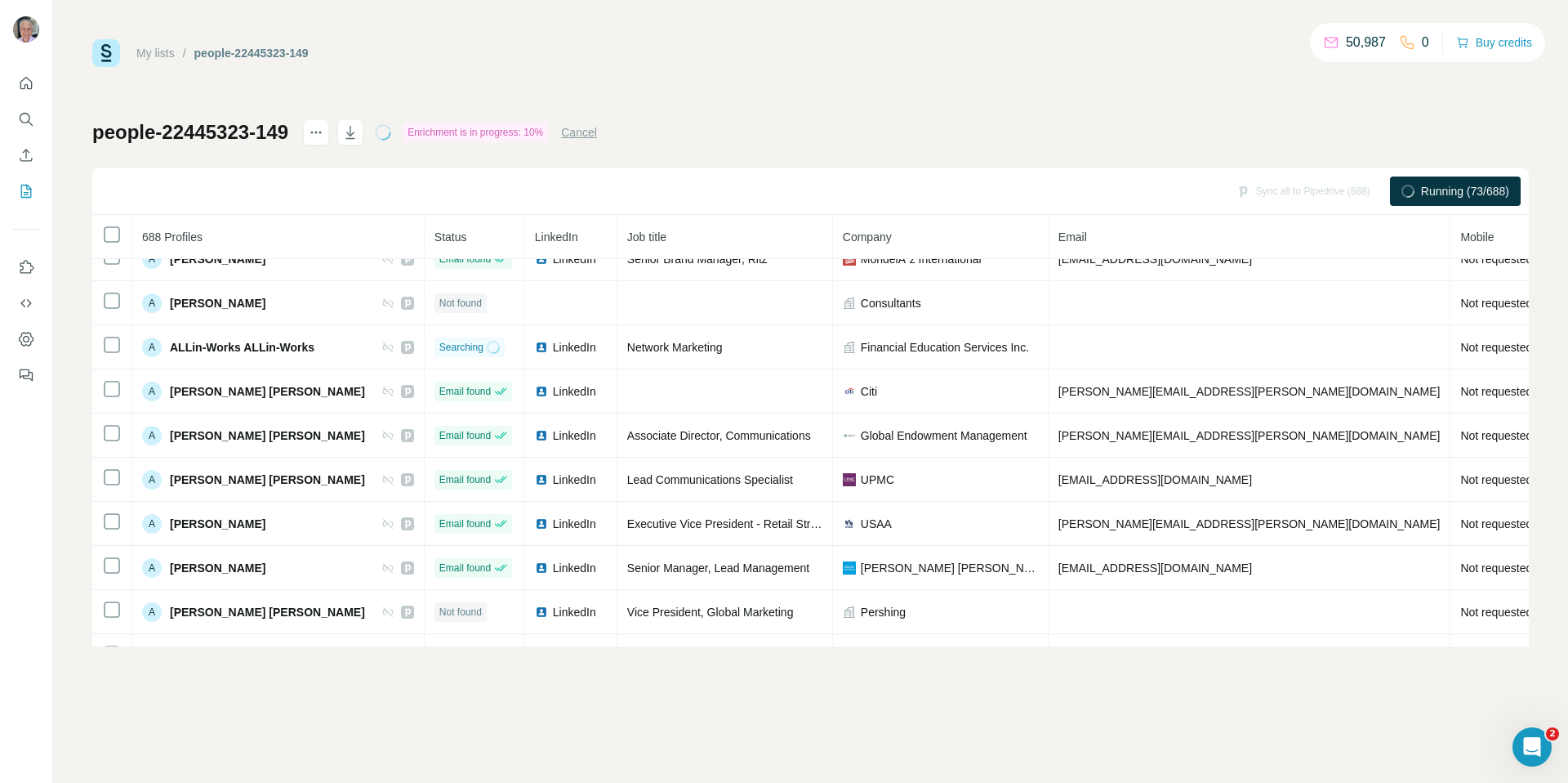
scroll to position [497, 0]
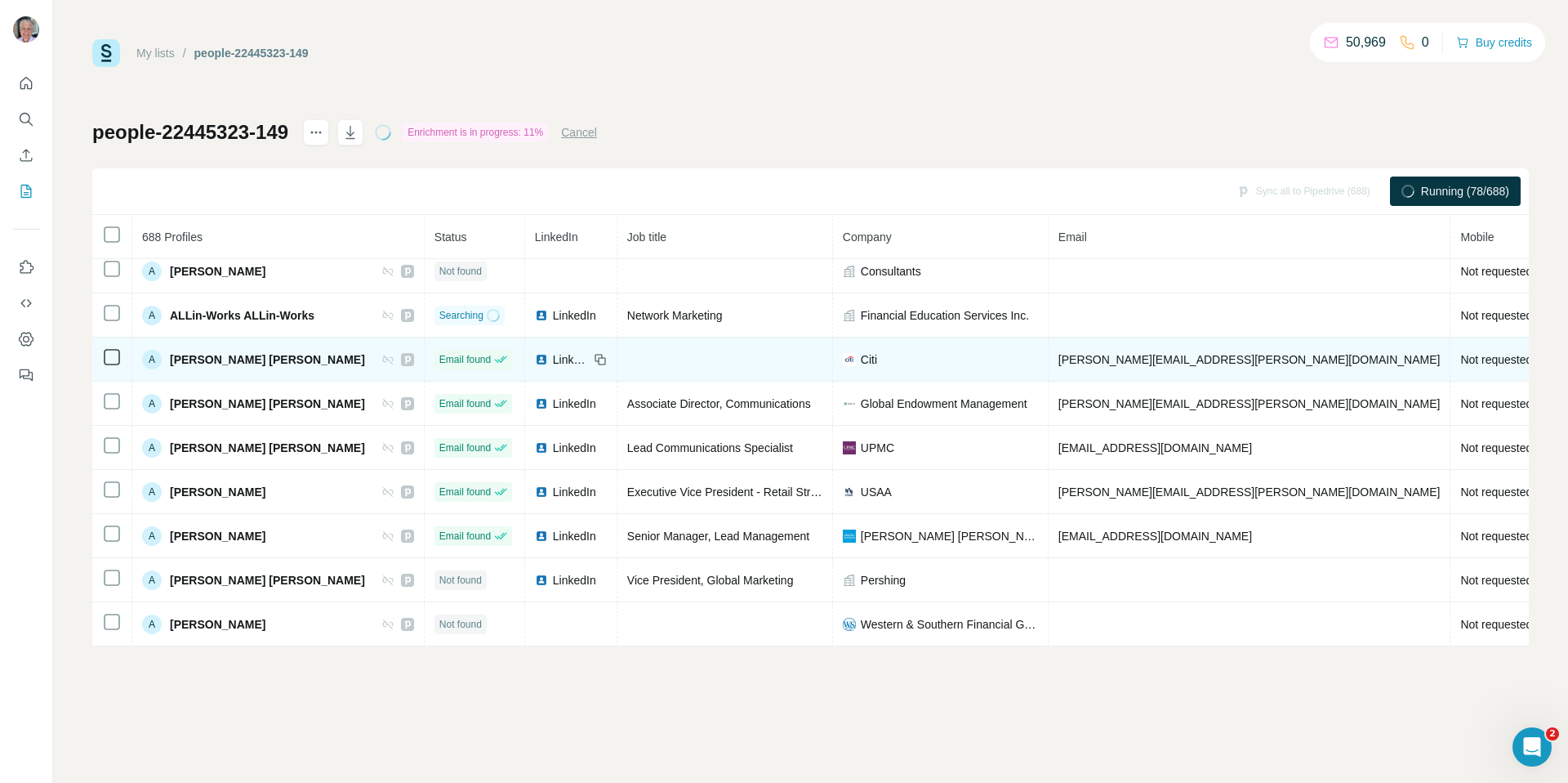
click at [268, 359] on div "A Amanda Amanda" at bounding box center [278, 359] width 272 height 19
click at [259, 358] on span "[PERSON_NAME] [PERSON_NAME]" at bounding box center [268, 359] width 195 height 16
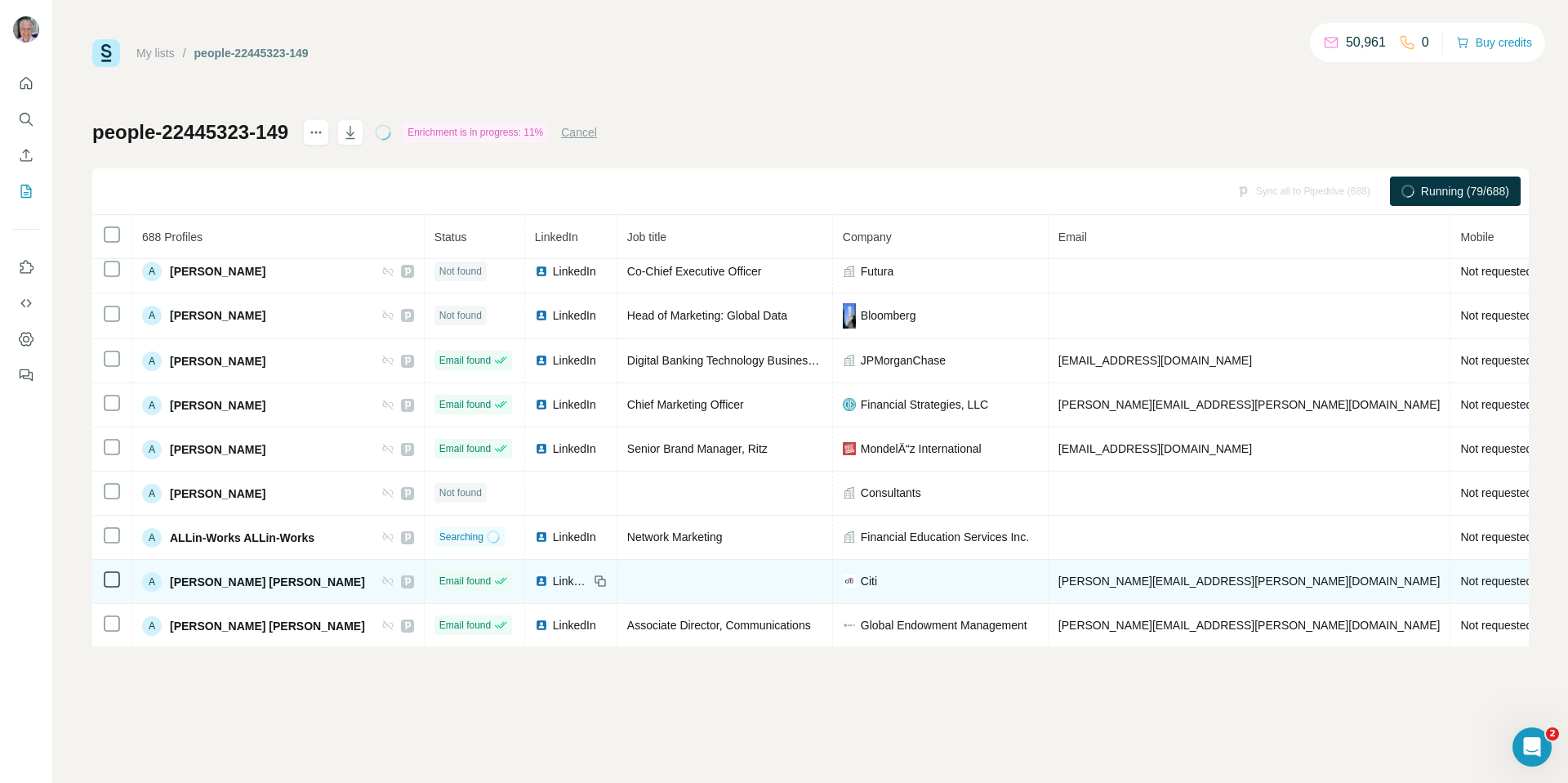
scroll to position [0, 0]
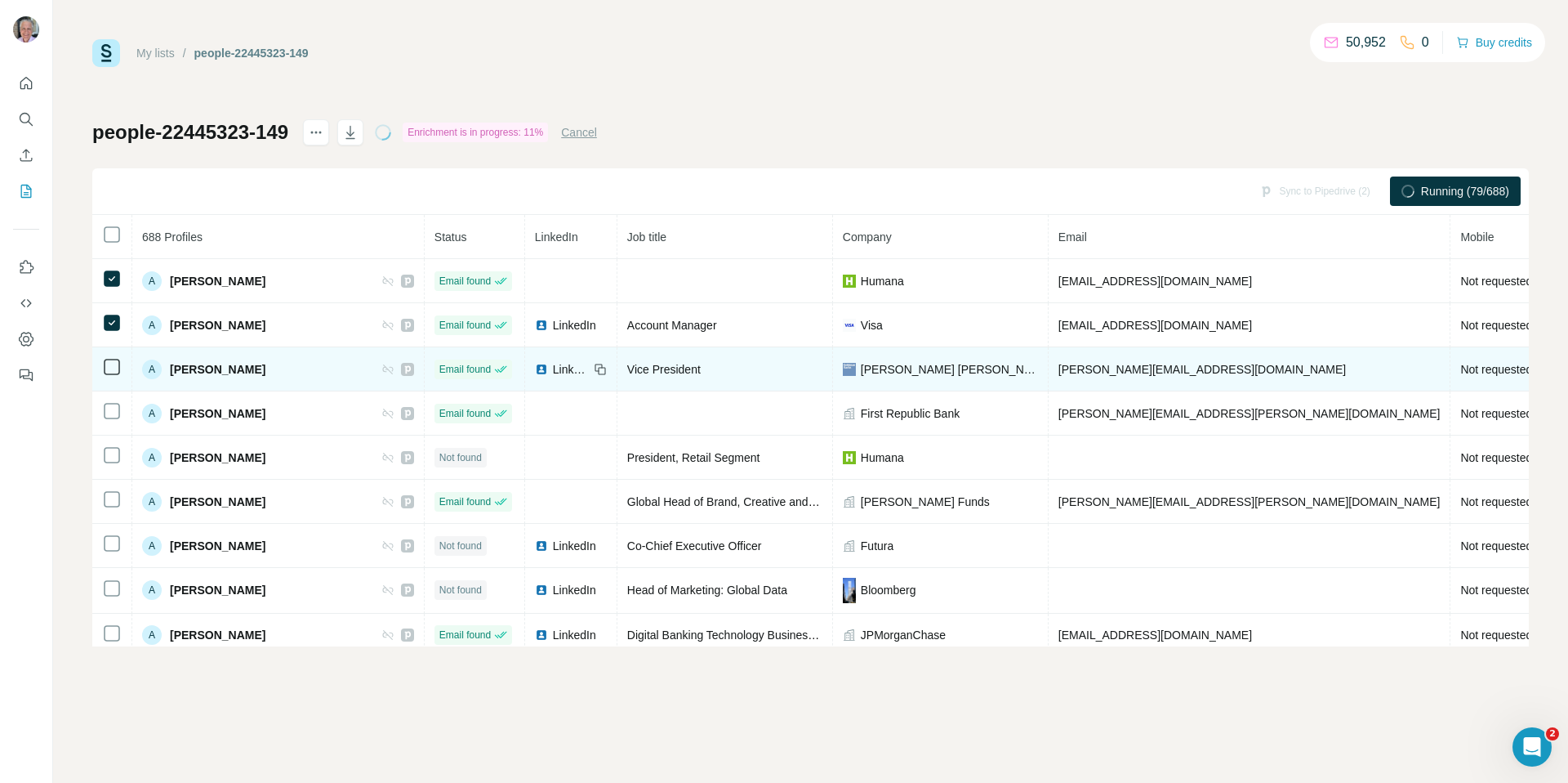
click at [112, 376] on icon at bounding box center [112, 367] width 19 height 19
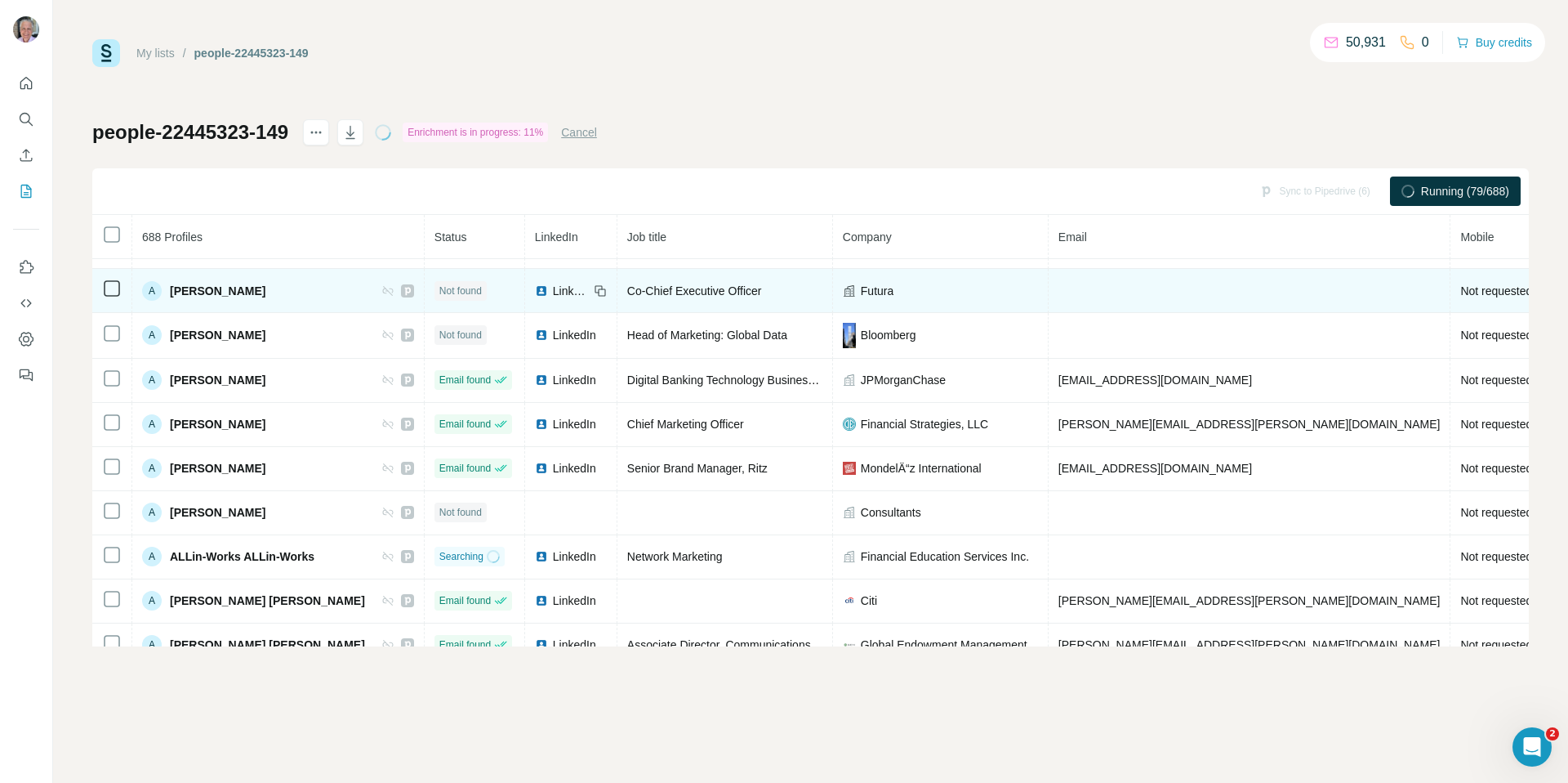
scroll to position [255, 0]
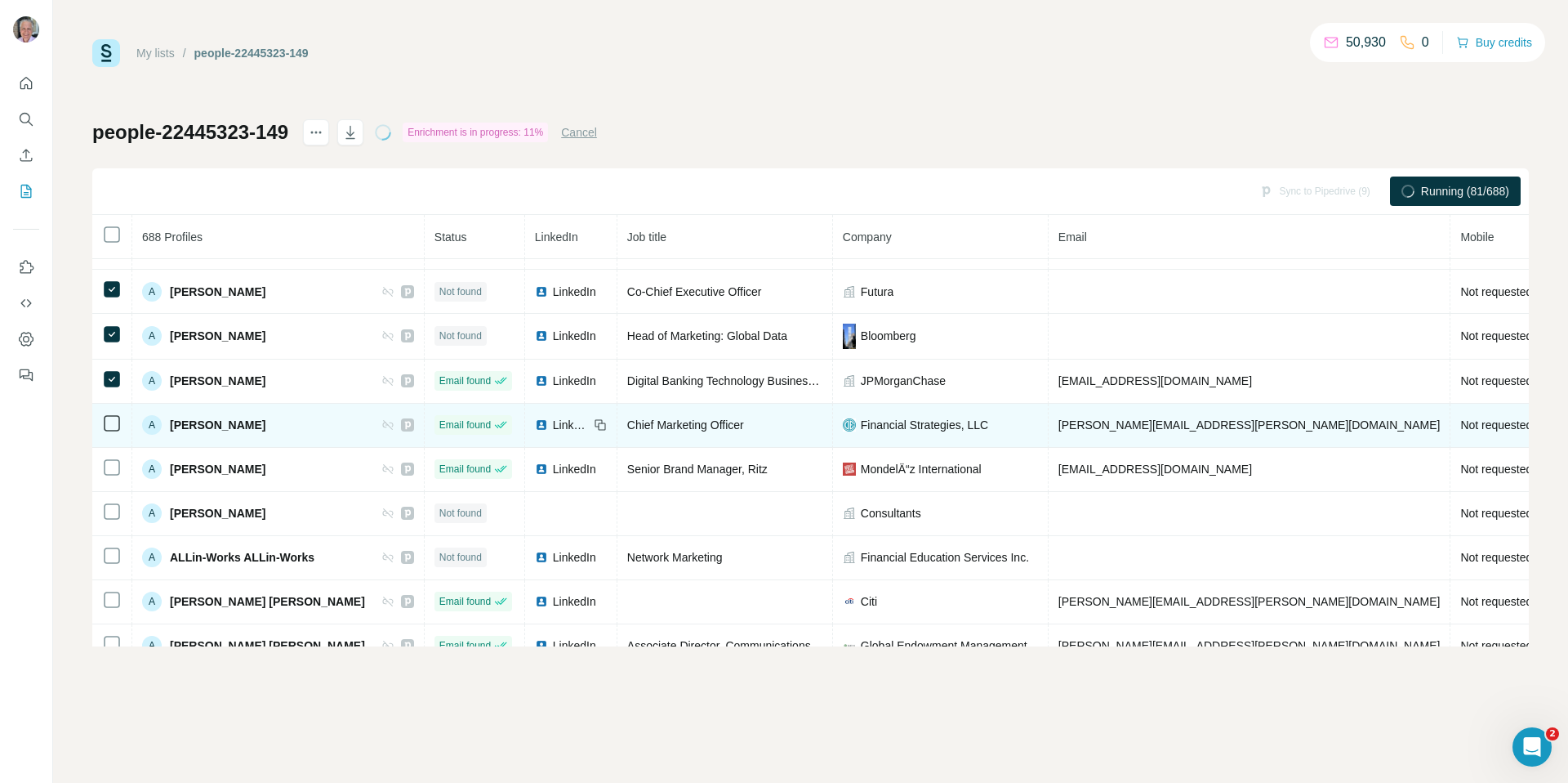
click at [115, 432] on icon at bounding box center [112, 423] width 19 height 19
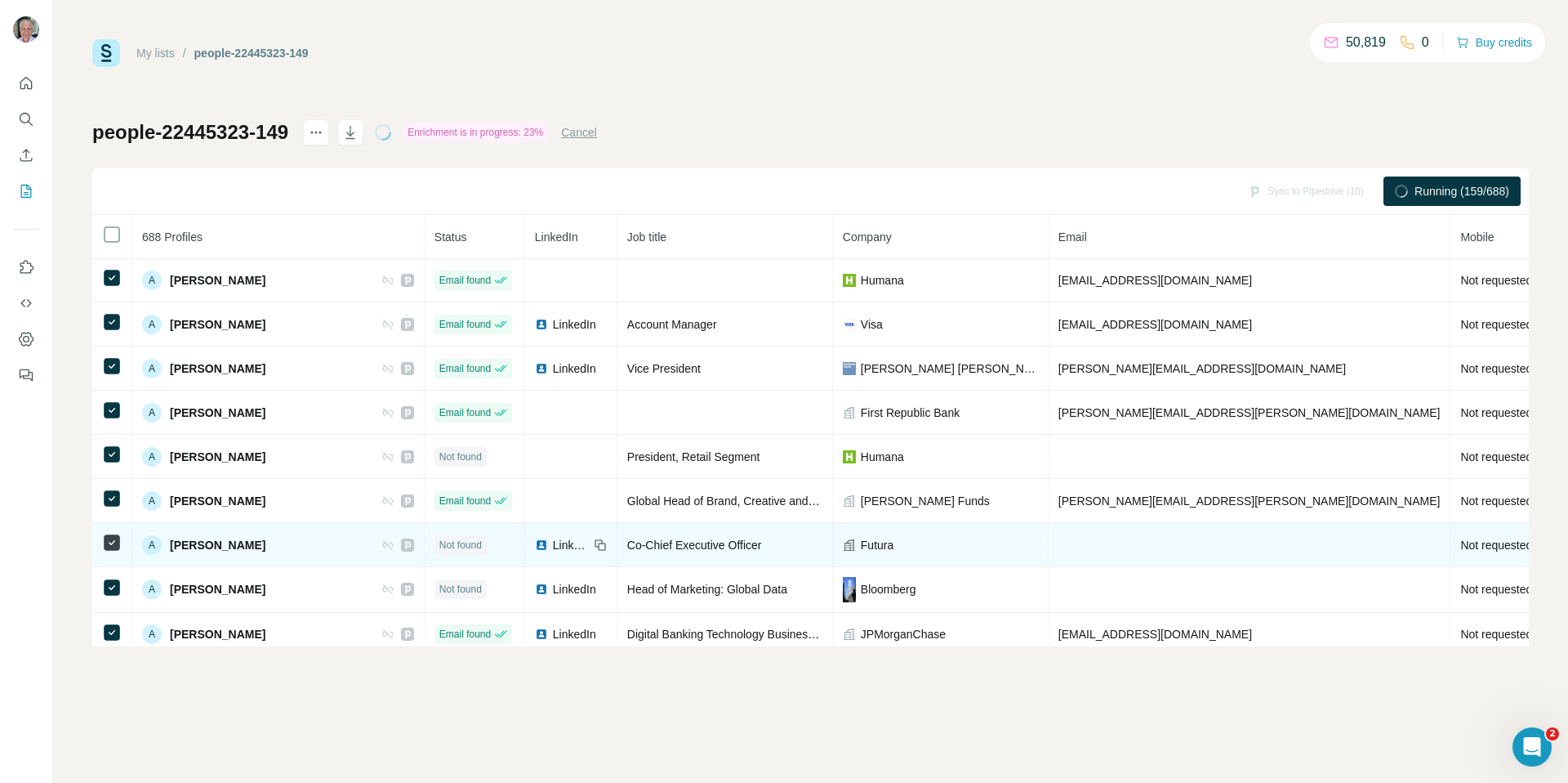
scroll to position [0, 0]
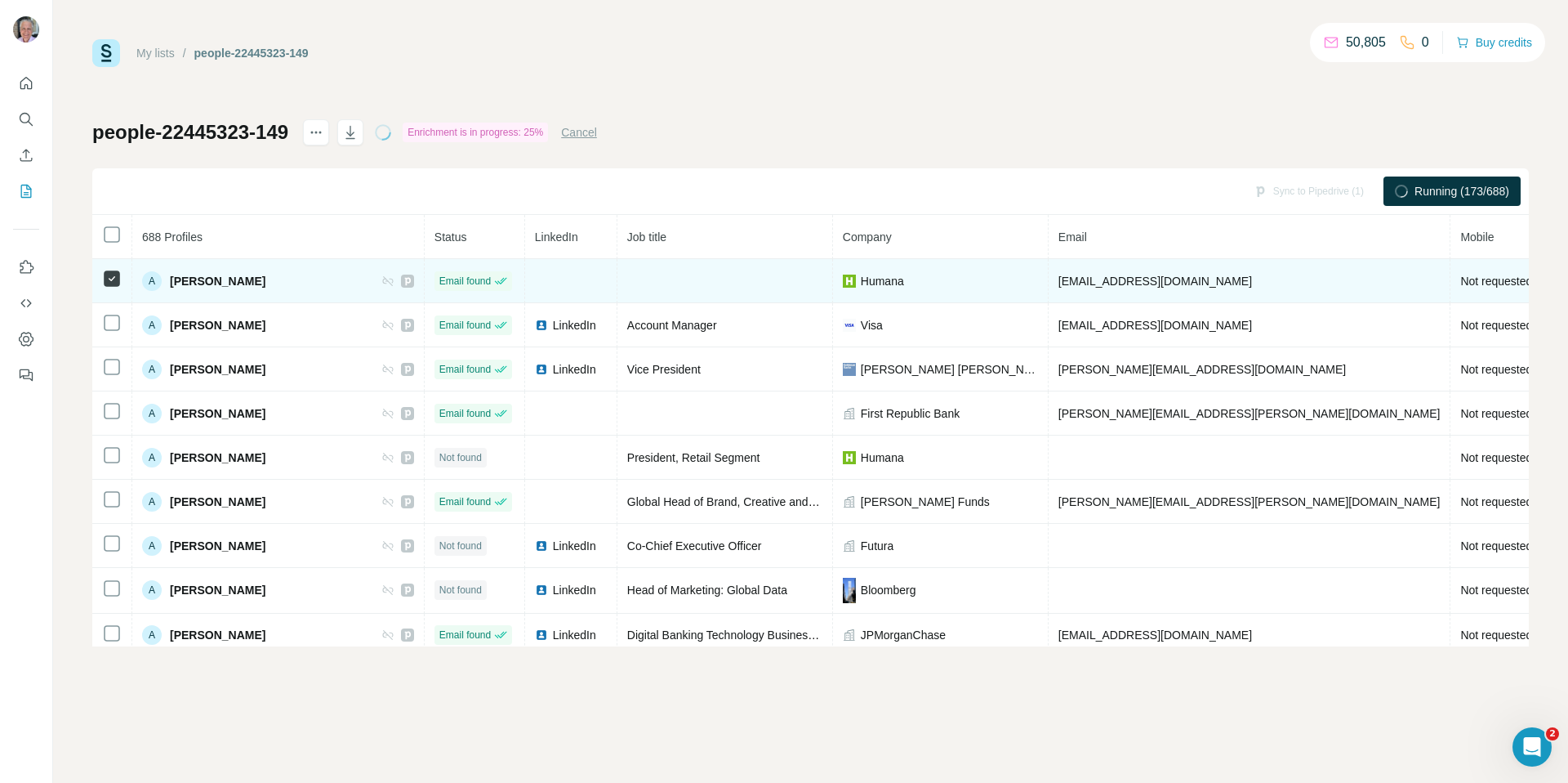
drag, startPoint x: 268, startPoint y: 283, endPoint x: 164, endPoint y: 281, distance: 104.0
click at [164, 281] on div "A Abbey McClellan" at bounding box center [278, 281] width 272 height 19
copy div "Abbey McClellan"
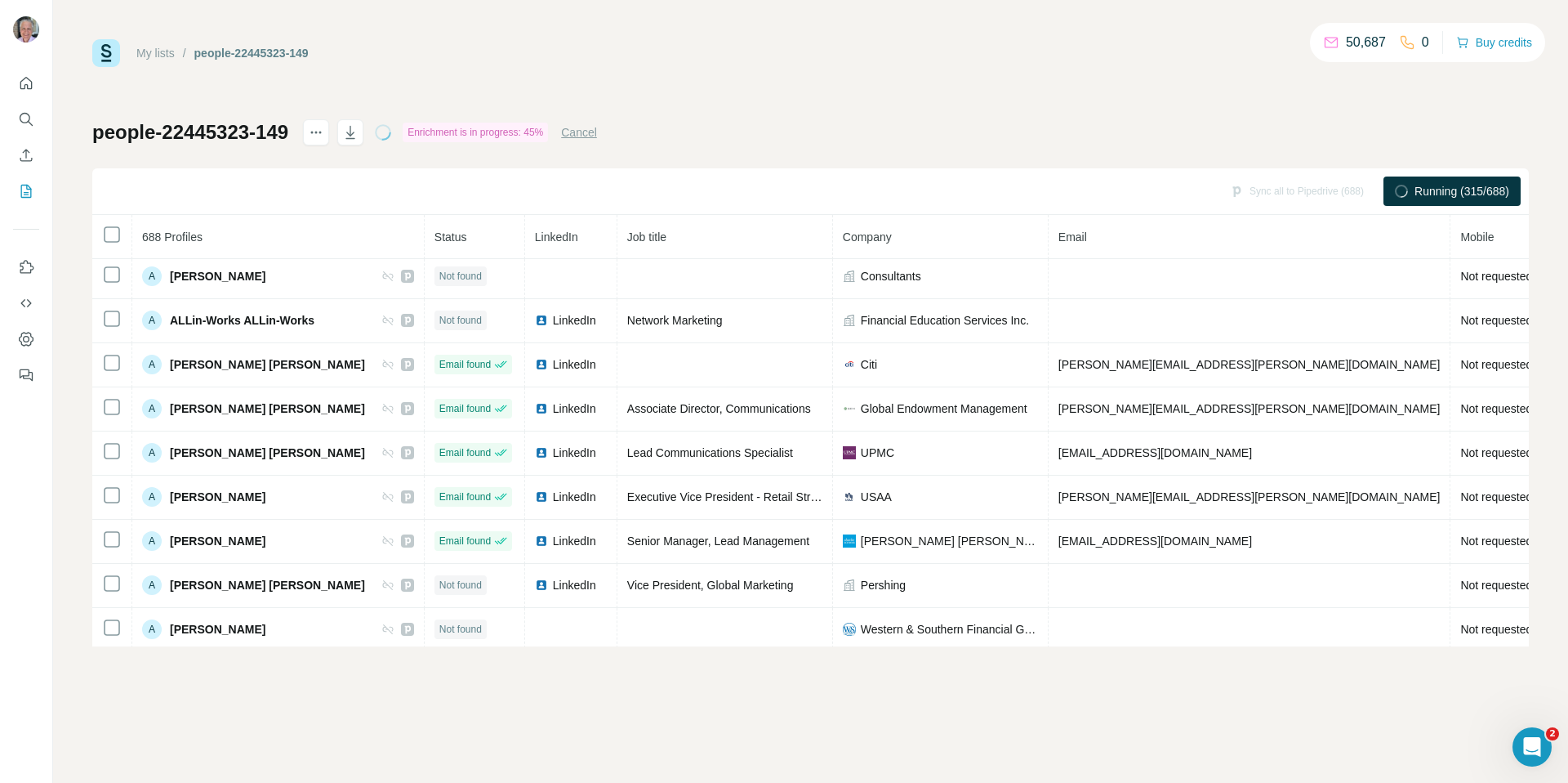
scroll to position [497, 0]
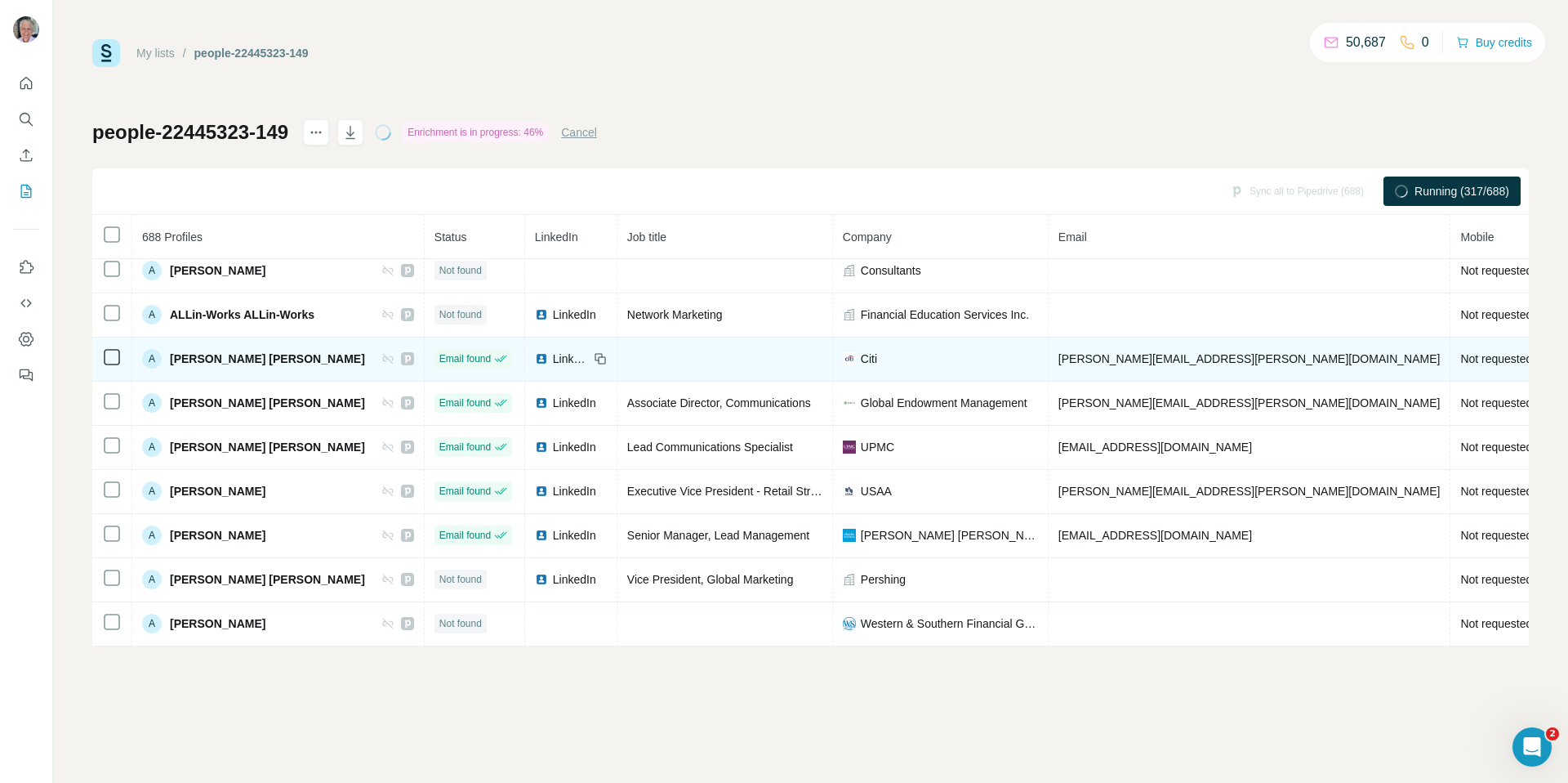
click at [594, 356] on icon at bounding box center [601, 359] width 14 height 14
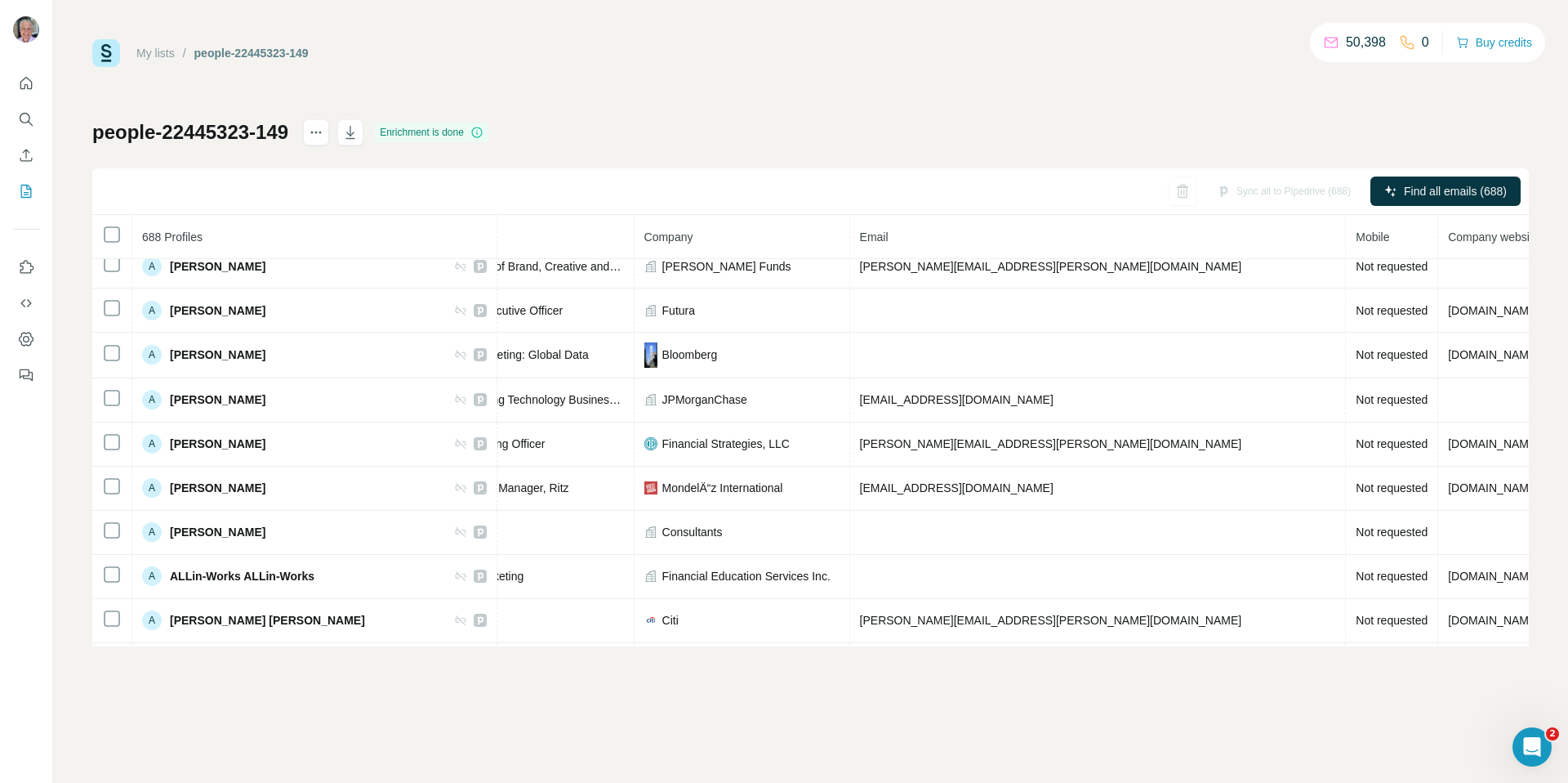
scroll to position [0, 271]
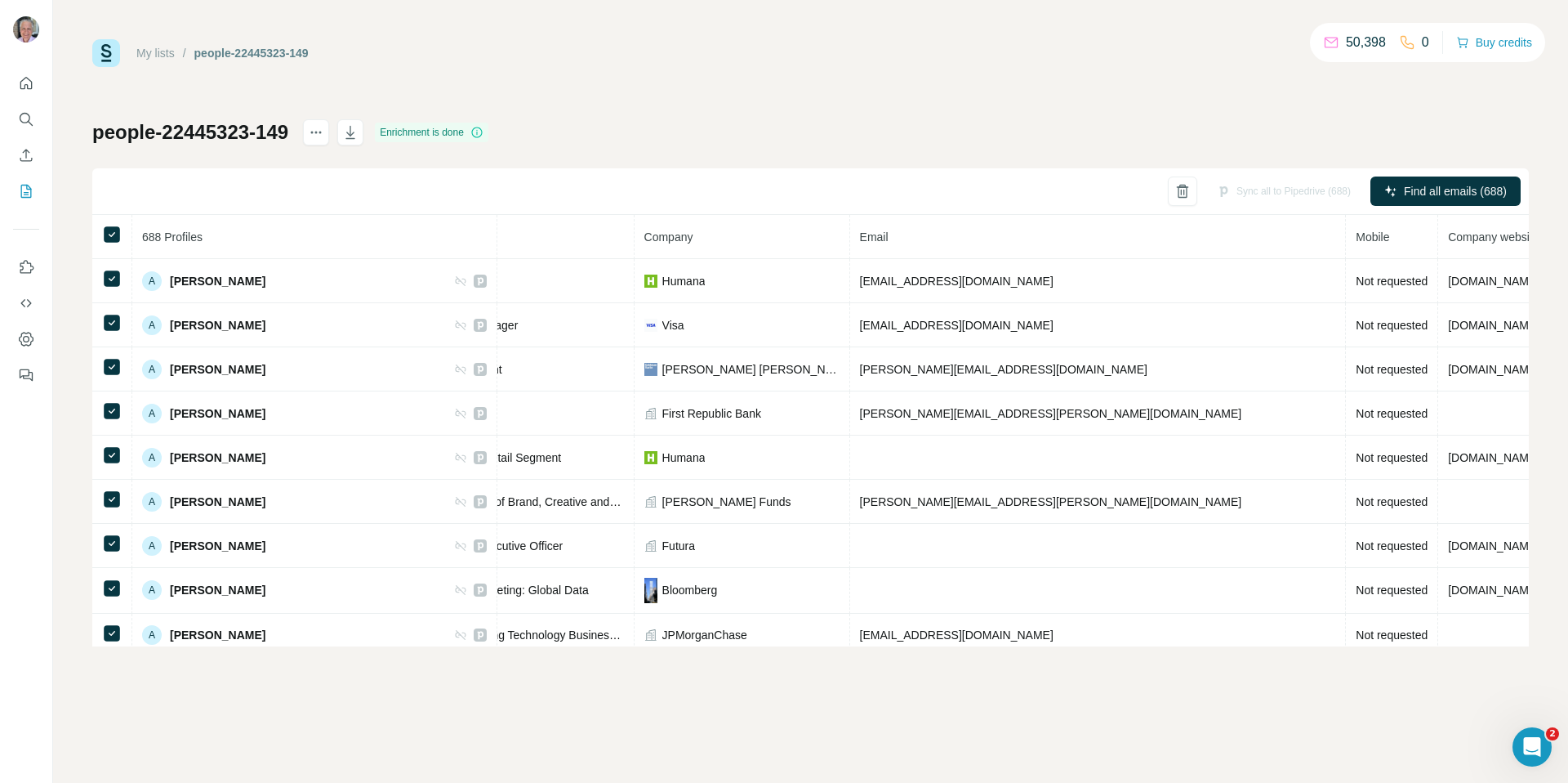
click at [1299, 192] on div "Sync all to Pipedrive (688)" at bounding box center [1284, 191] width 157 height 29
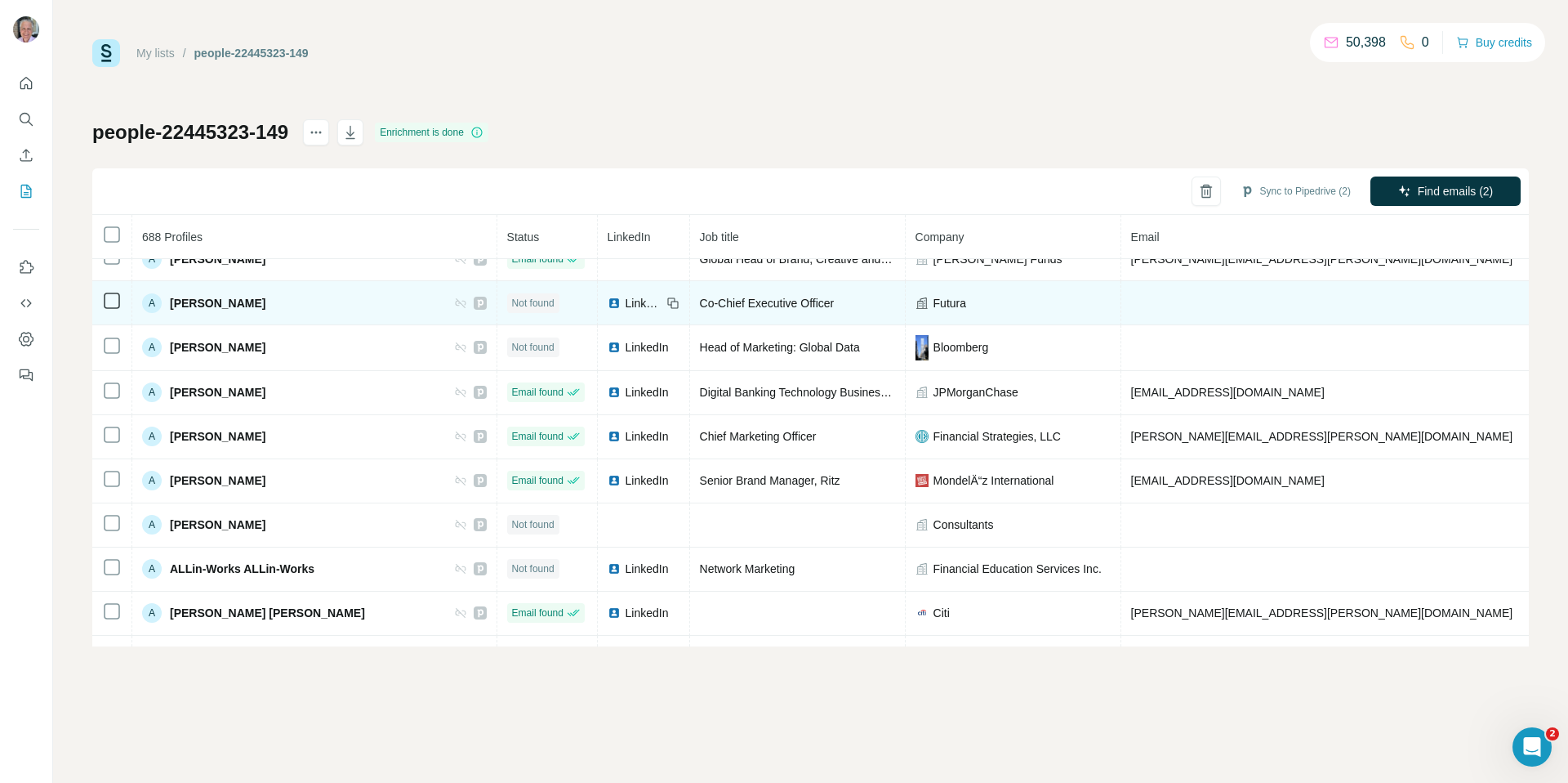
scroll to position [251, 0]
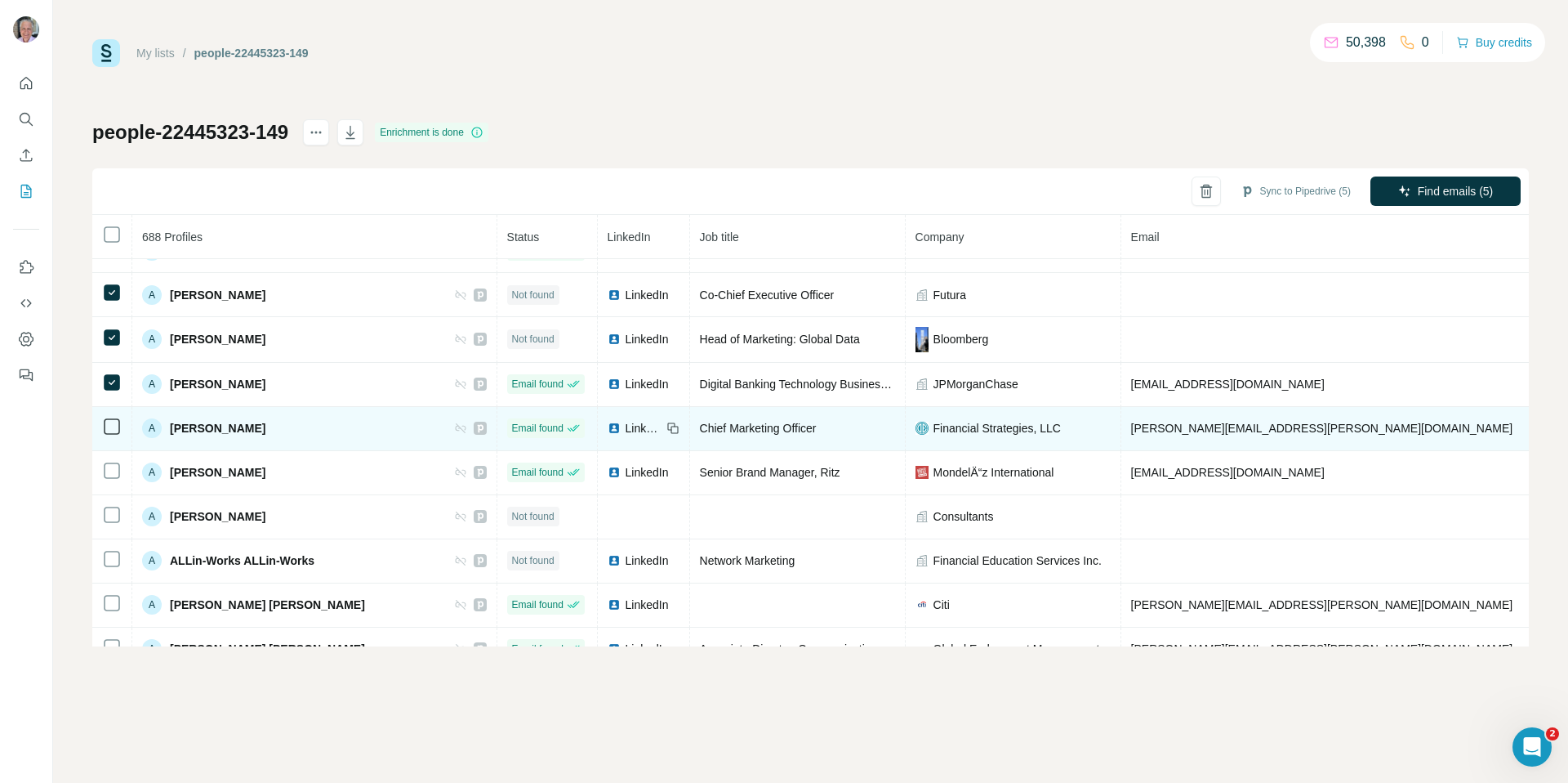
click at [113, 436] on icon at bounding box center [112, 427] width 19 height 19
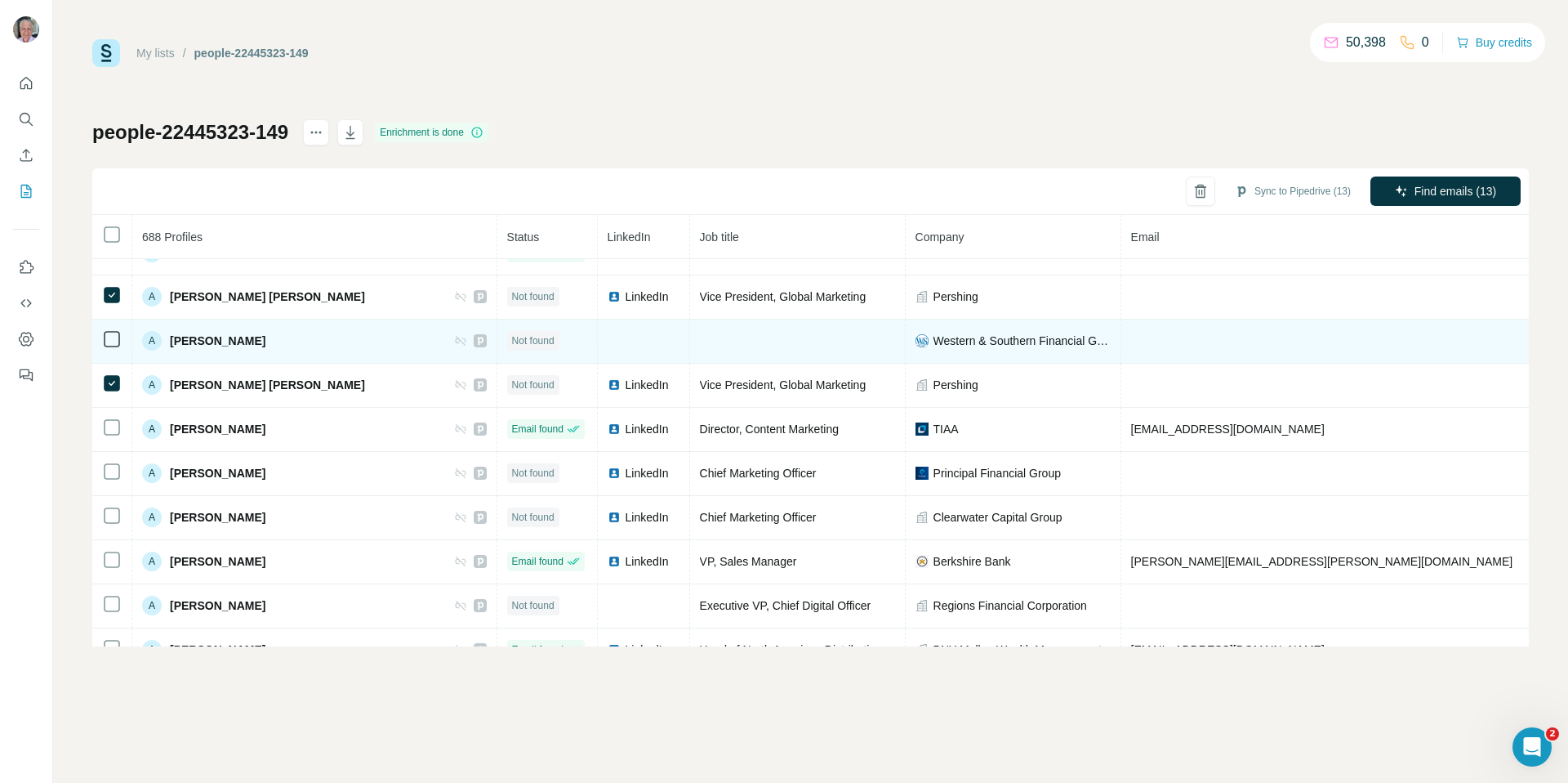
scroll to position [780, 0]
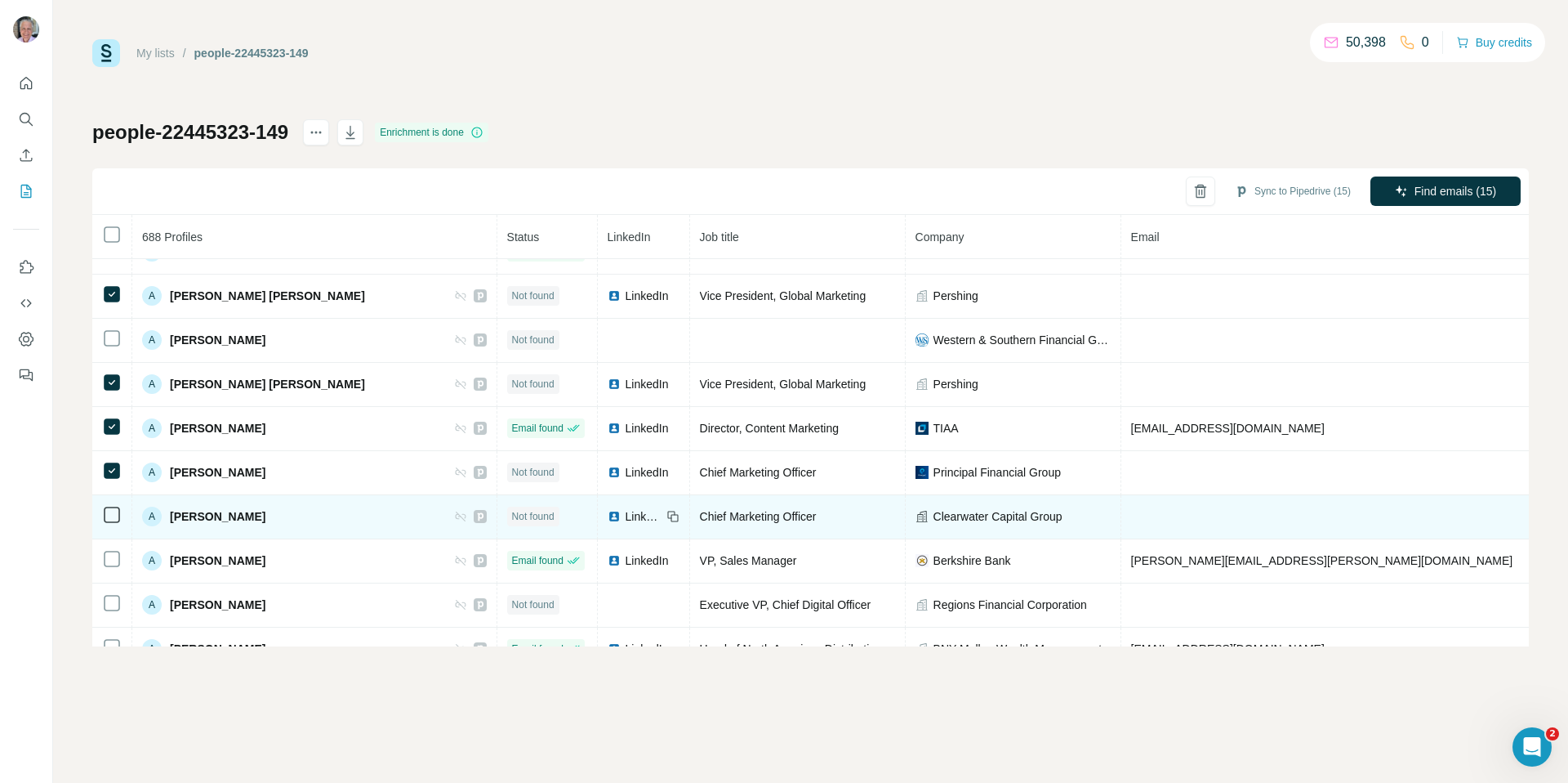
click at [111, 503] on td at bounding box center [111, 518] width 40 height 45
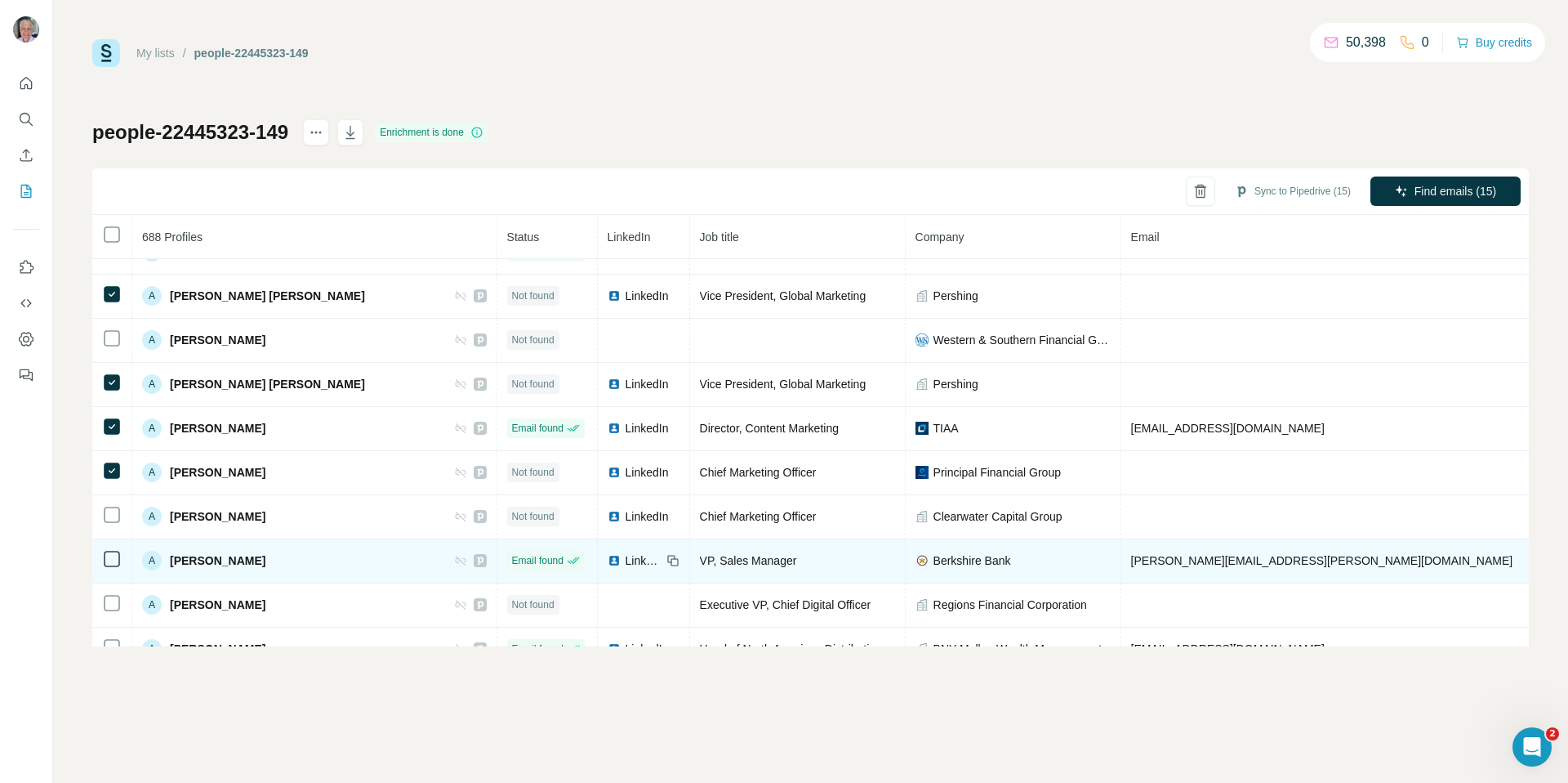
click at [111, 545] on td at bounding box center [111, 561] width 40 height 45
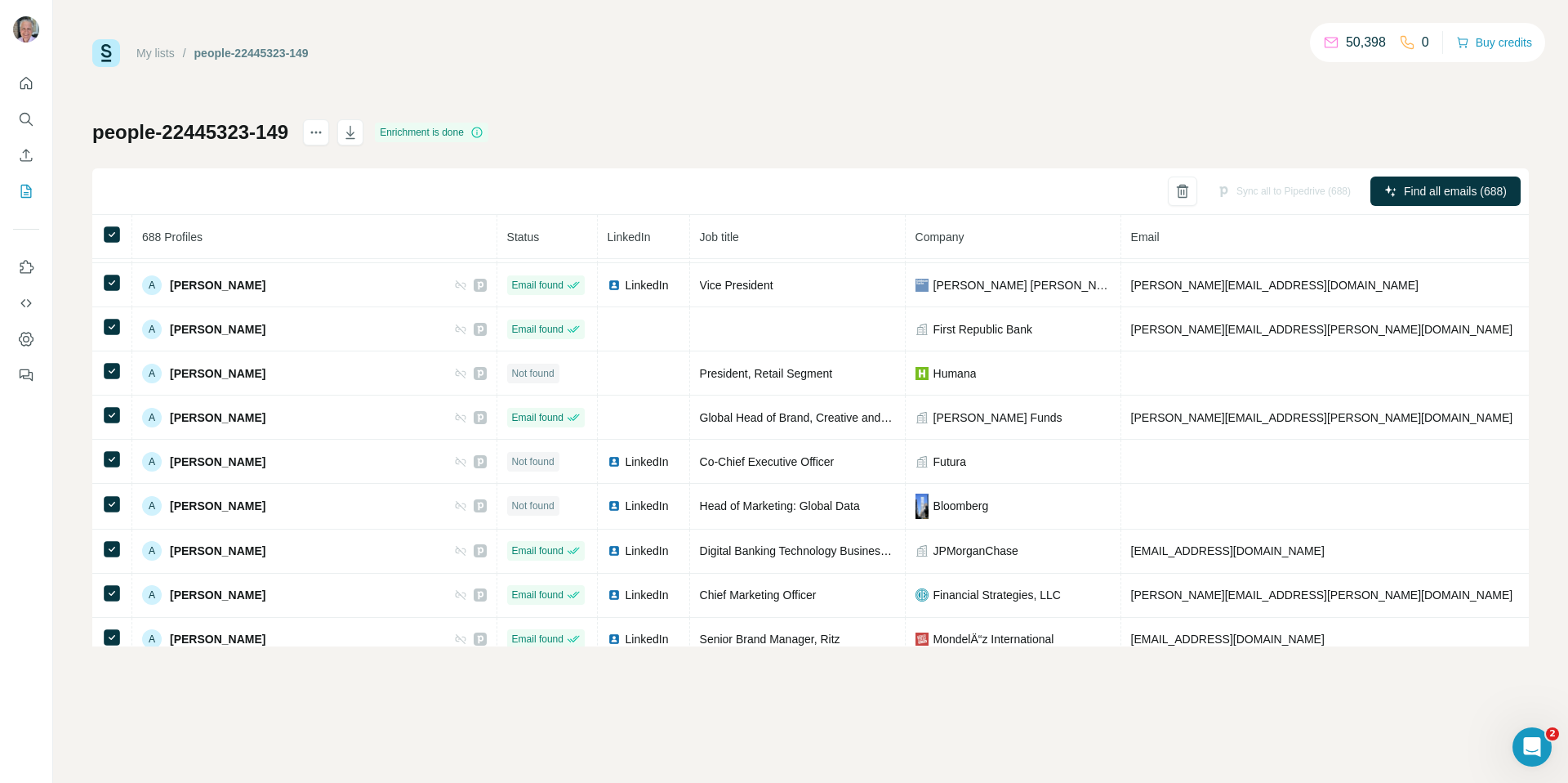
scroll to position [0, 0]
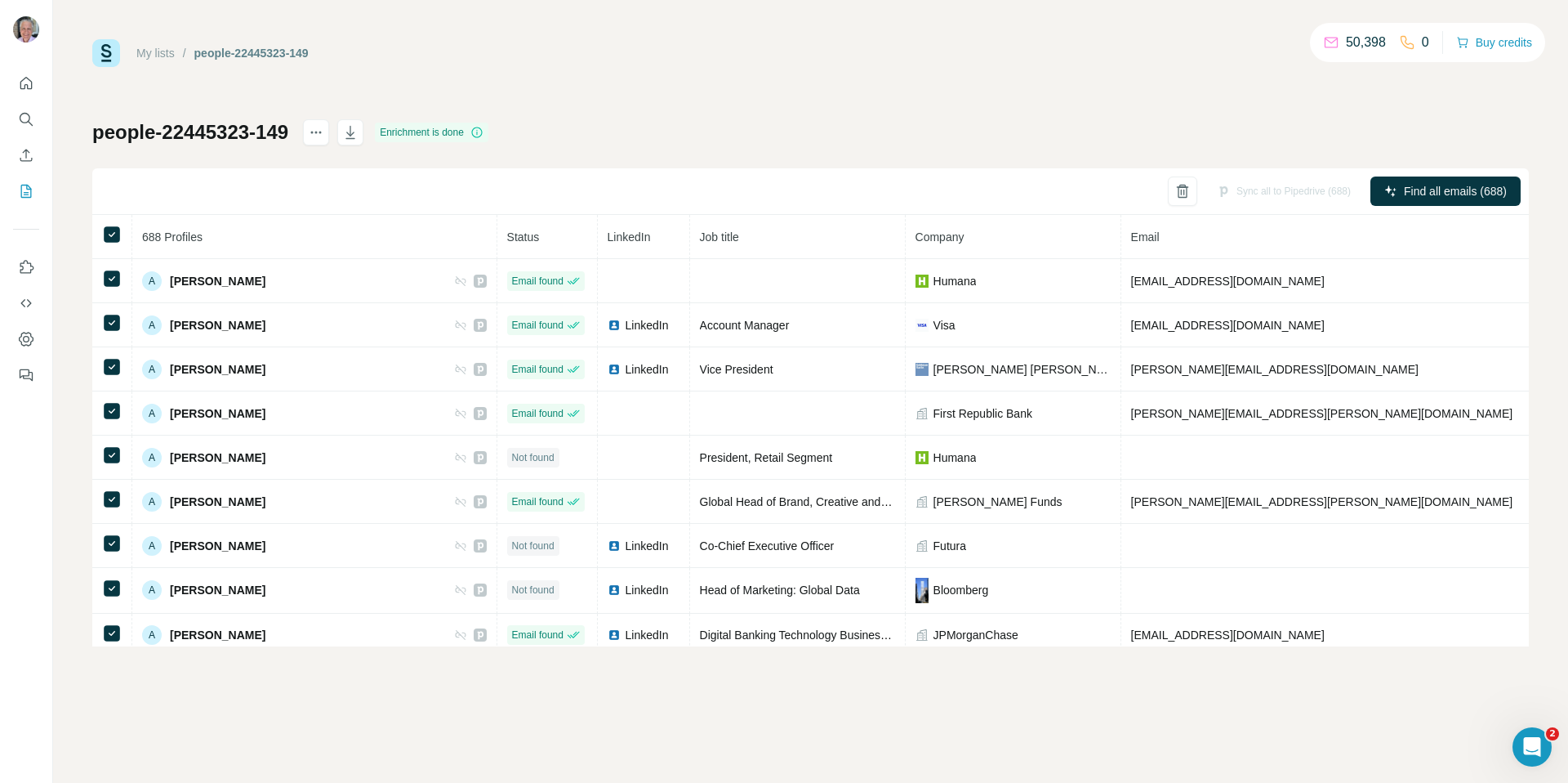
click at [607, 240] on span "LinkedIn" at bounding box center [629, 237] width 44 height 14
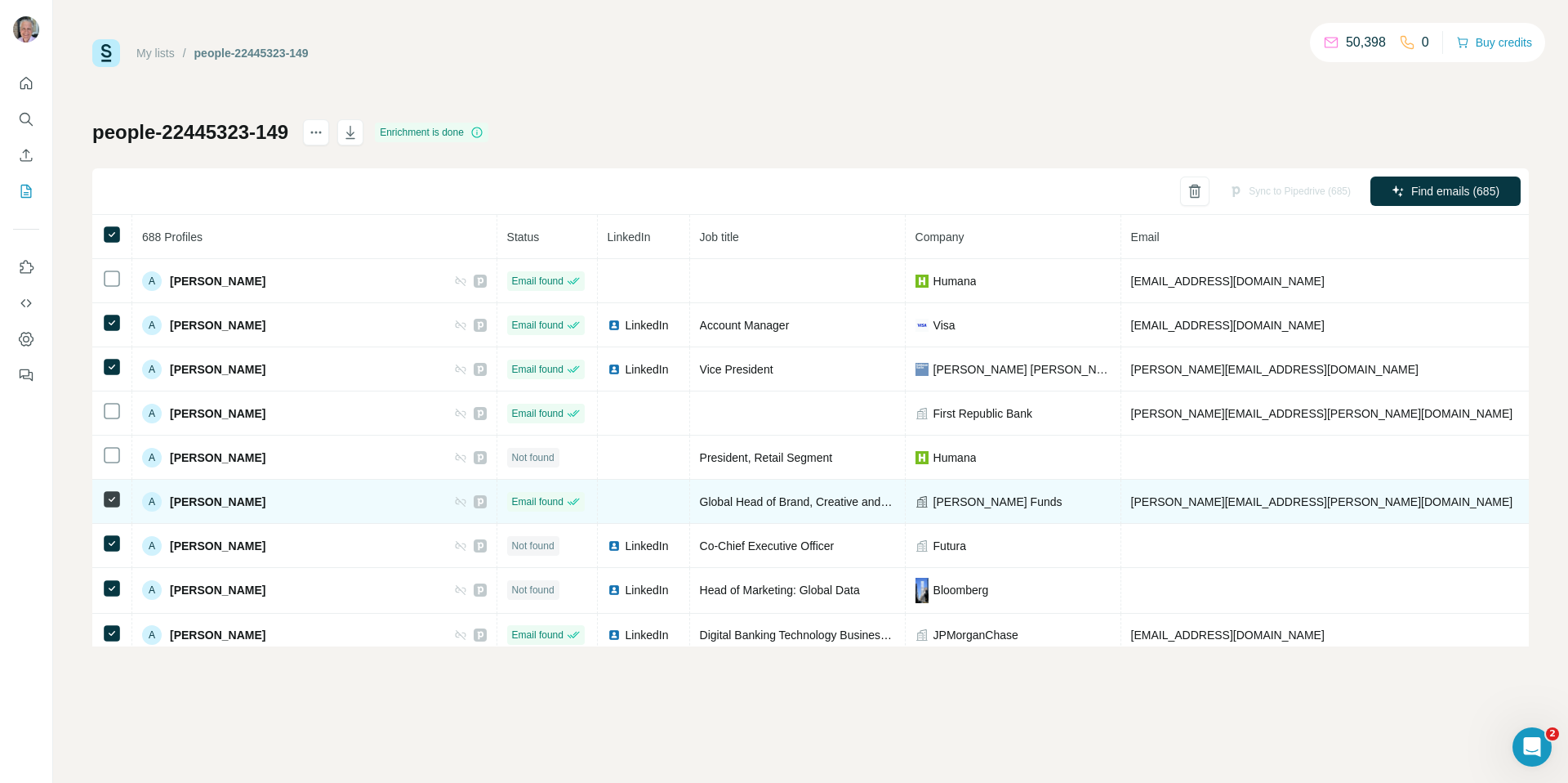
click at [107, 512] on td at bounding box center [111, 502] width 40 height 45
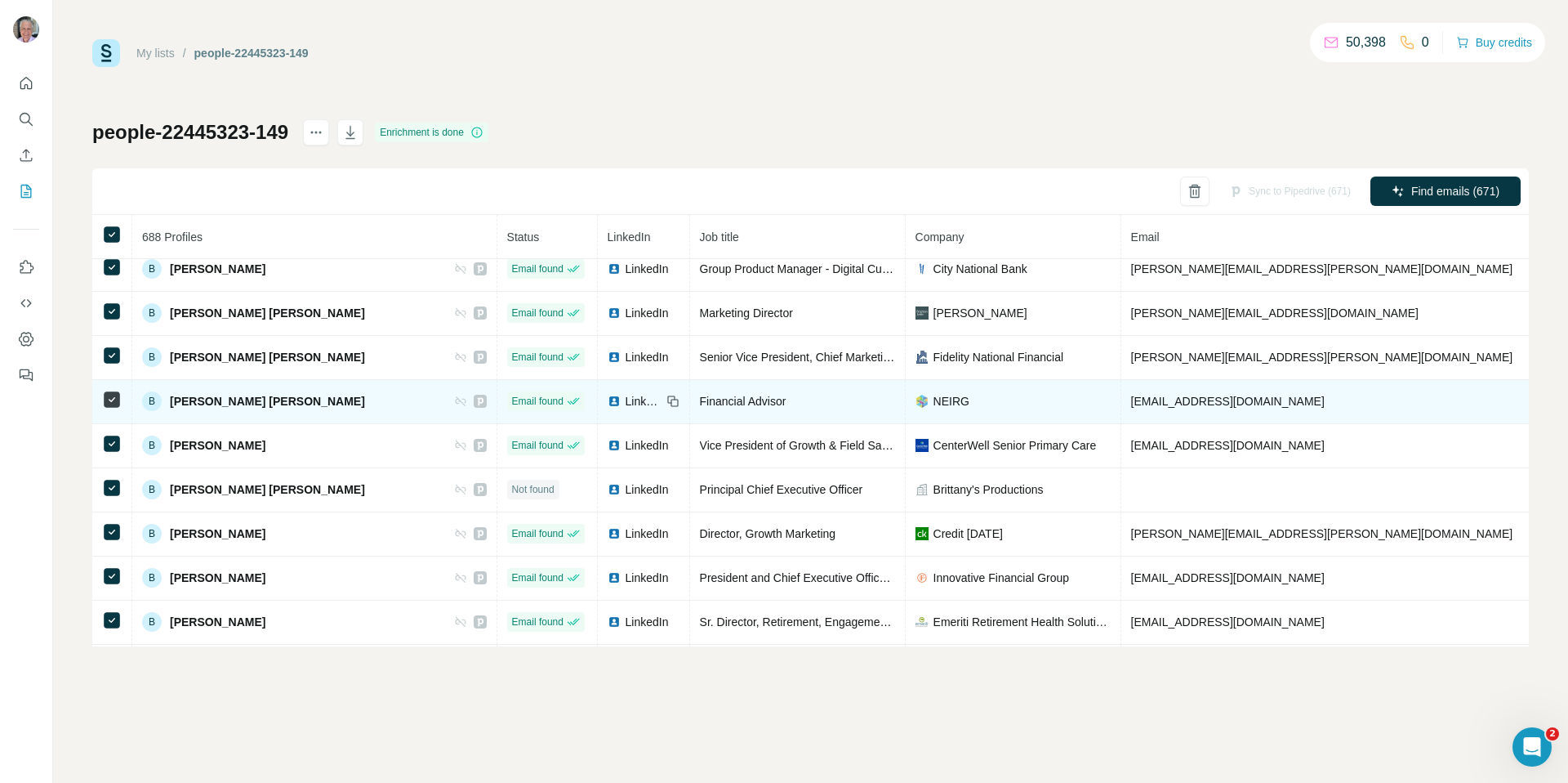
scroll to position [2512, 0]
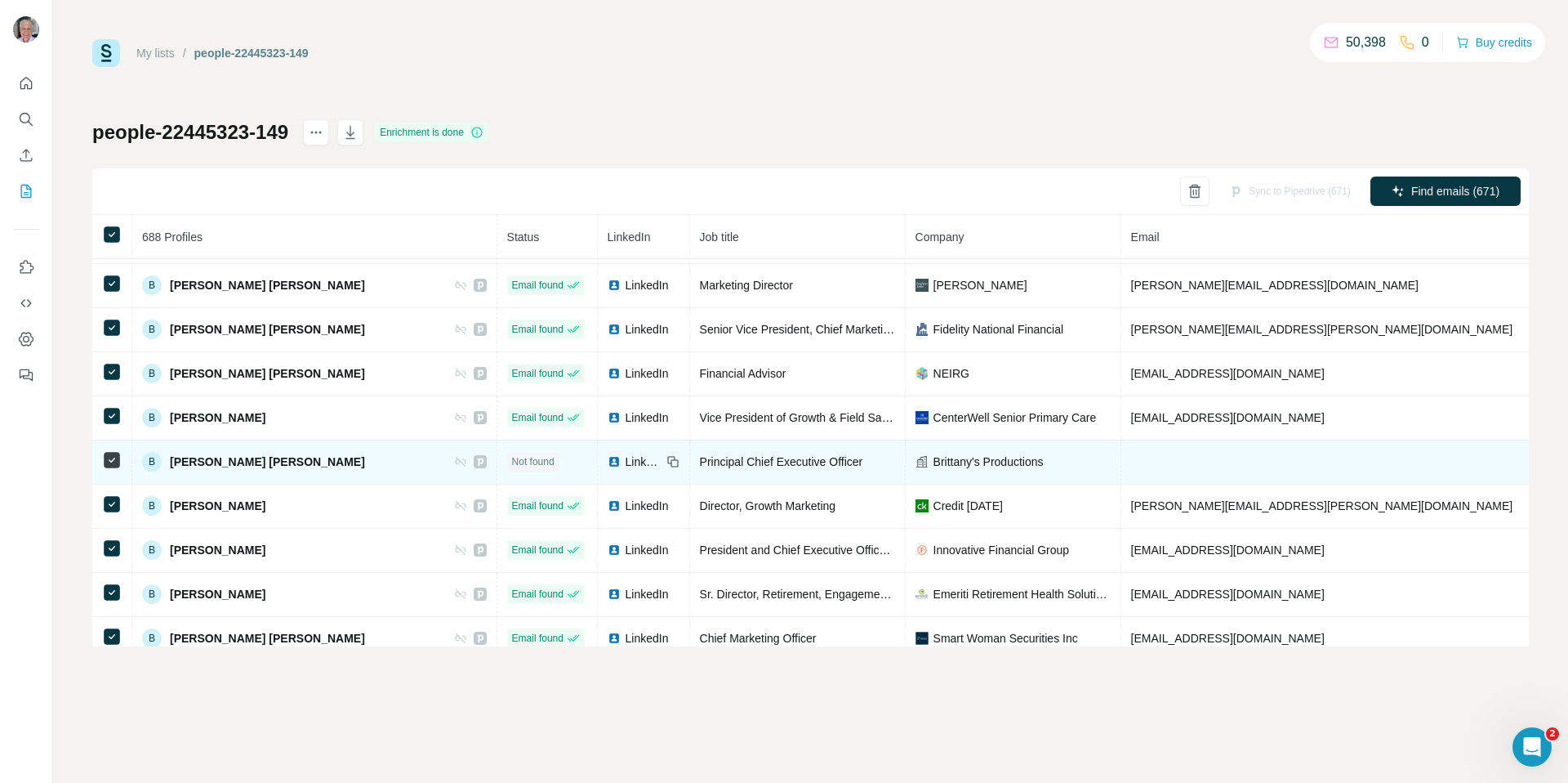
click at [120, 461] on icon at bounding box center [112, 460] width 19 height 19
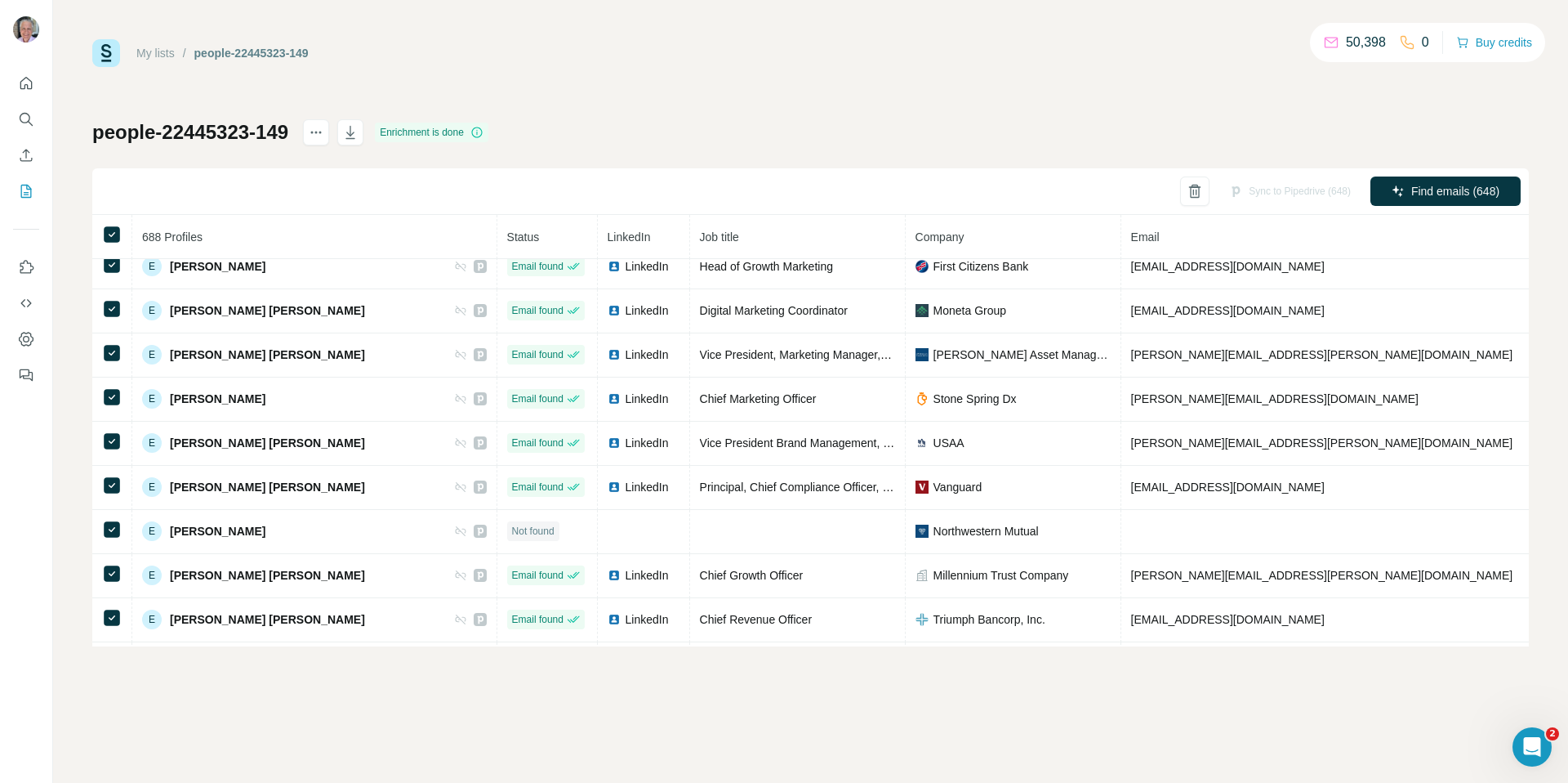
scroll to position [7755, 0]
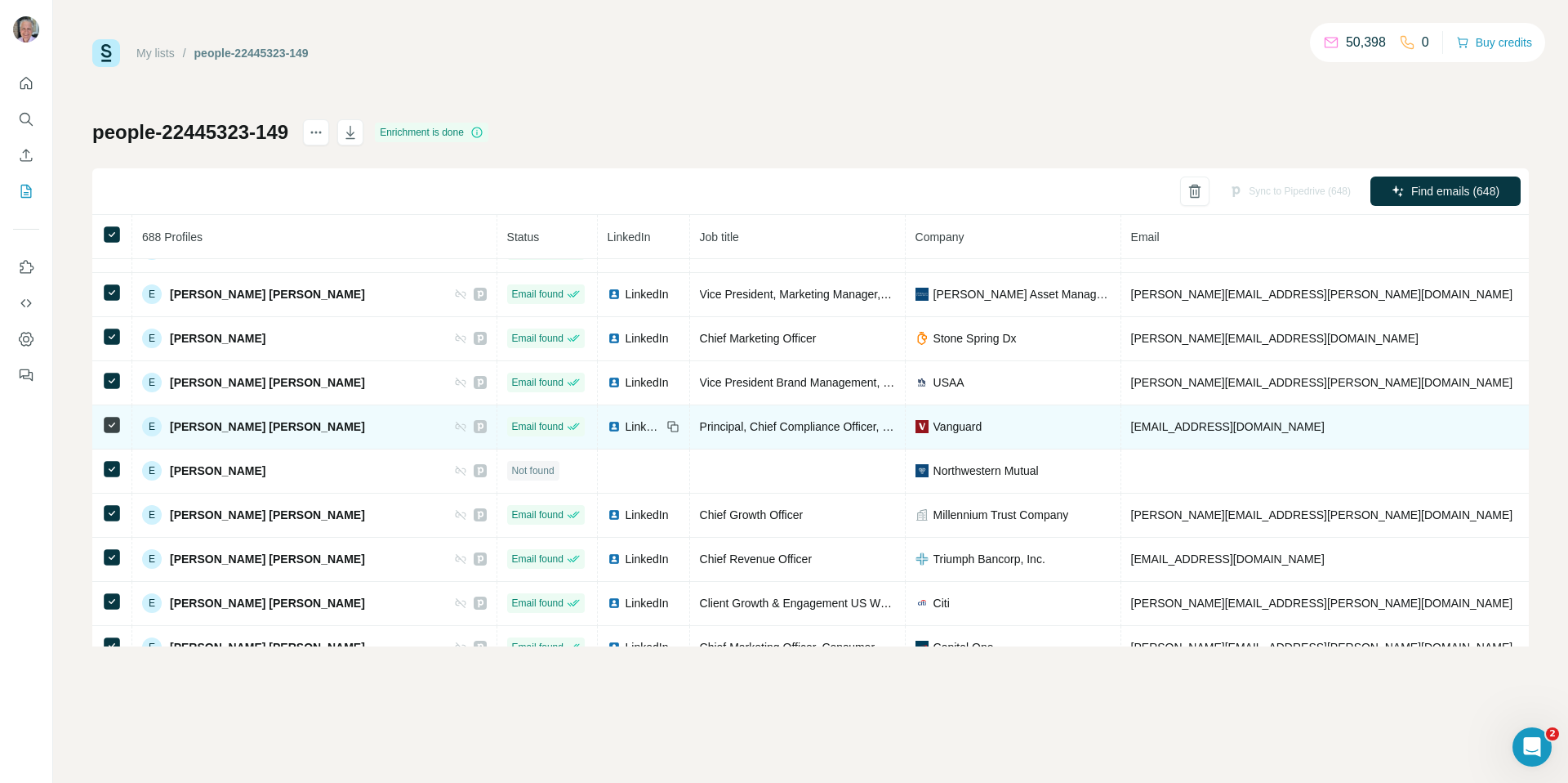
click at [112, 411] on td at bounding box center [111, 428] width 40 height 45
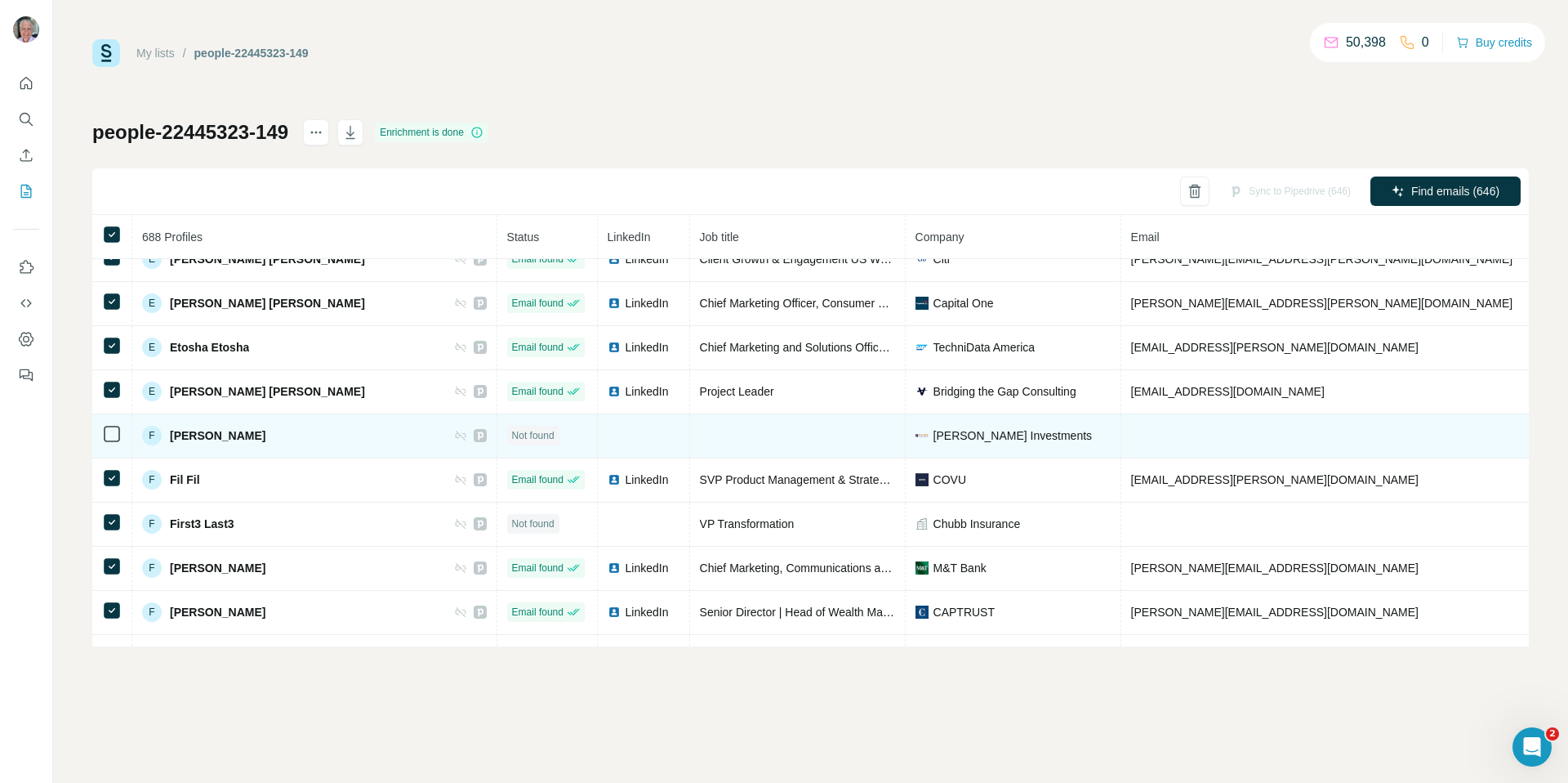
scroll to position [8218, 0]
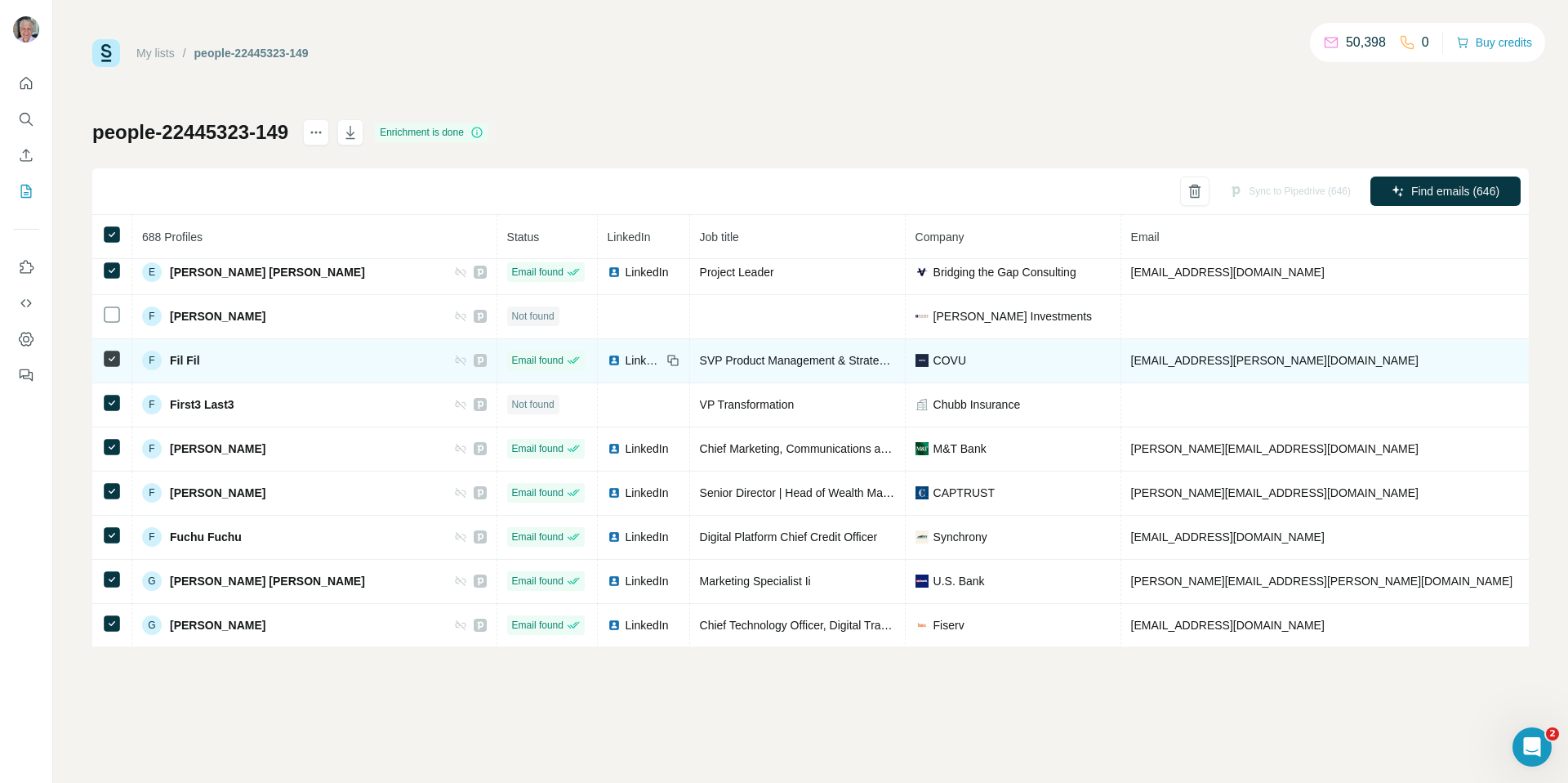
click at [112, 349] on icon at bounding box center [112, 359] width 19 height 19
click at [113, 339] on td at bounding box center [111, 361] width 40 height 45
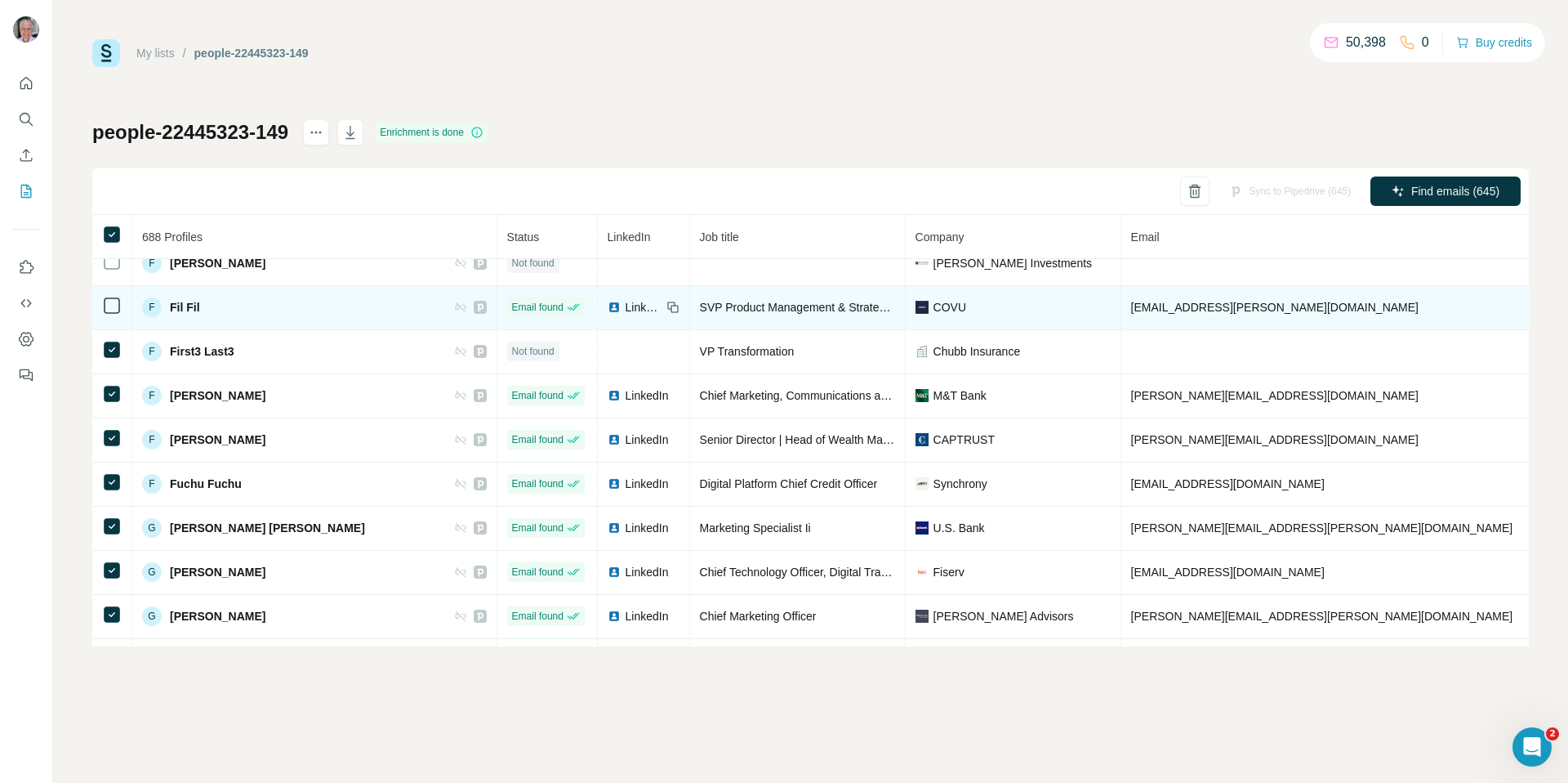
scroll to position [8297, 0]
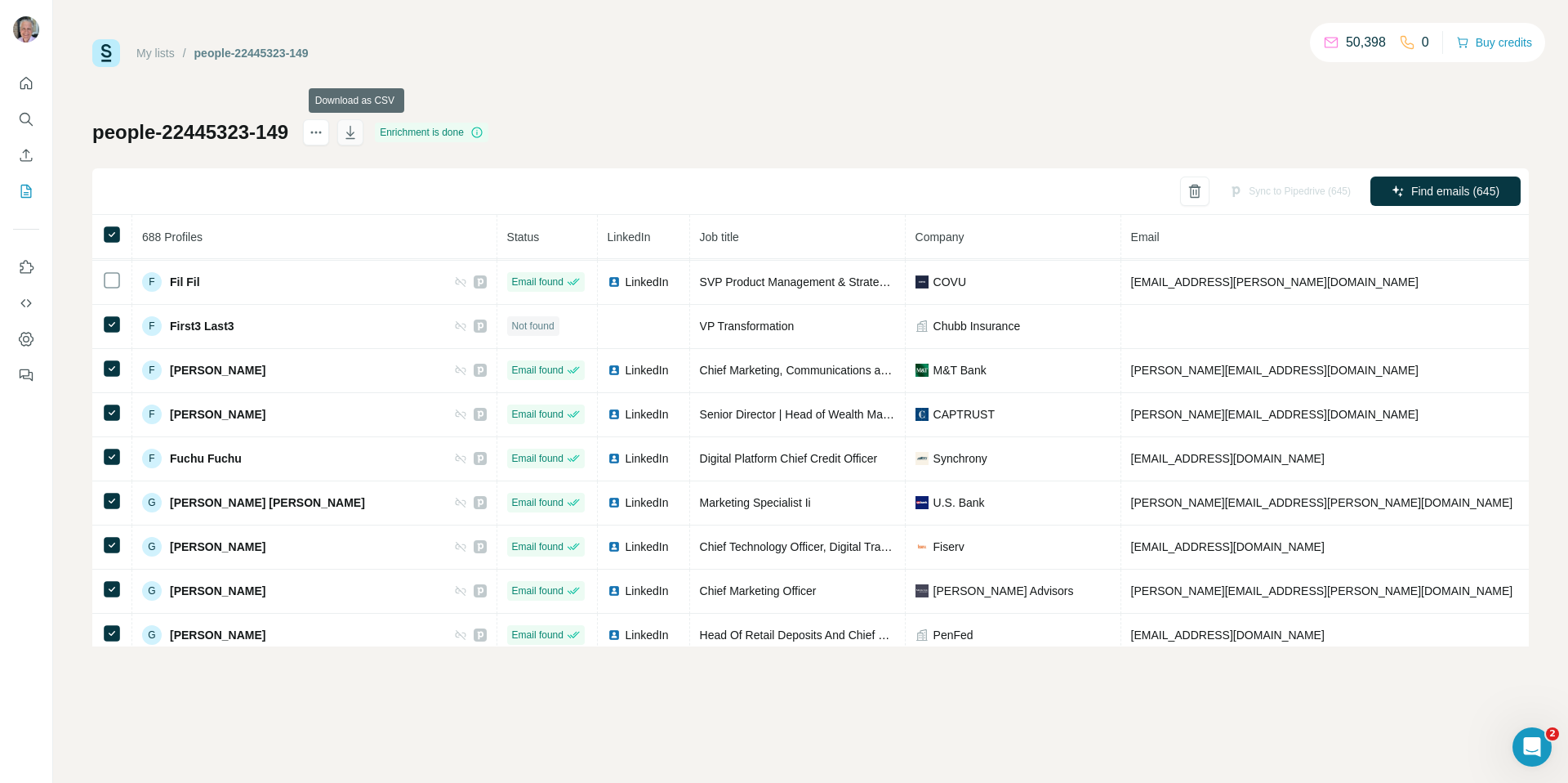
click at [359, 135] on icon "button" at bounding box center [350, 132] width 16 height 16
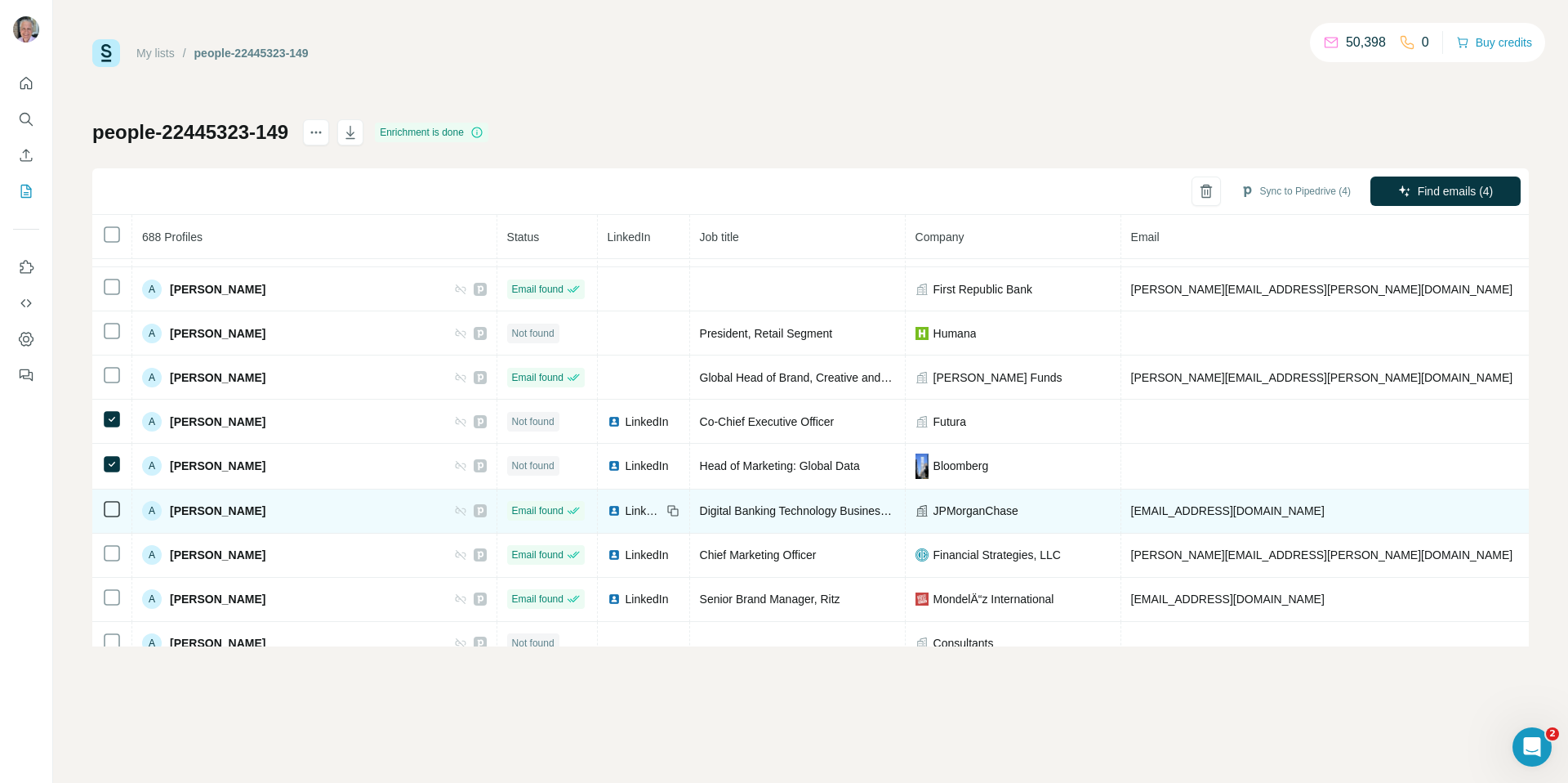
scroll to position [128, 0]
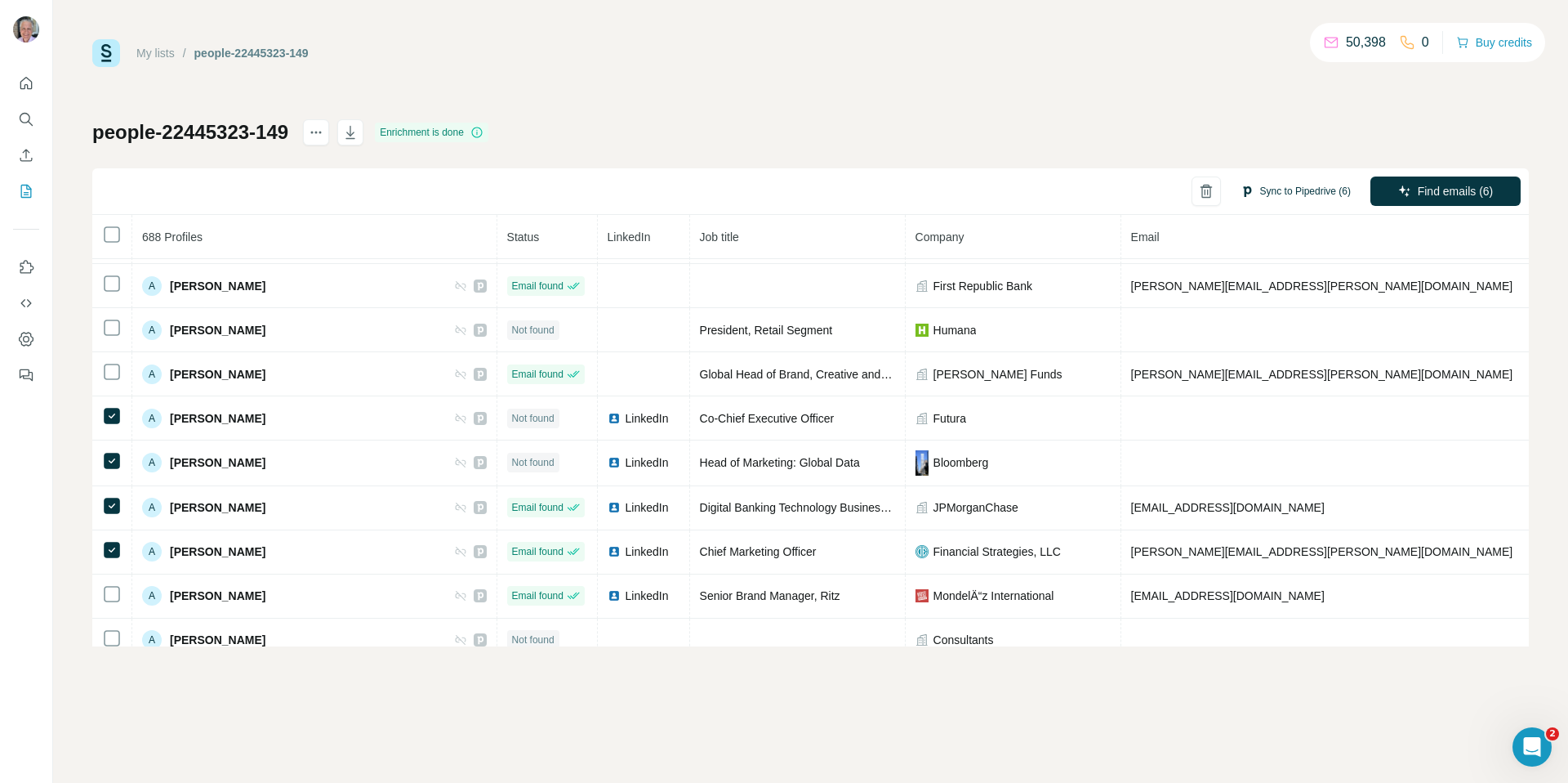
click at [1302, 192] on button "Sync to Pipedrive (6)" at bounding box center [1296, 191] width 133 height 24
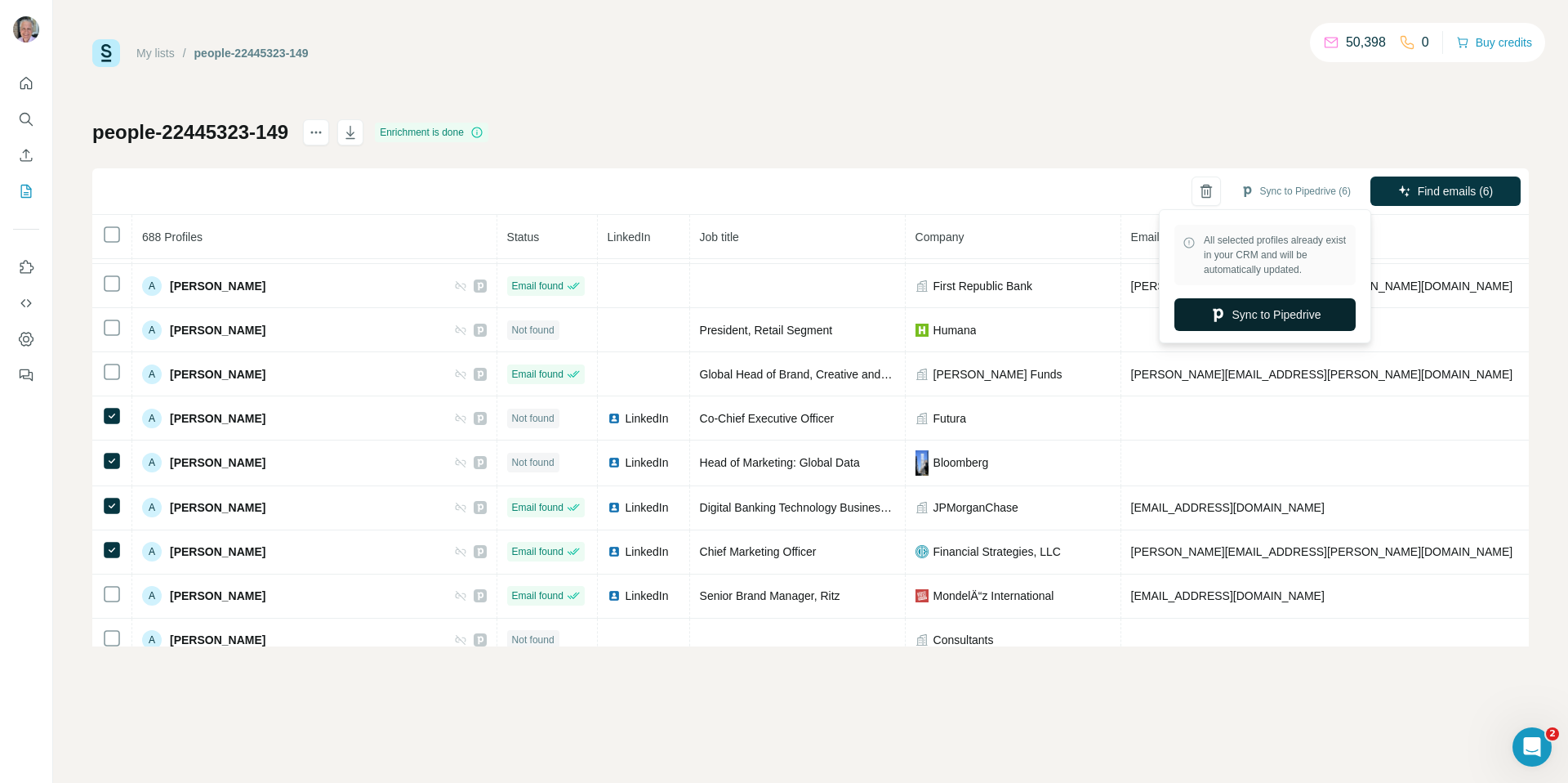
click at [1274, 314] on button "Sync to Pipedrive" at bounding box center [1264, 315] width 181 height 33
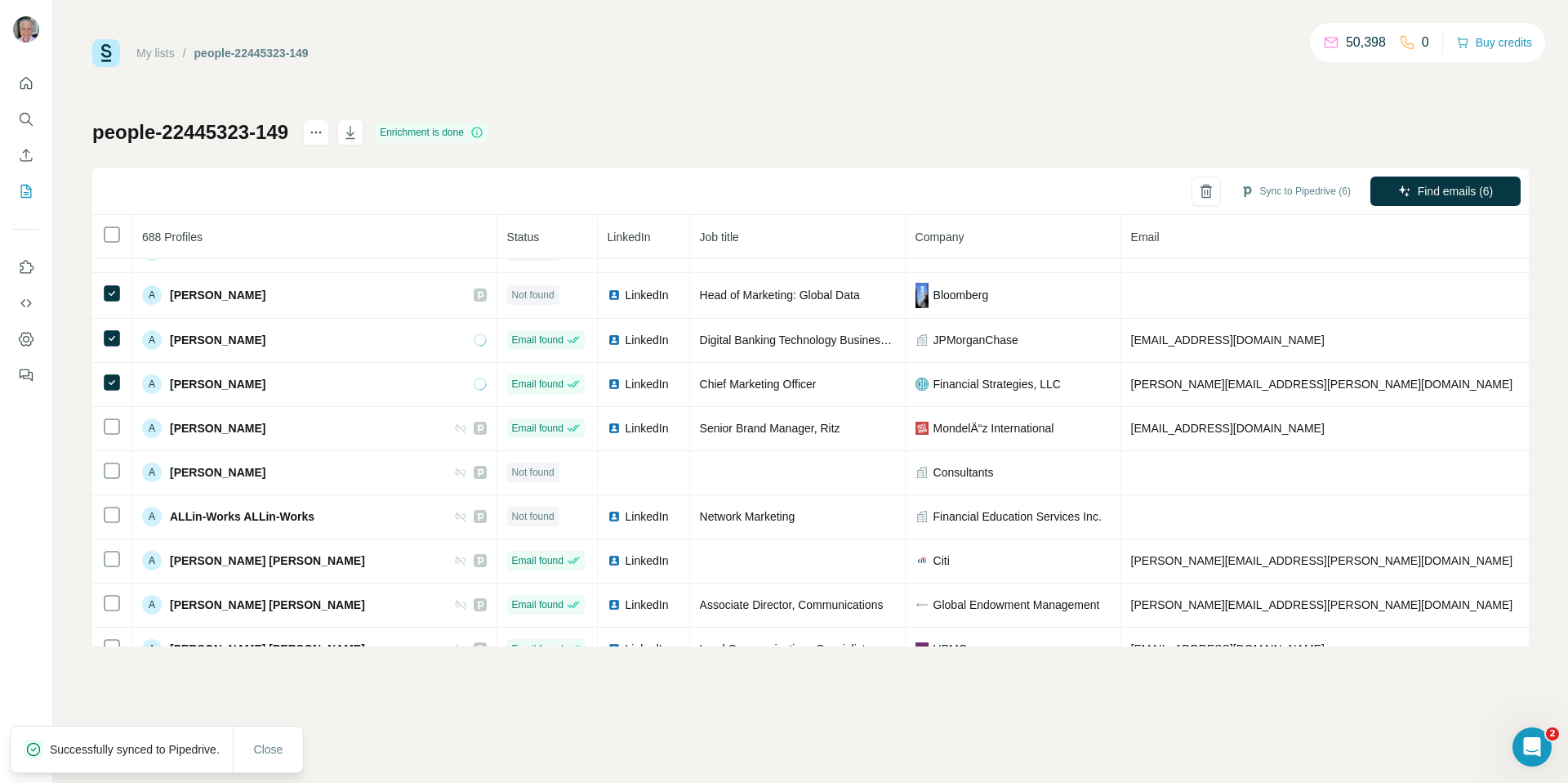
scroll to position [318, 0]
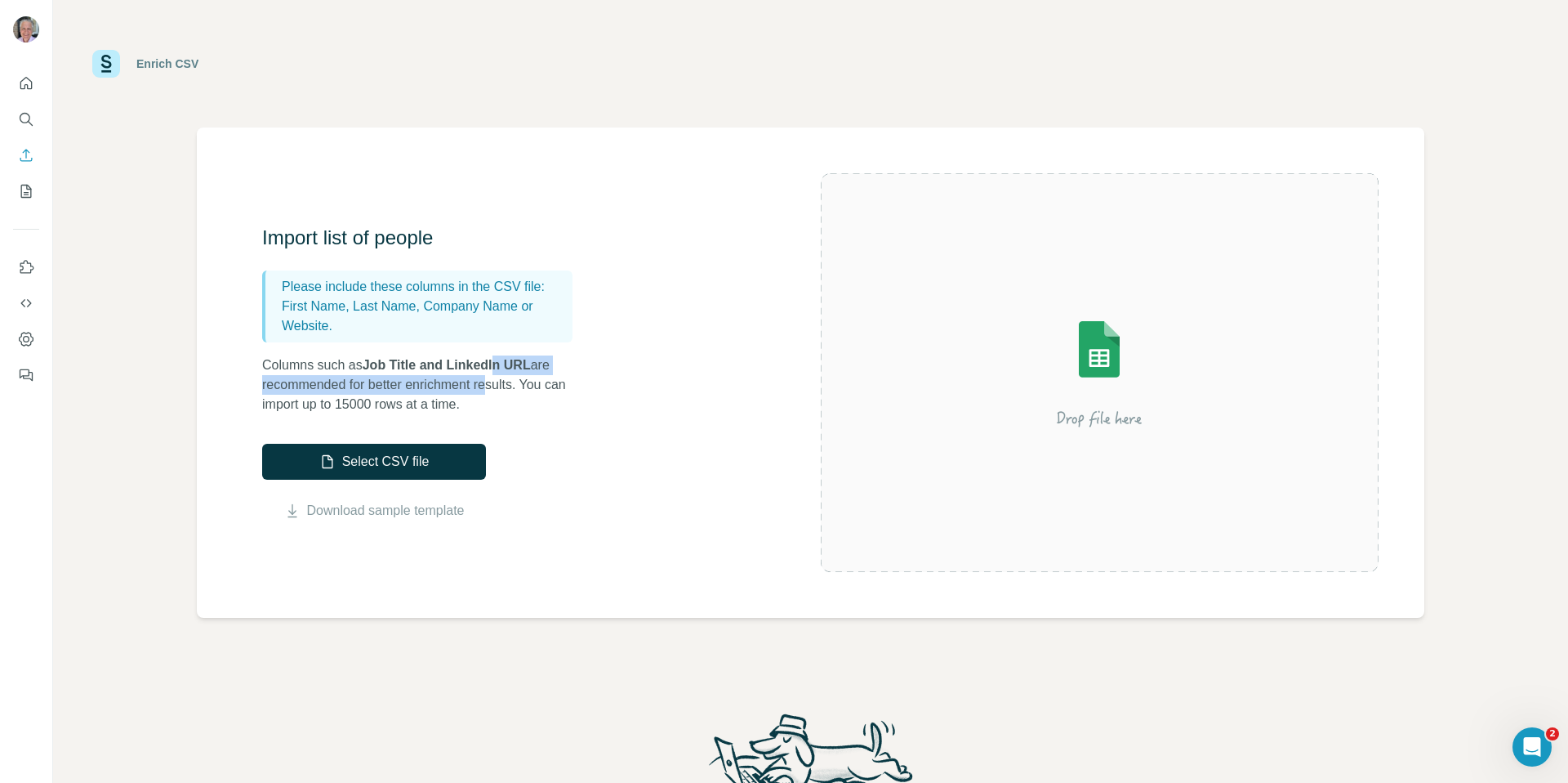
drag, startPoint x: 506, startPoint y: 369, endPoint x: 505, endPoint y: 394, distance: 25.0
click at [506, 394] on p "Columns such as Job Title and LinkedIn URL are recommended for better enrichmen…" at bounding box center [426, 384] width 327 height 59
click at [405, 468] on button "Select CSV file" at bounding box center [373, 461] width 223 height 36
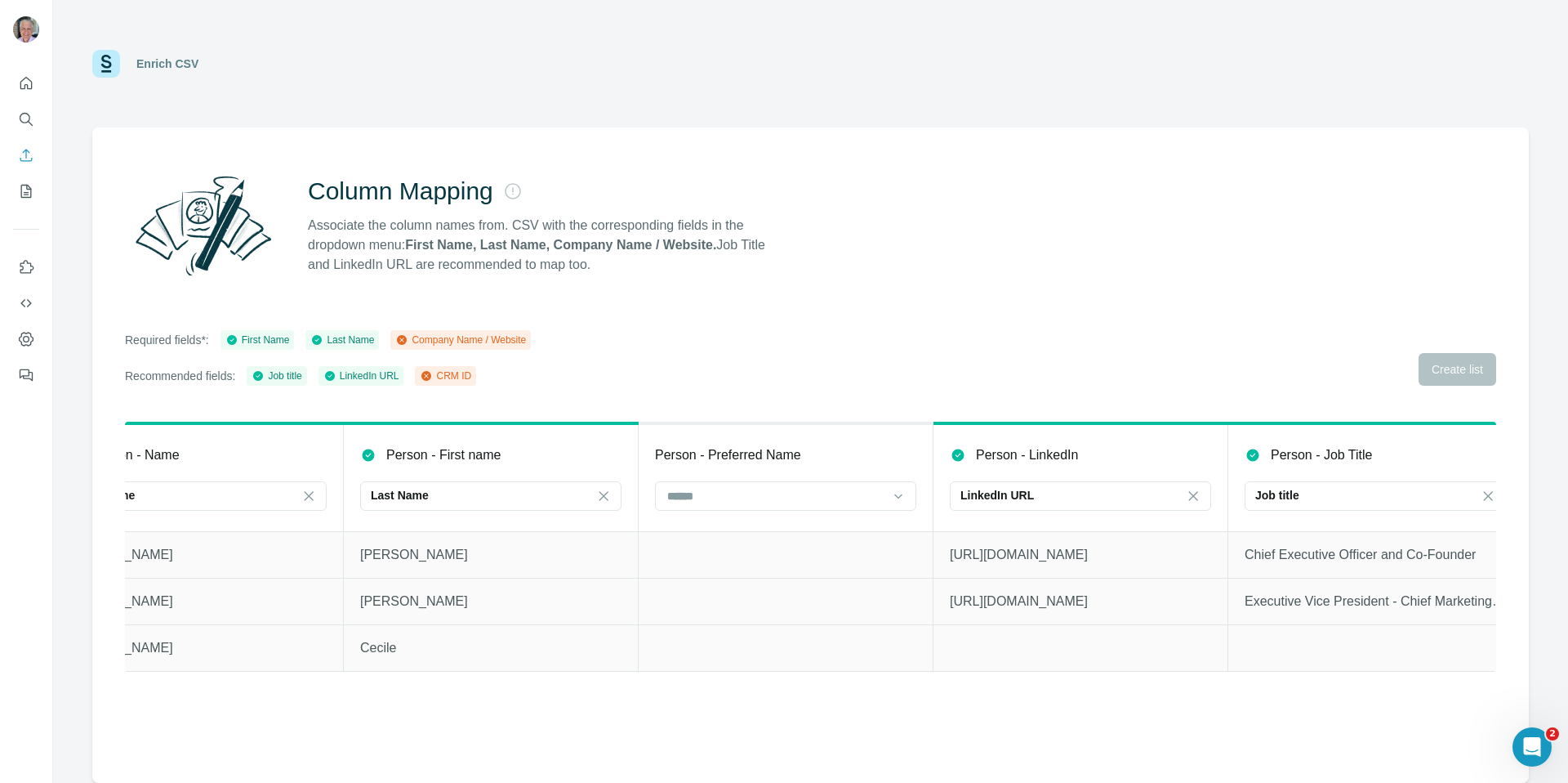
scroll to position [0, 919]
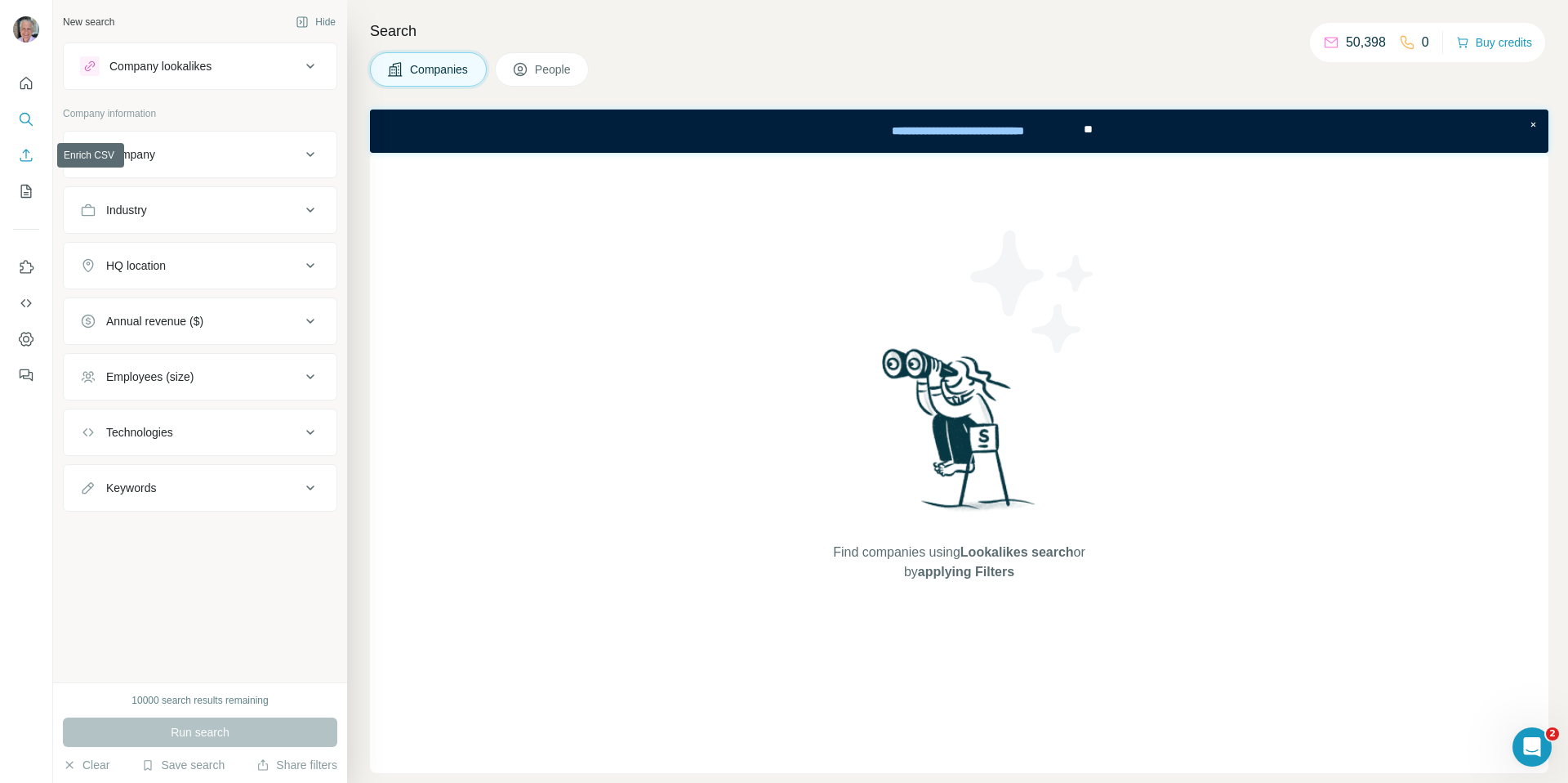
click at [30, 162] on icon "Enrich CSV" at bounding box center [26, 155] width 16 height 16
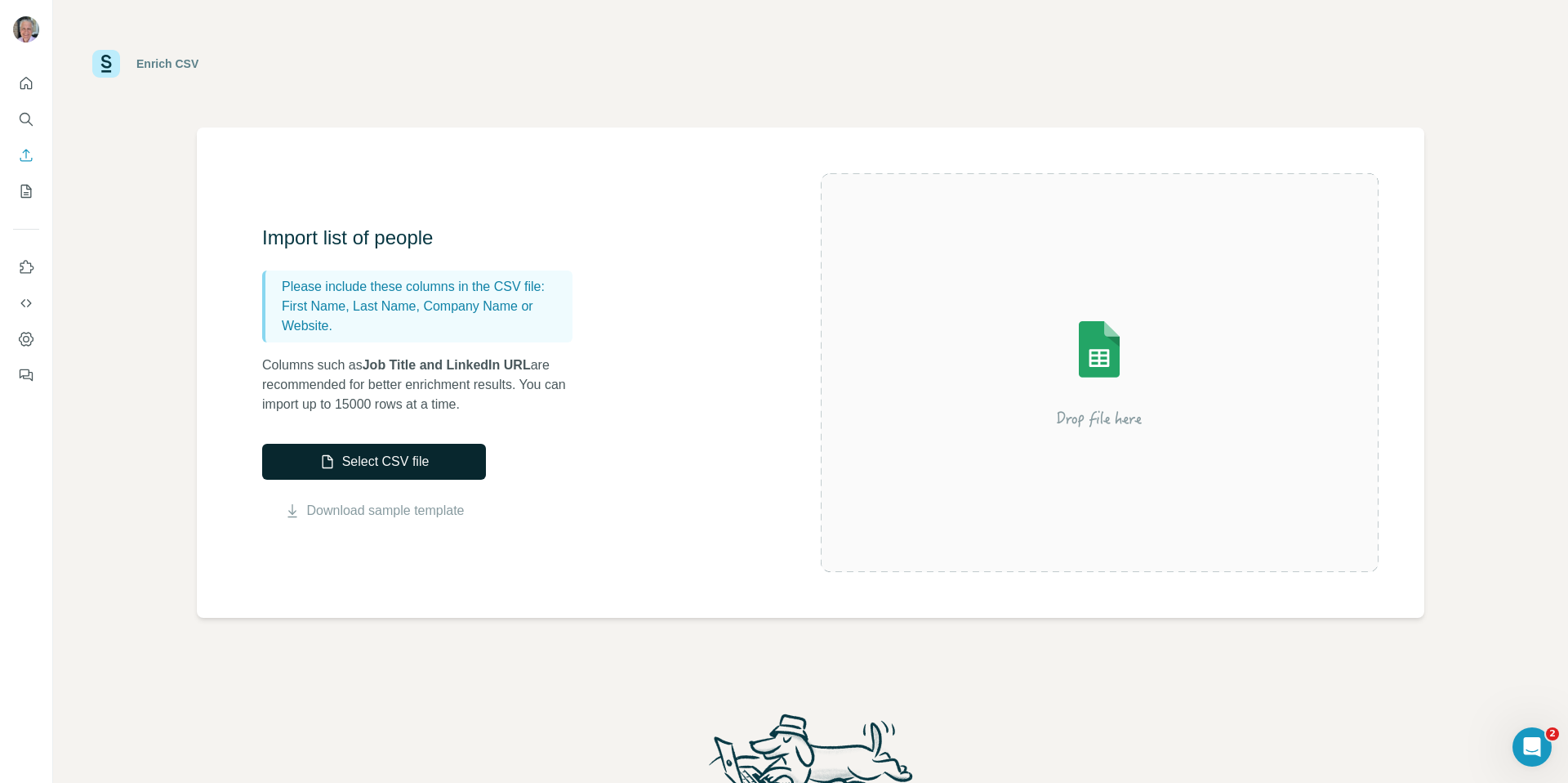
click at [362, 460] on button "Select CSV file" at bounding box center [373, 461] width 223 height 36
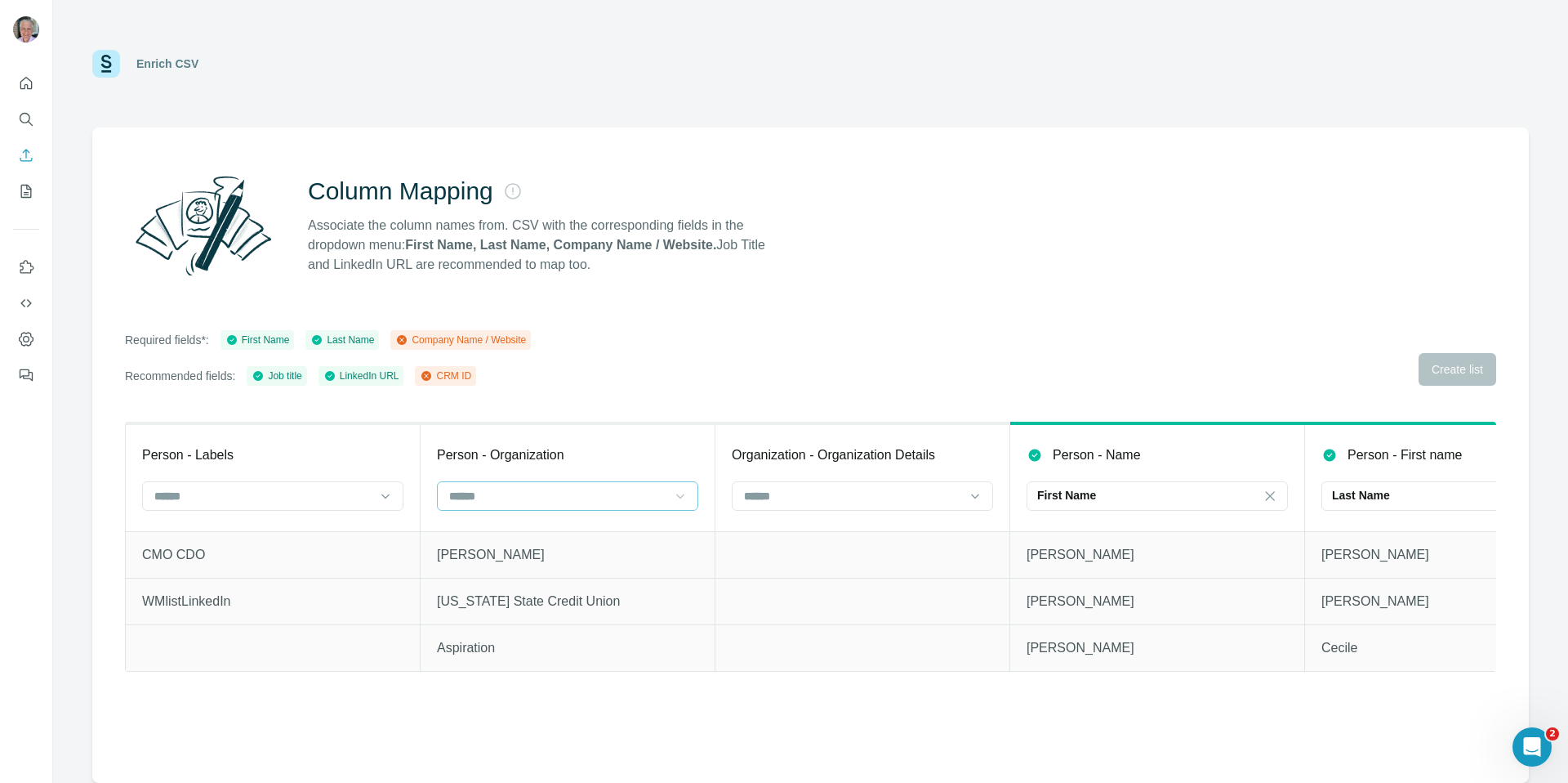
click at [681, 499] on icon at bounding box center [680, 496] width 16 height 16
click at [671, 530] on div "Company Name" at bounding box center [567, 532] width 233 height 16
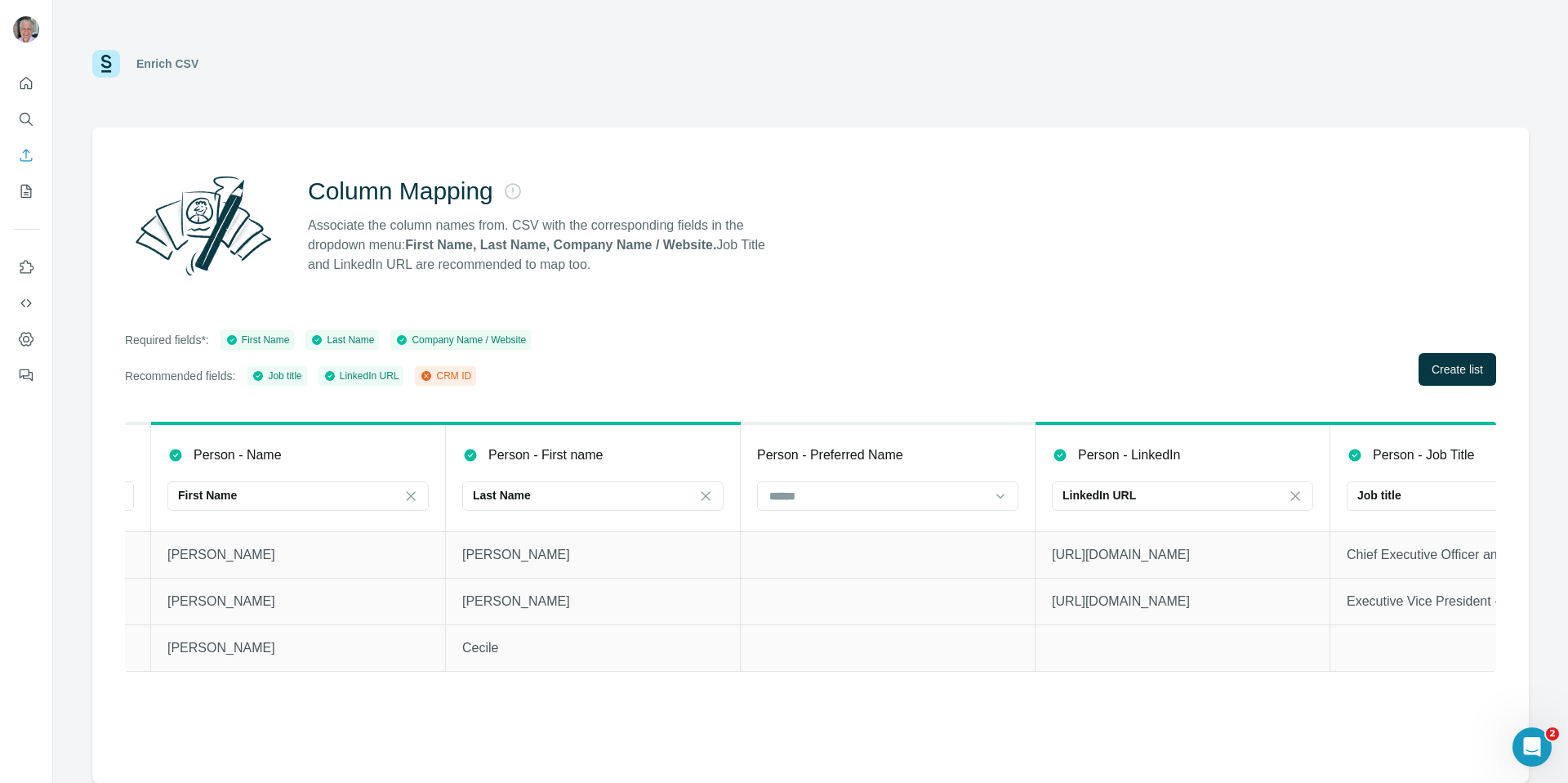
scroll to position [0, 860]
click at [419, 496] on input at bounding box center [427, 496] width 49 height 18
click at [408, 493] on icon at bounding box center [409, 496] width 16 height 16
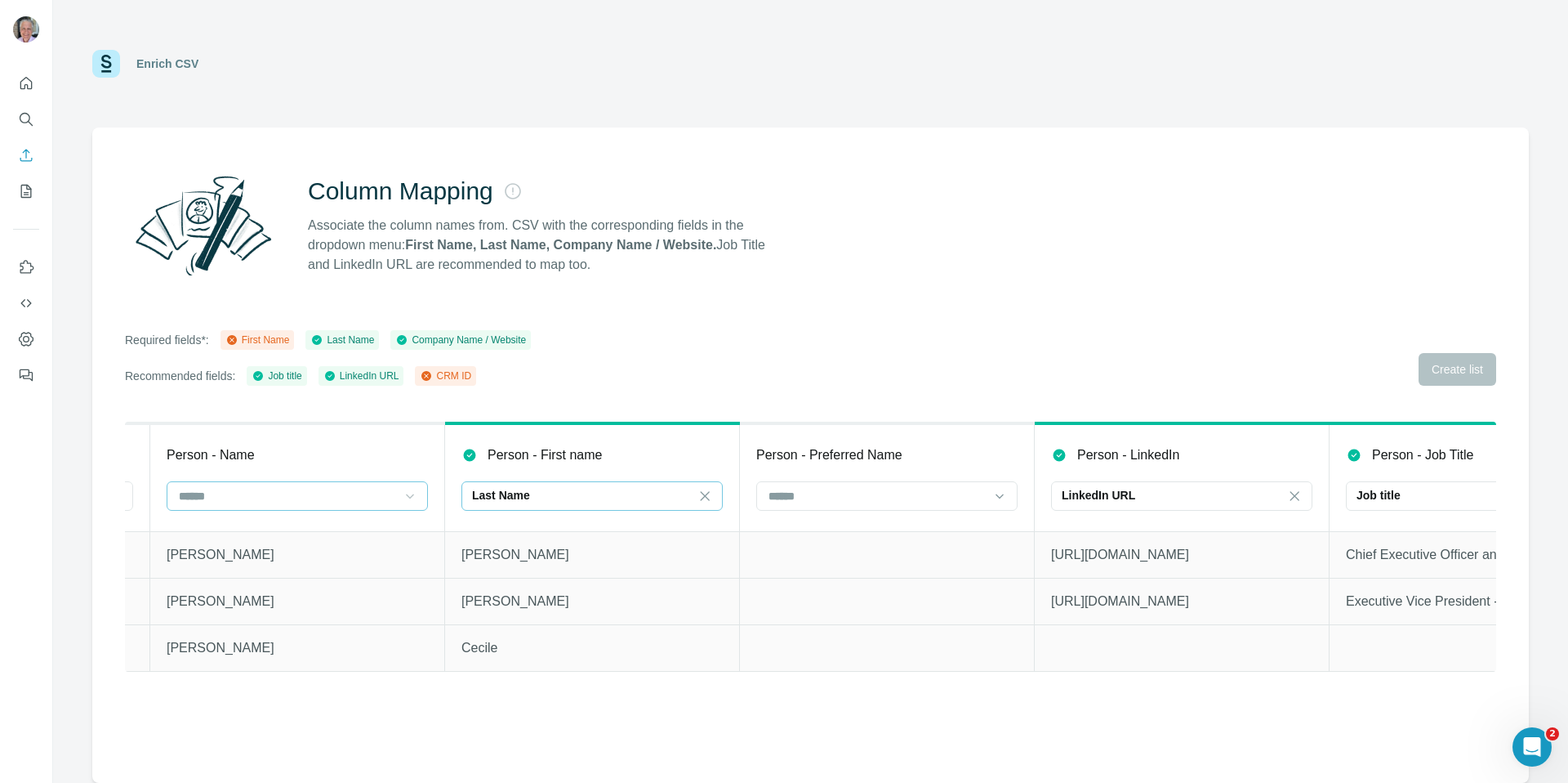
click at [603, 492] on div "Last Name" at bounding box center [582, 495] width 221 height 16
click at [603, 526] on div "First Name" at bounding box center [591, 532] width 233 height 16
click at [887, 491] on input at bounding box center [877, 496] width 221 height 18
click at [889, 523] on div "Last Name" at bounding box center [887, 532] width 253 height 29
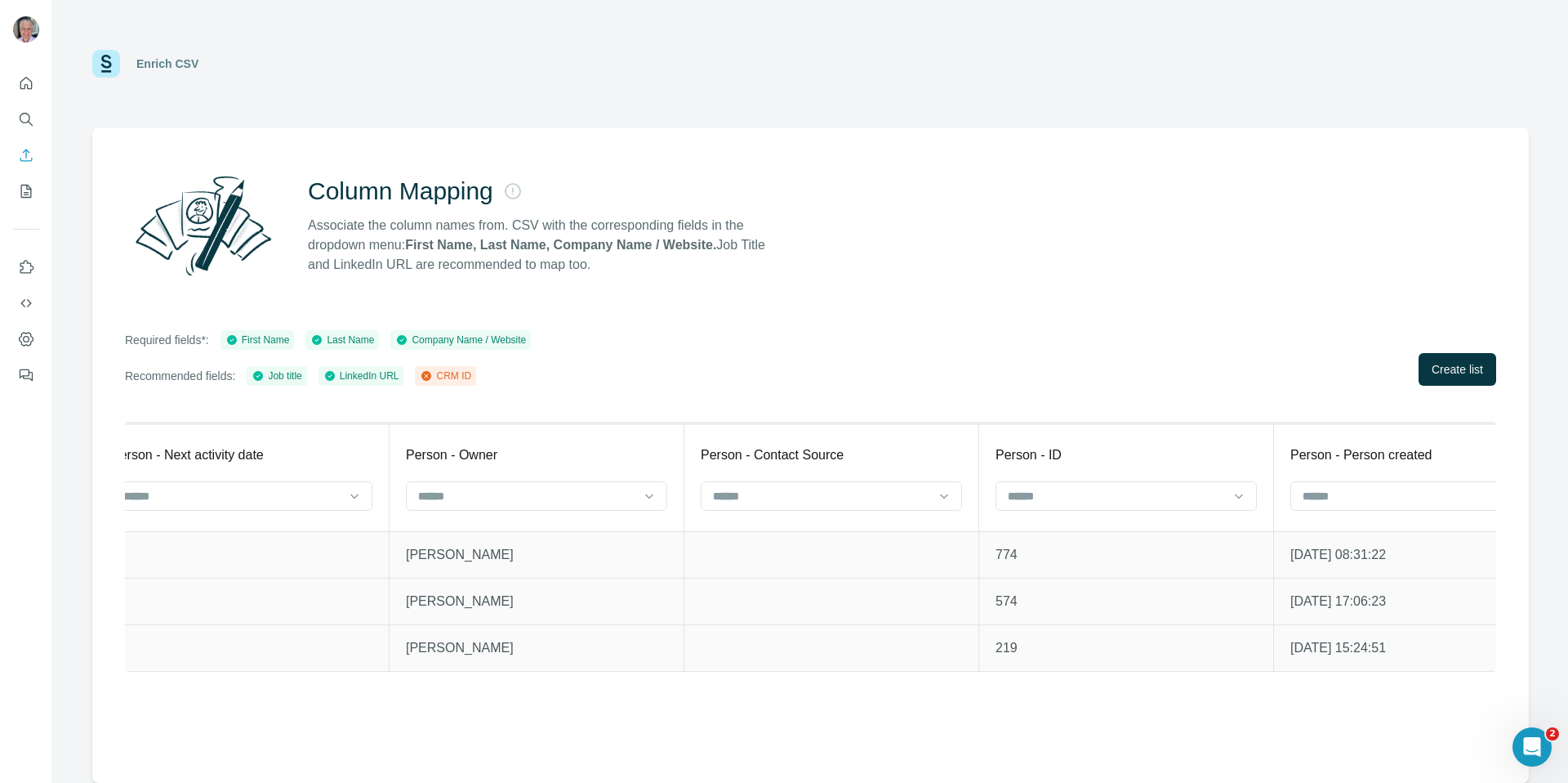
scroll to position [0, 5411]
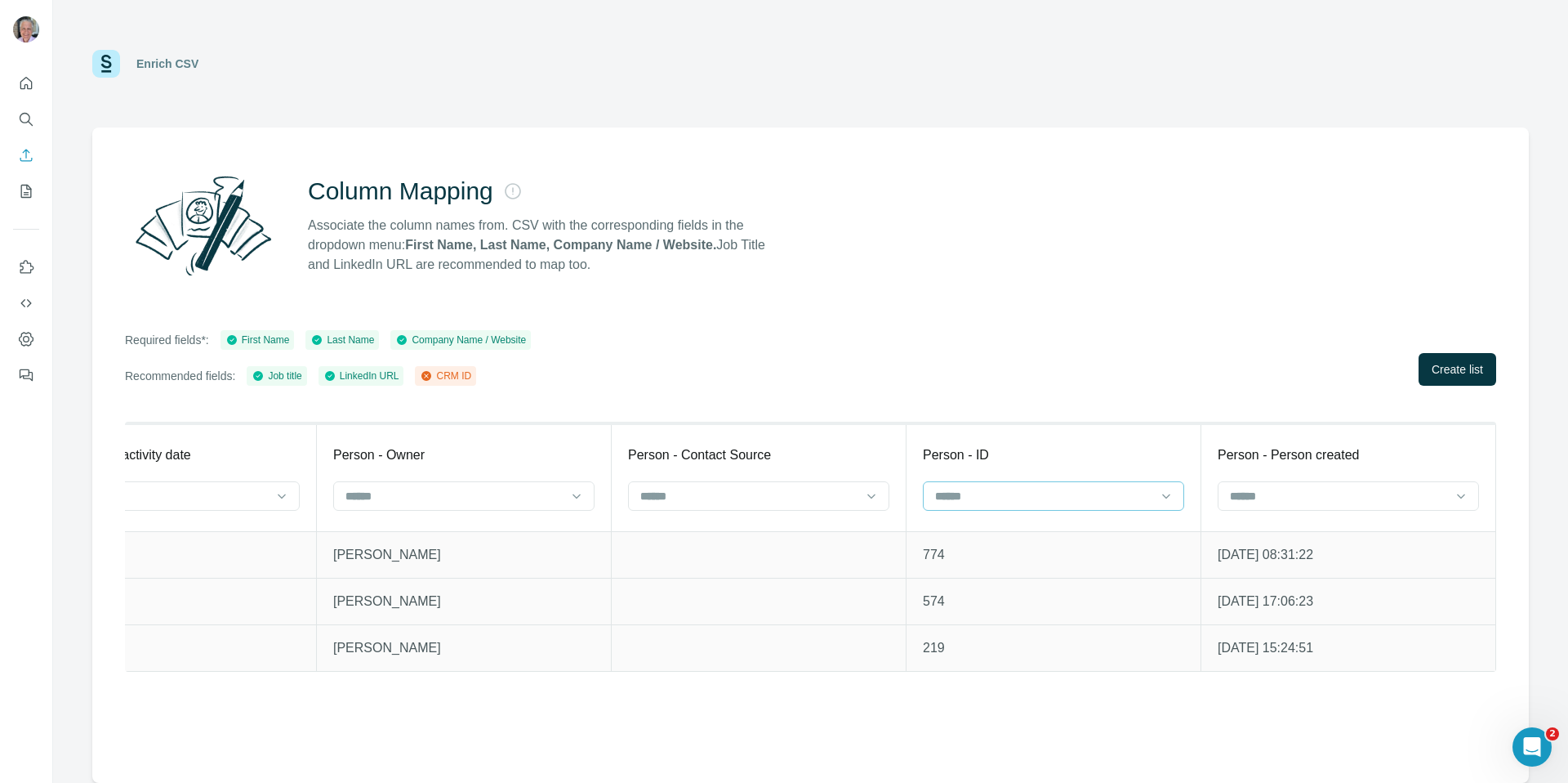
click at [1156, 490] on div at bounding box center [1053, 496] width 261 height 29
drag, startPoint x: 1136, startPoint y: 546, endPoint x: 1132, endPoint y: 558, distance: 12.6
click at [1132, 558] on div "Company website CRM ID" at bounding box center [1053, 547] width 261 height 67
click at [1086, 511] on div at bounding box center [1053, 497] width 261 height 33
click at [1072, 569] on div "CRM ID" at bounding box center [1052, 561] width 233 height 16
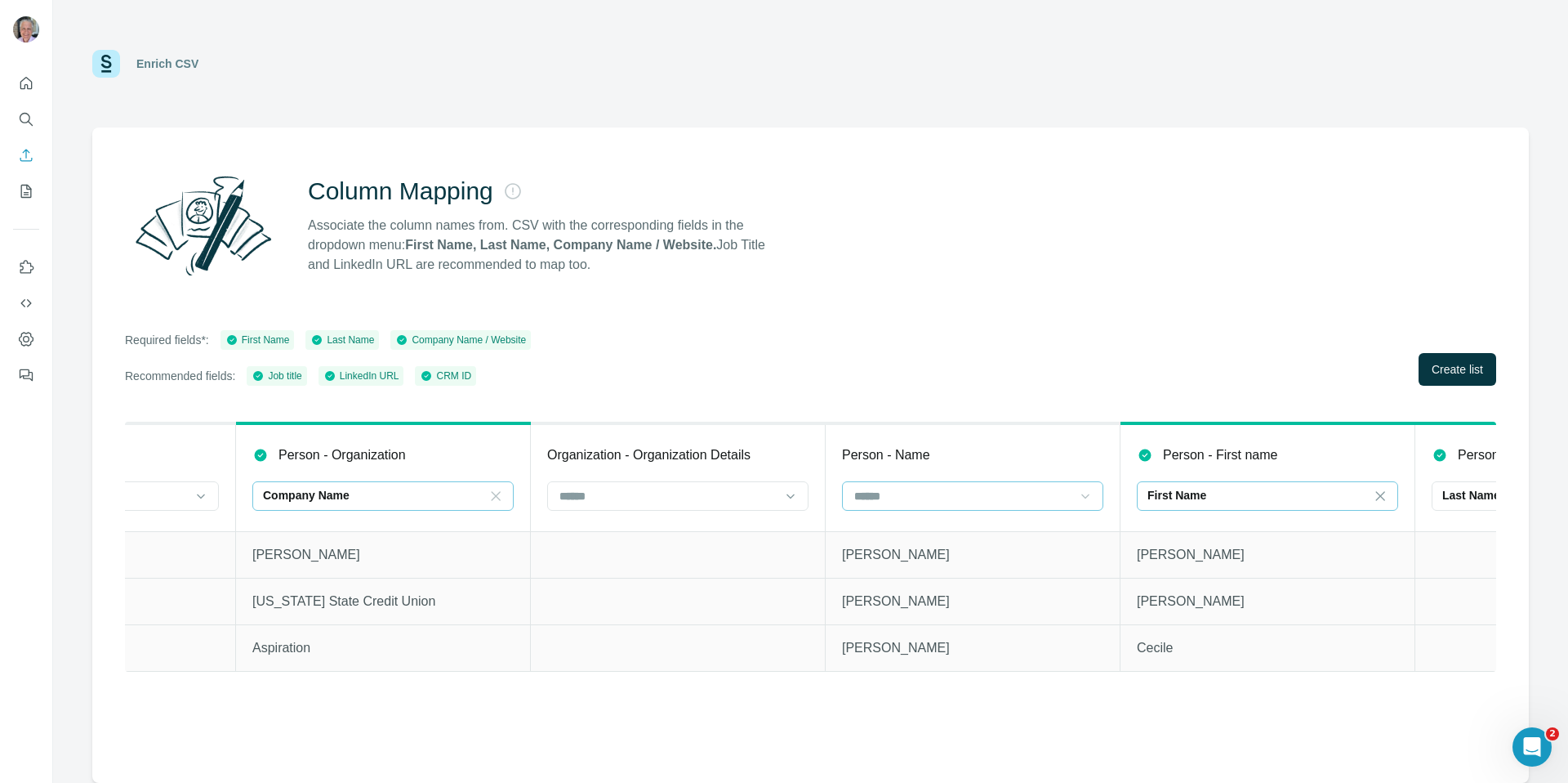
scroll to position [0, 0]
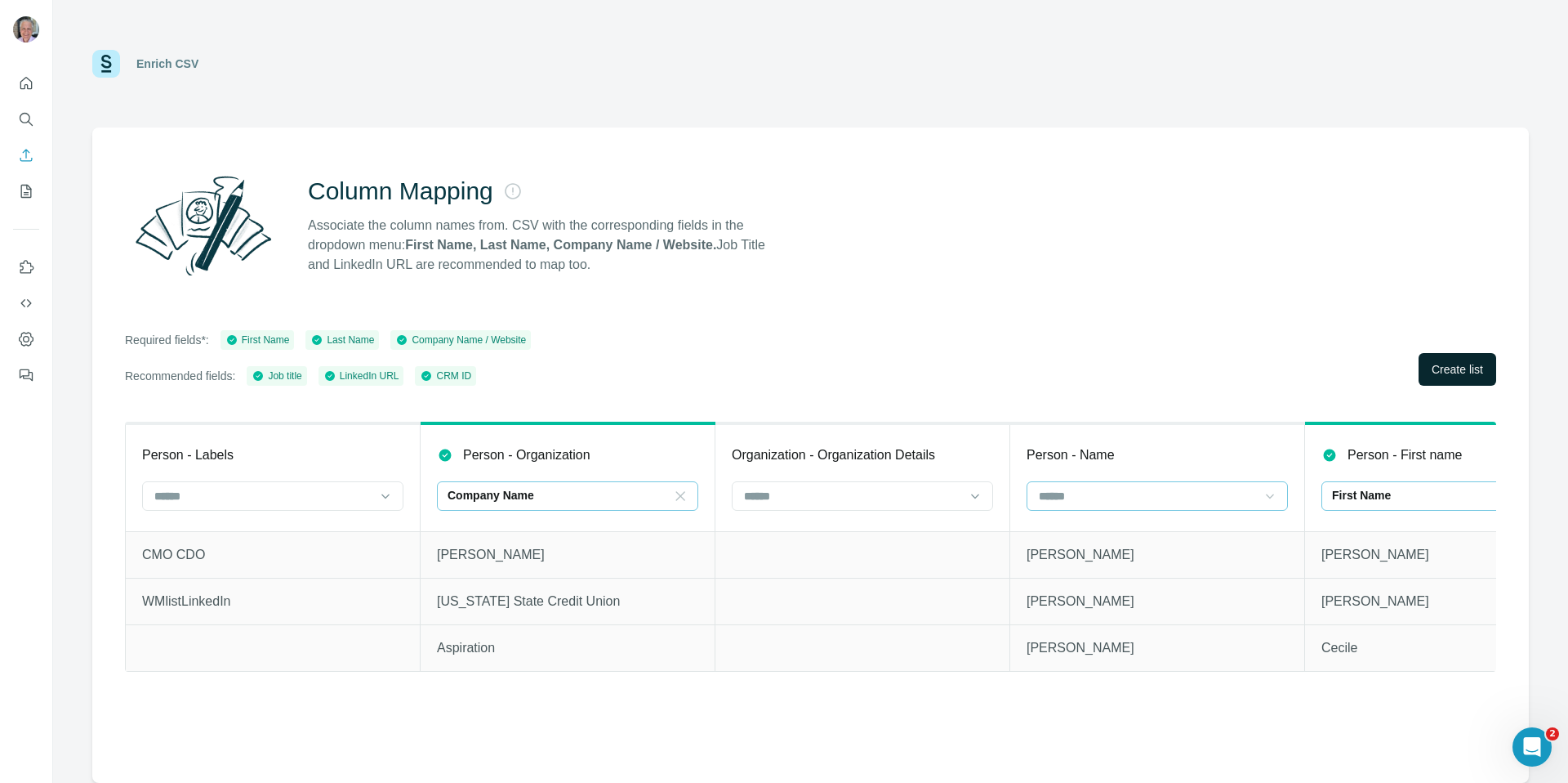
click at [1478, 370] on span "Create list" at bounding box center [1457, 369] width 51 height 16
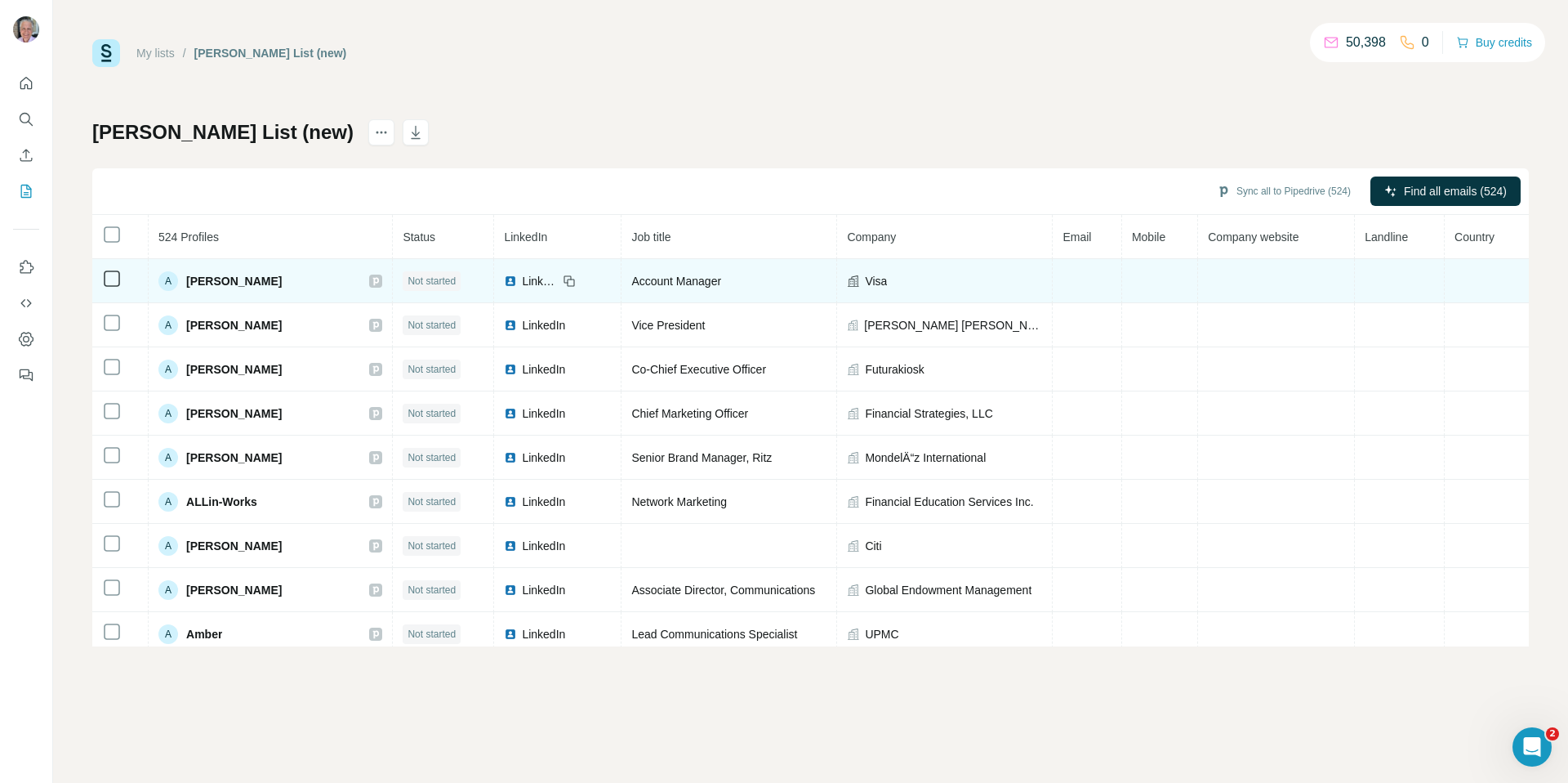
click at [563, 279] on icon at bounding box center [570, 282] width 14 height 14
click at [522, 283] on span "LinkedIn" at bounding box center [540, 281] width 36 height 16
